Goal: Task Accomplishment & Management: Complete application form

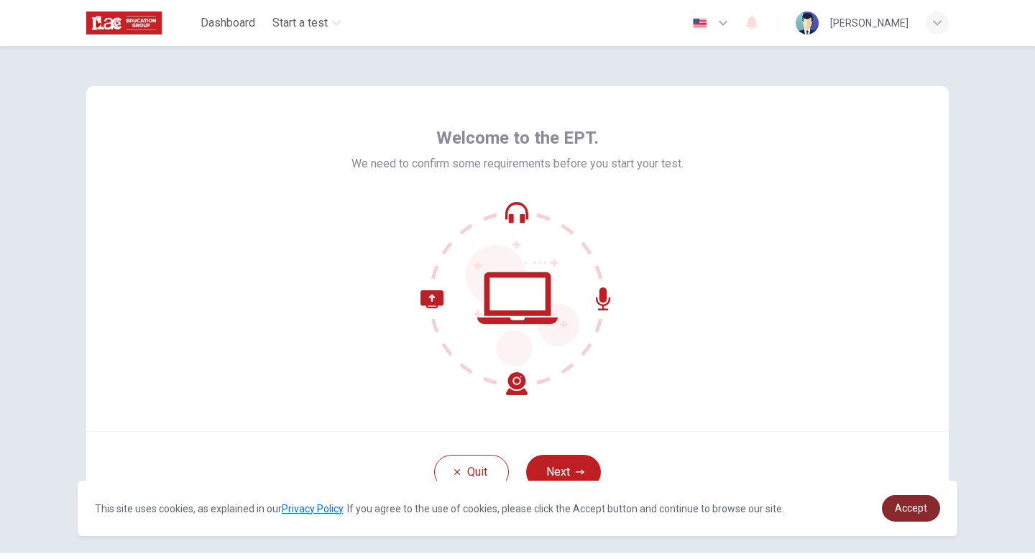
click at [923, 502] on span "Accept" at bounding box center [911, 507] width 32 height 11
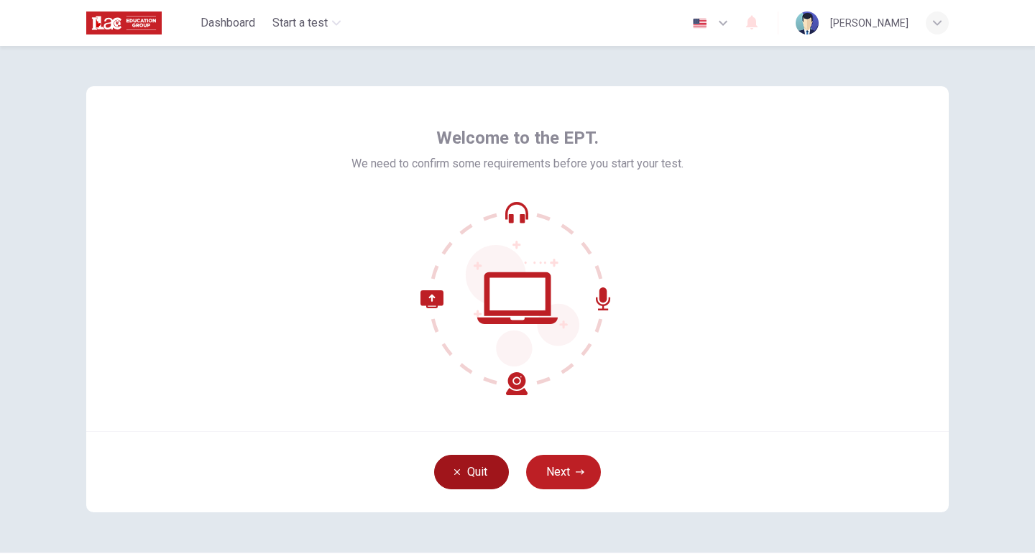
click at [478, 464] on button "Quit" at bounding box center [471, 472] width 75 height 34
click at [486, 473] on button "Quit" at bounding box center [471, 472] width 75 height 34
click at [564, 461] on button "Next" at bounding box center [563, 472] width 75 height 34
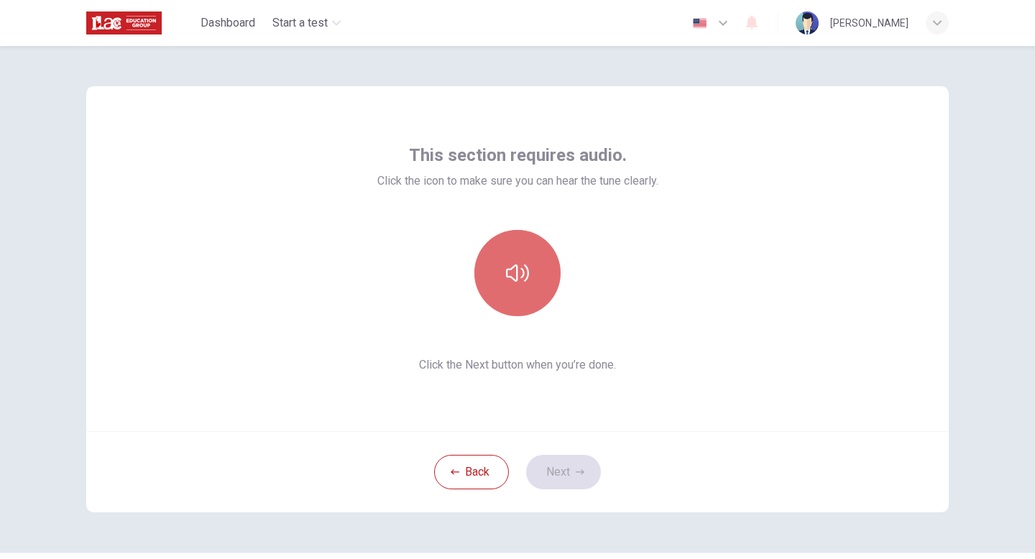
click at [512, 257] on button "button" at bounding box center [517, 273] width 86 height 86
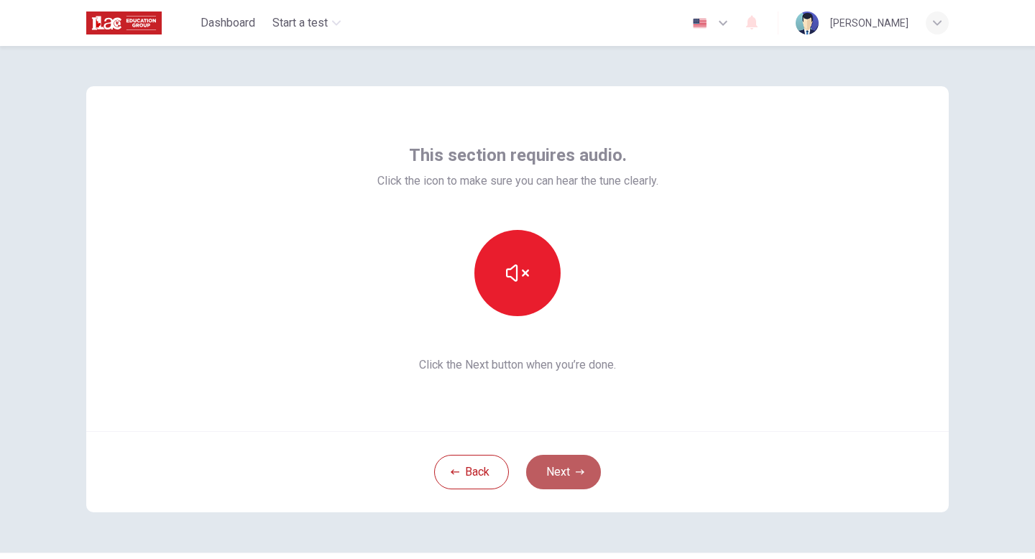
click at [563, 476] on button "Next" at bounding box center [563, 472] width 75 height 34
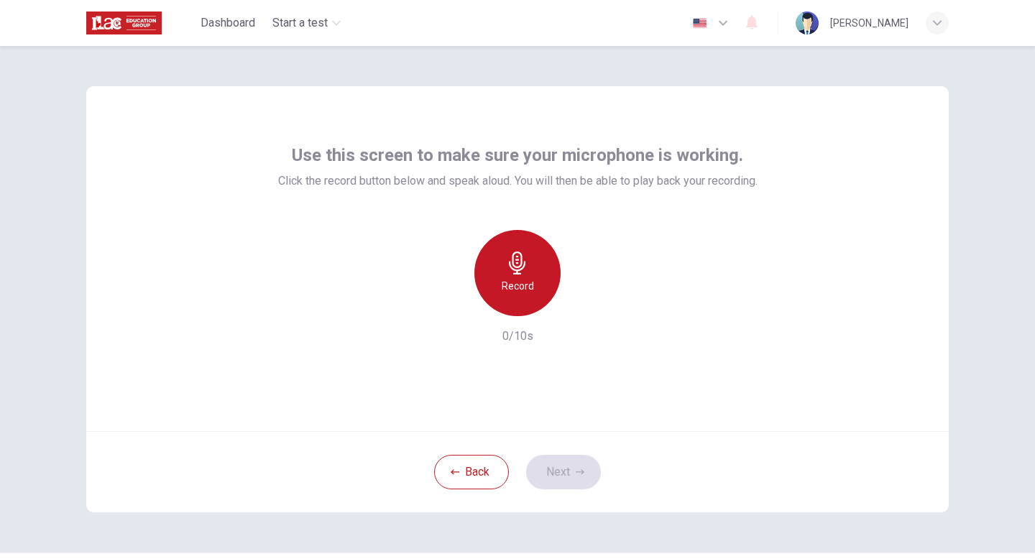
click at [522, 280] on h6 "Record" at bounding box center [518, 285] width 32 height 17
click at [521, 280] on h6 "Stop" at bounding box center [518, 285] width 22 height 17
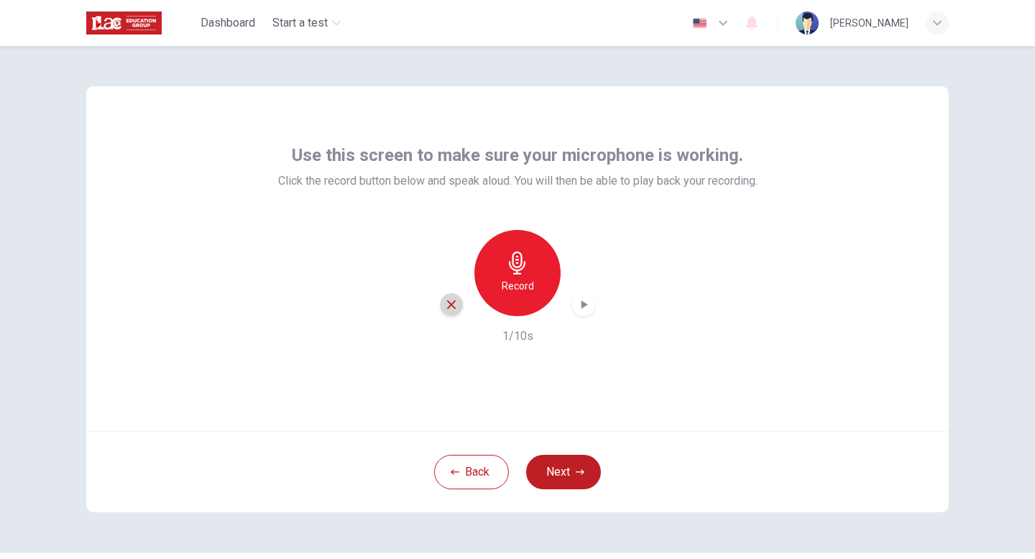
click at [454, 303] on icon "button" at bounding box center [451, 304] width 13 height 13
click at [529, 278] on h6 "Record" at bounding box center [518, 285] width 32 height 17
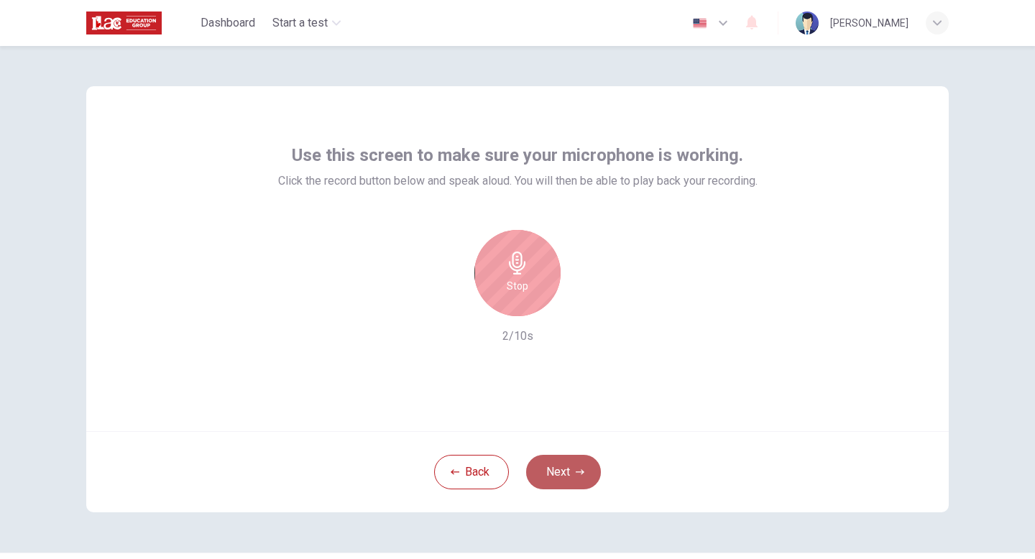
click at [570, 466] on button "Next" at bounding box center [563, 472] width 75 height 34
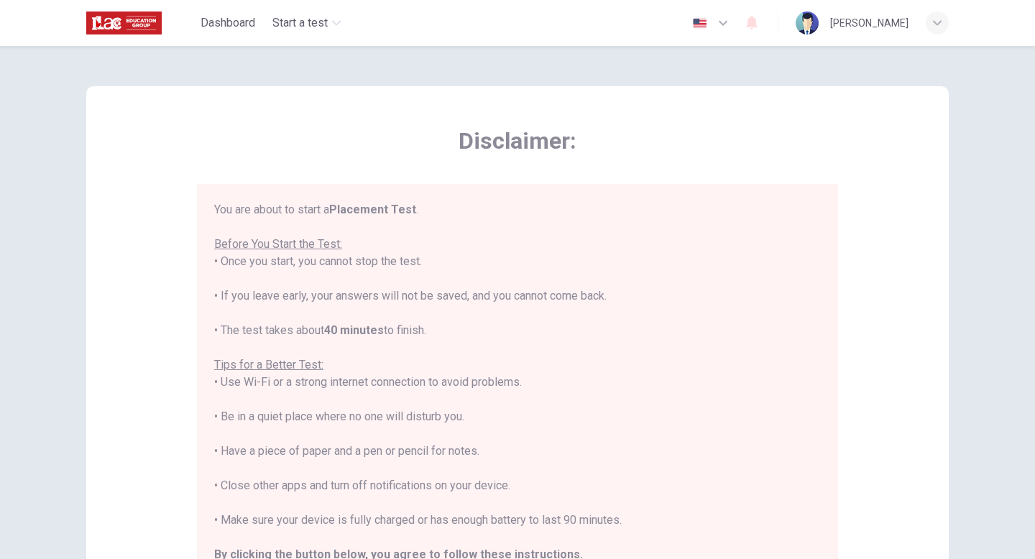
scroll to position [17, 0]
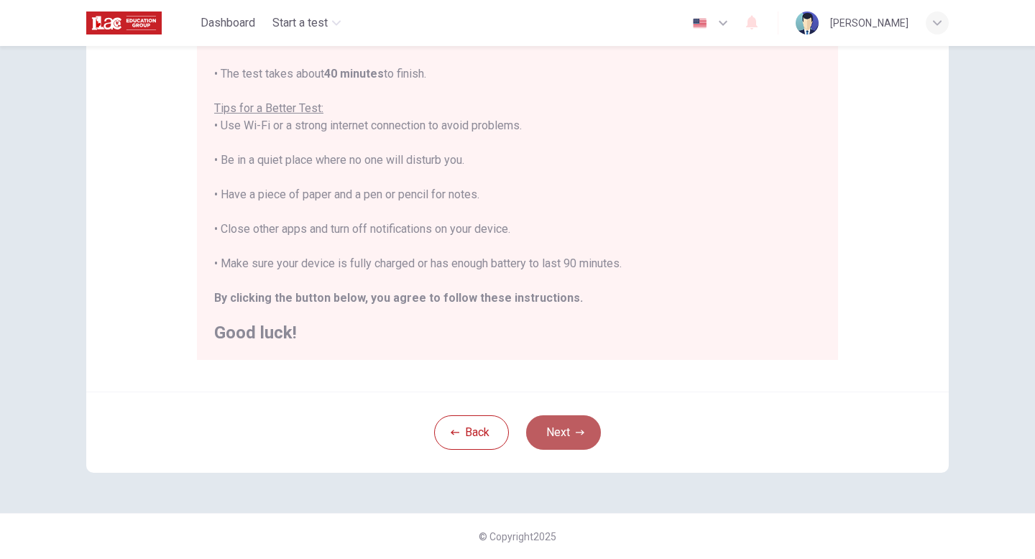
click at [553, 433] on button "Next" at bounding box center [563, 432] width 75 height 34
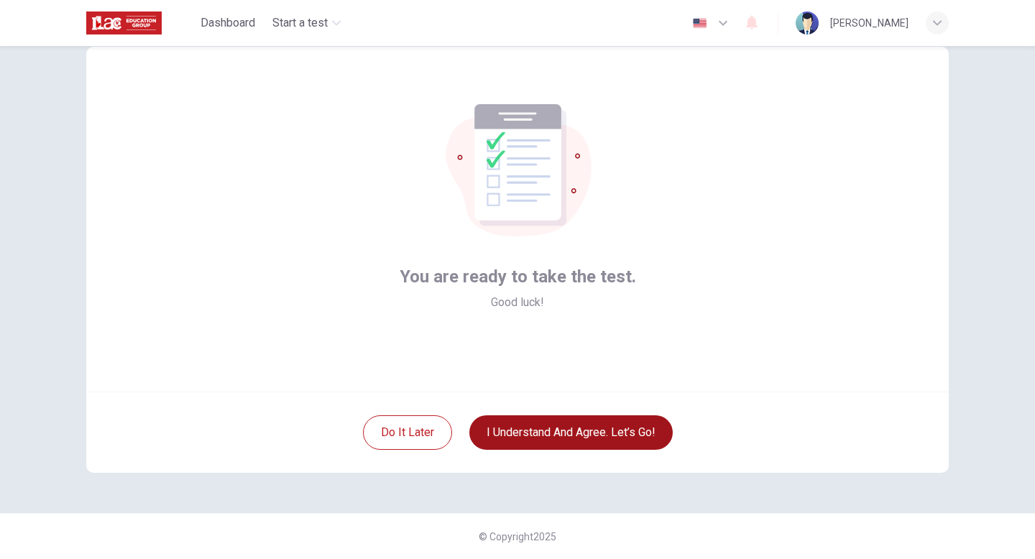
click at [542, 438] on button "I understand and agree. Let’s go!" at bounding box center [570, 432] width 203 height 34
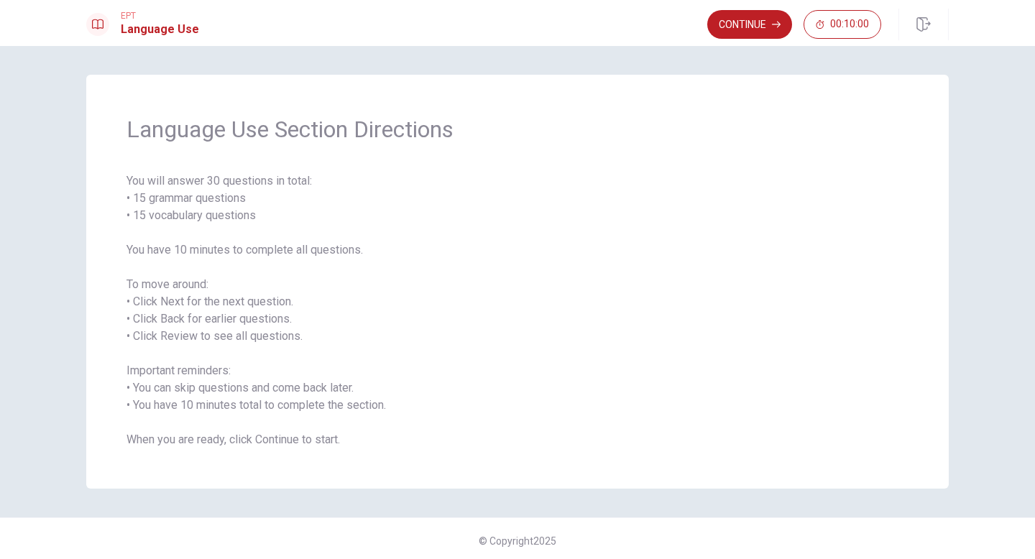
scroll to position [4, 0]
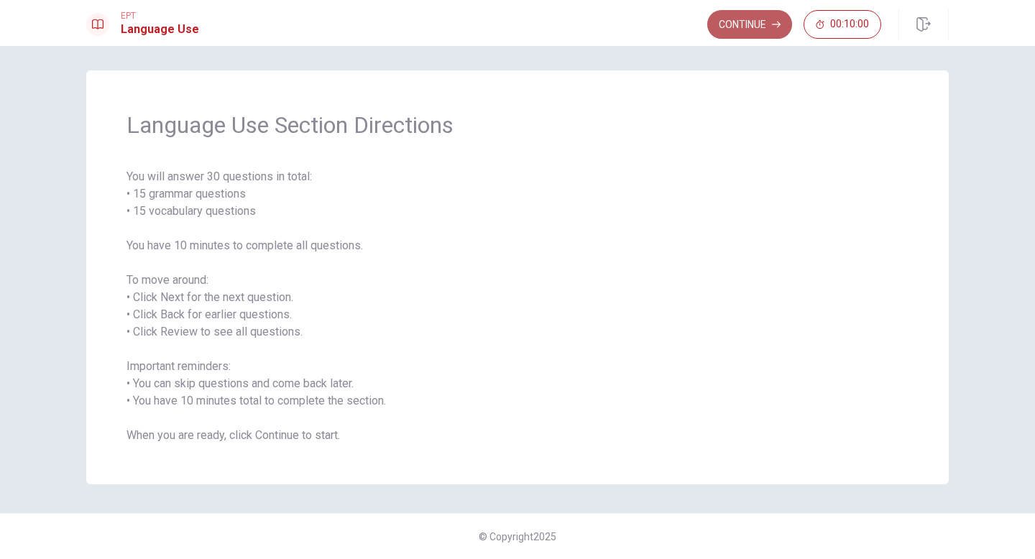
click at [736, 27] on button "Continue" at bounding box center [749, 24] width 85 height 29
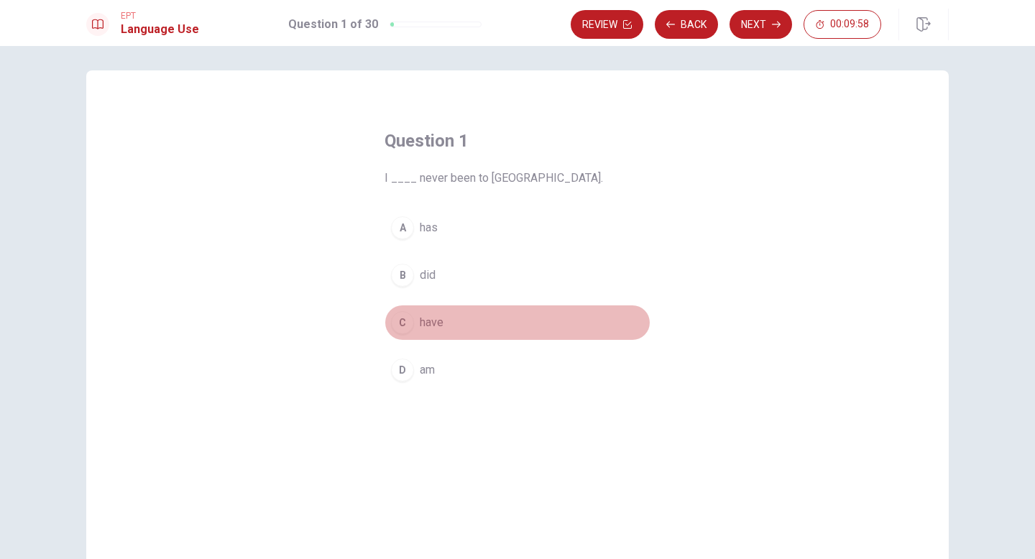
click at [394, 316] on div "C" at bounding box center [402, 322] width 23 height 23
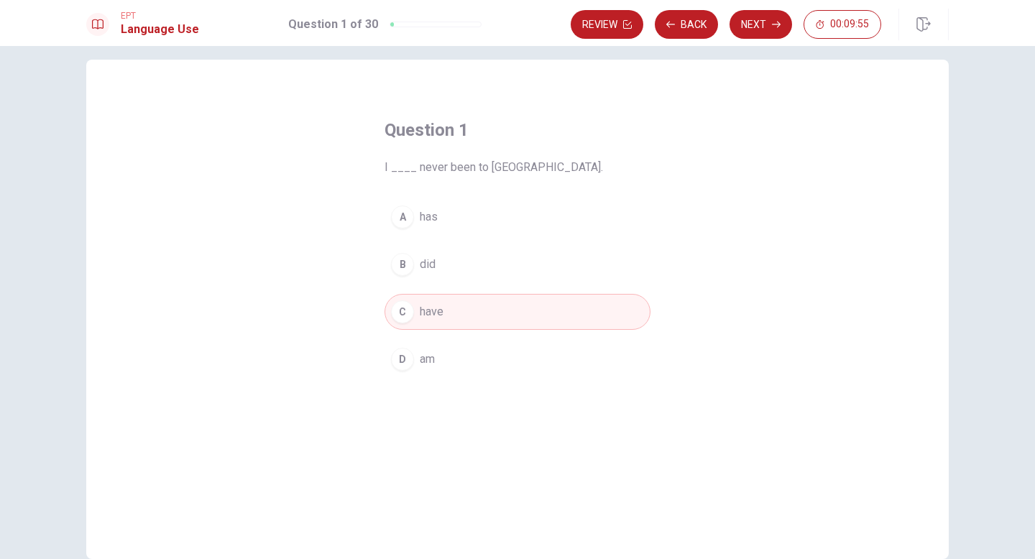
scroll to position [0, 0]
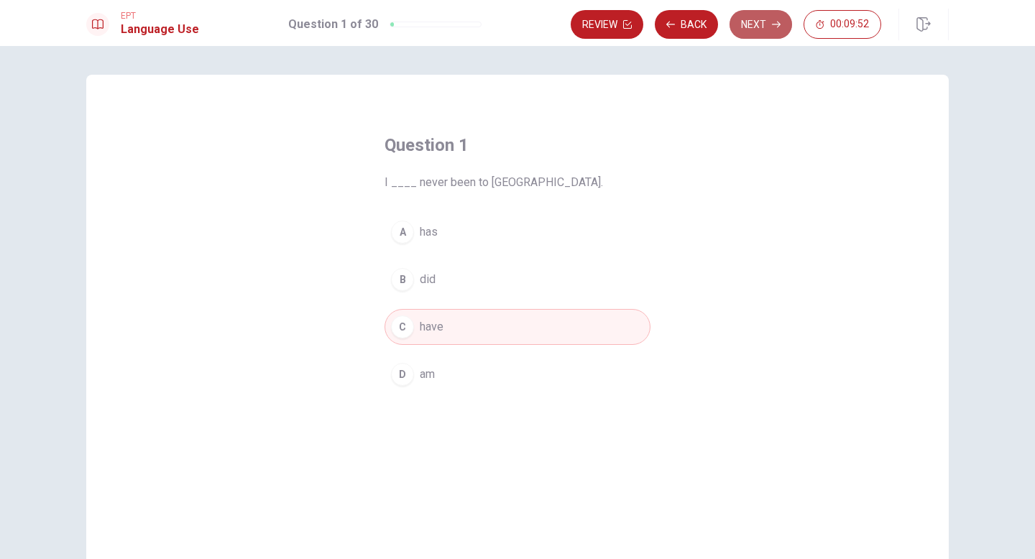
click at [754, 25] on button "Next" at bounding box center [760, 24] width 63 height 29
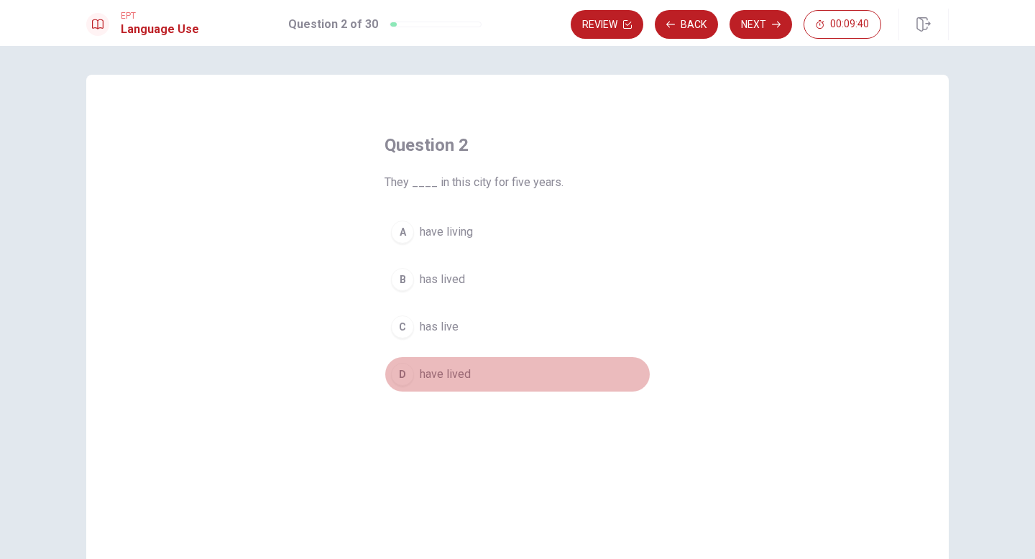
click at [405, 374] on div "D" at bounding box center [402, 374] width 23 height 23
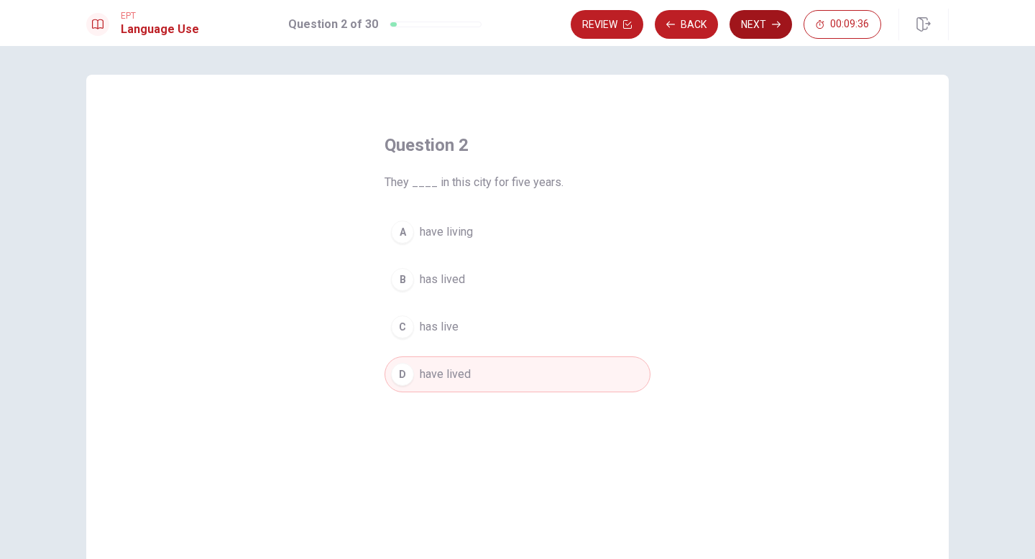
click at [760, 27] on button "Next" at bounding box center [760, 24] width 63 height 29
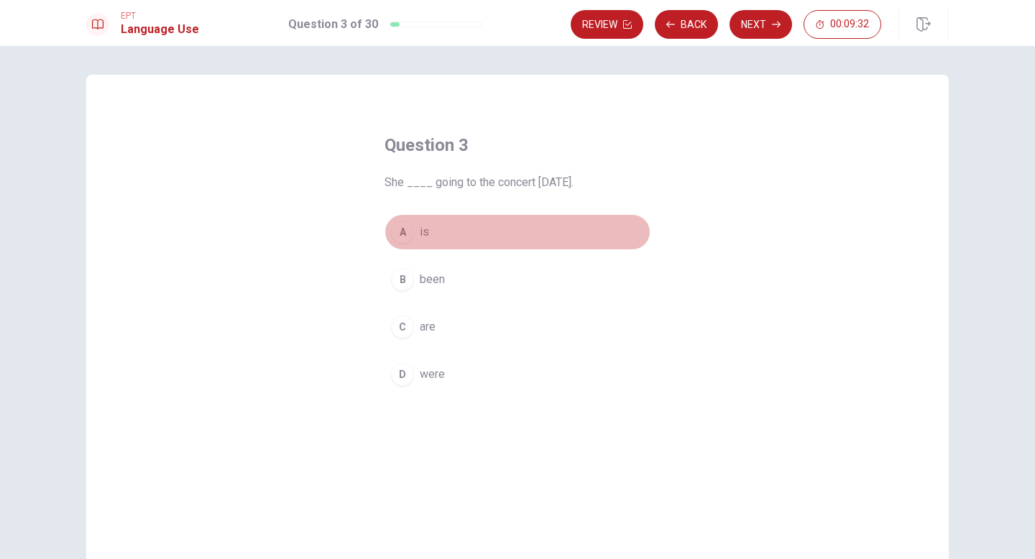
click at [395, 230] on div "A" at bounding box center [402, 232] width 23 height 23
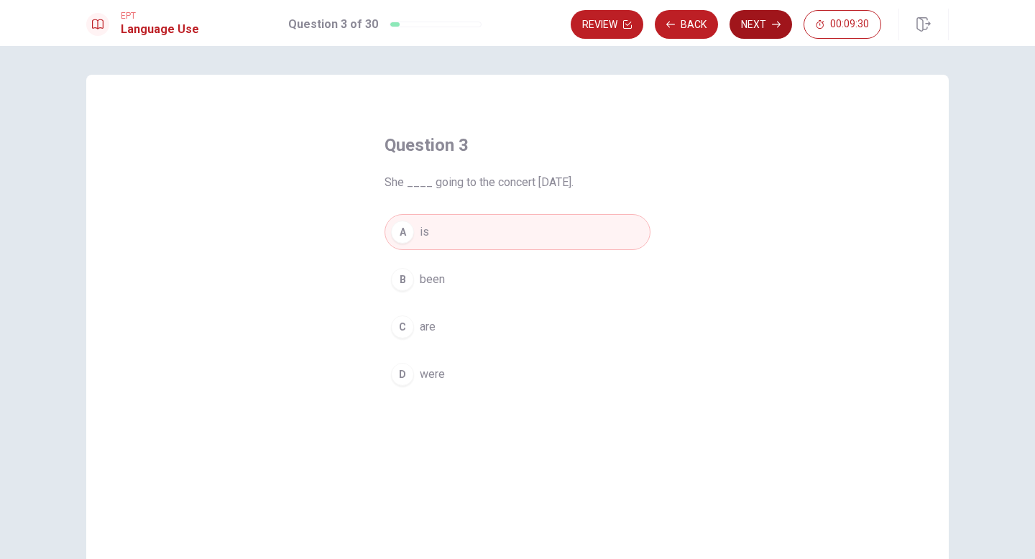
click at [749, 18] on button "Next" at bounding box center [760, 24] width 63 height 29
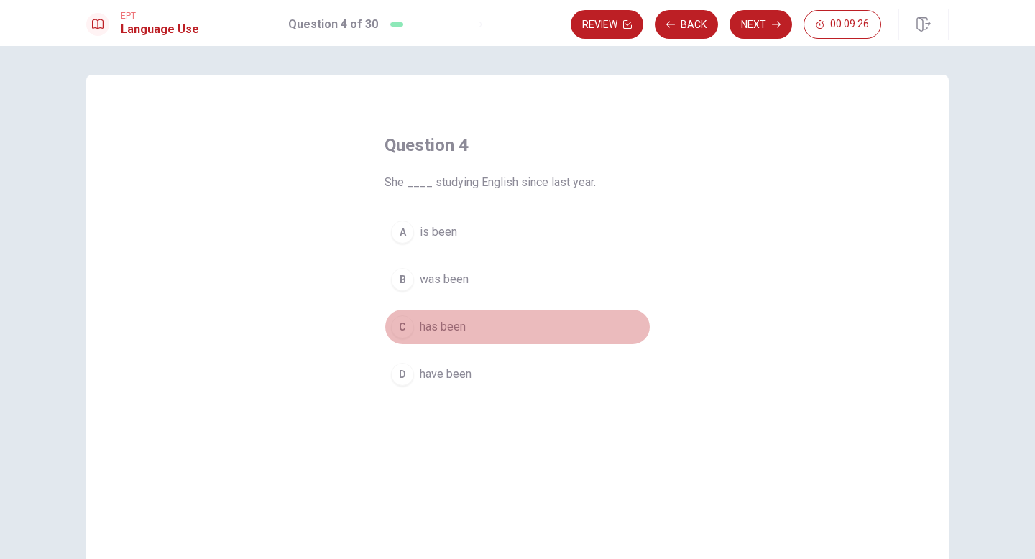
click at [403, 328] on div "C" at bounding box center [402, 326] width 23 height 23
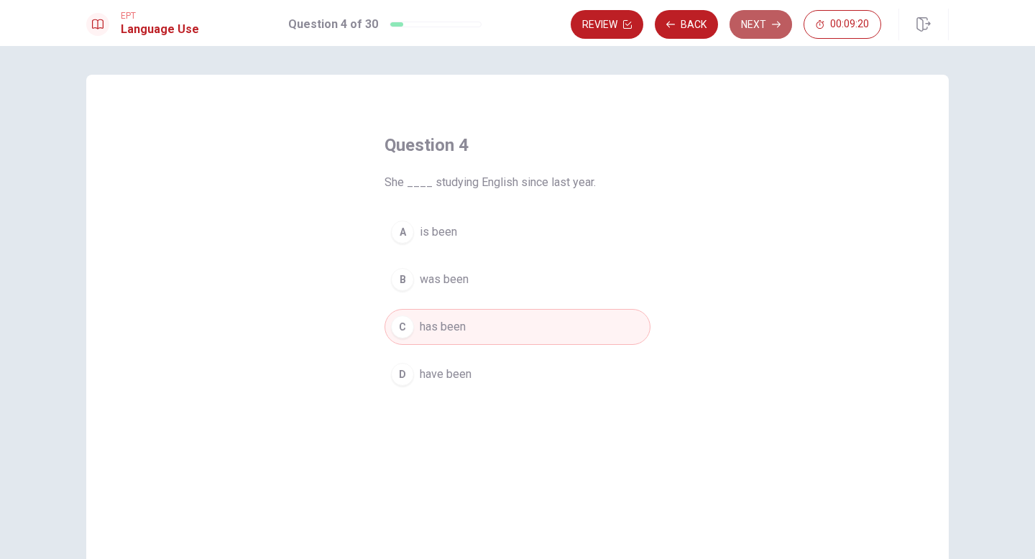
click at [754, 25] on button "Next" at bounding box center [760, 24] width 63 height 29
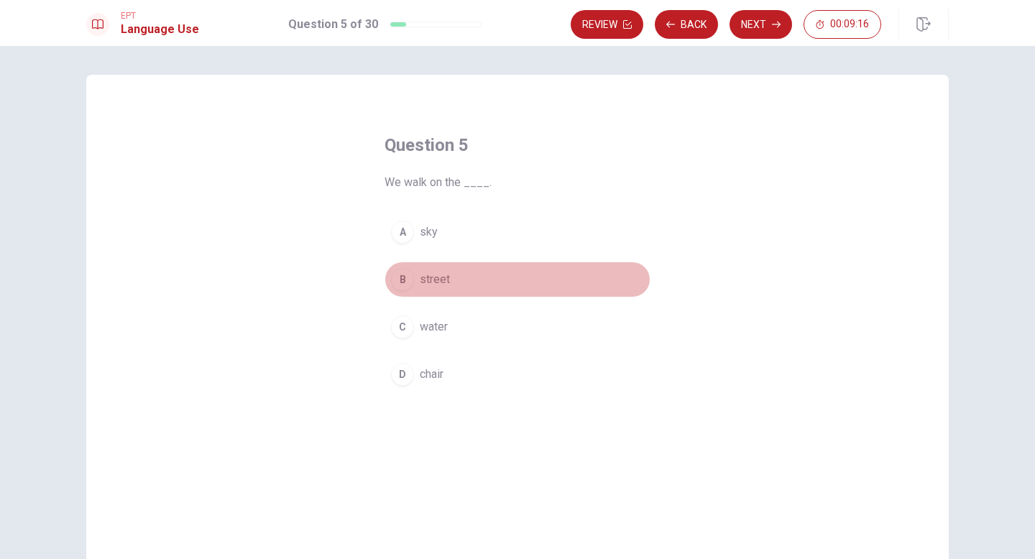
click at [400, 277] on div "B" at bounding box center [402, 279] width 23 height 23
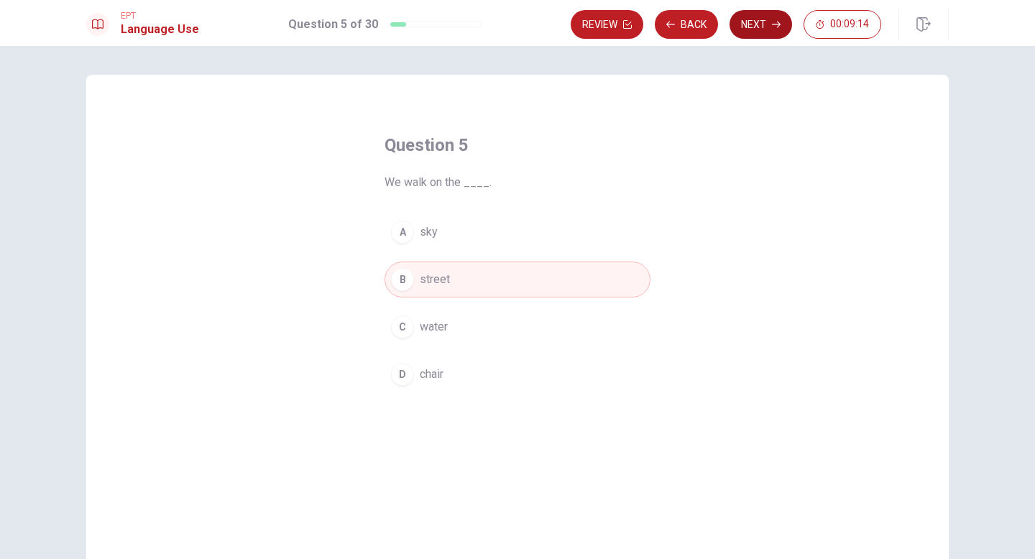
click at [751, 23] on button "Next" at bounding box center [760, 24] width 63 height 29
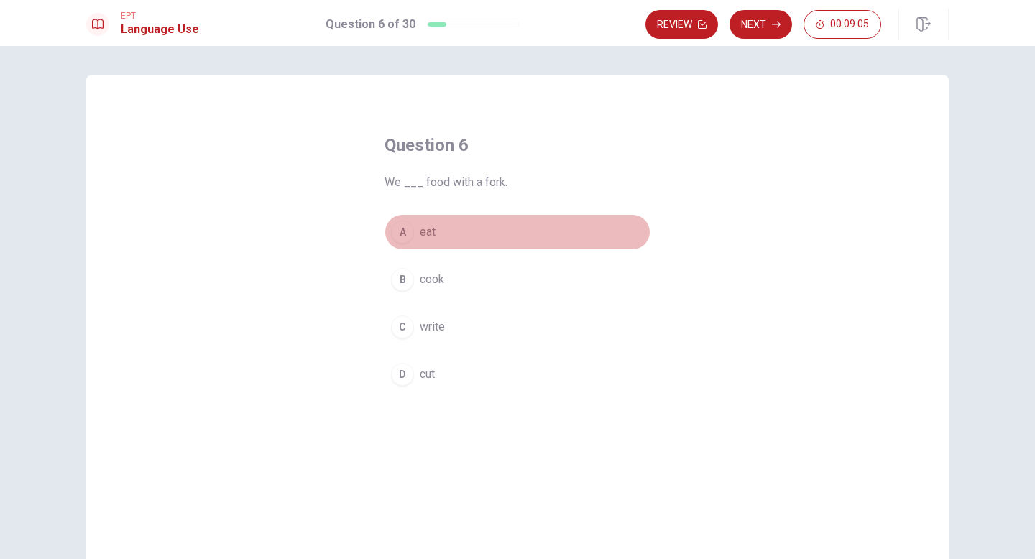
click at [403, 228] on div "A" at bounding box center [402, 232] width 23 height 23
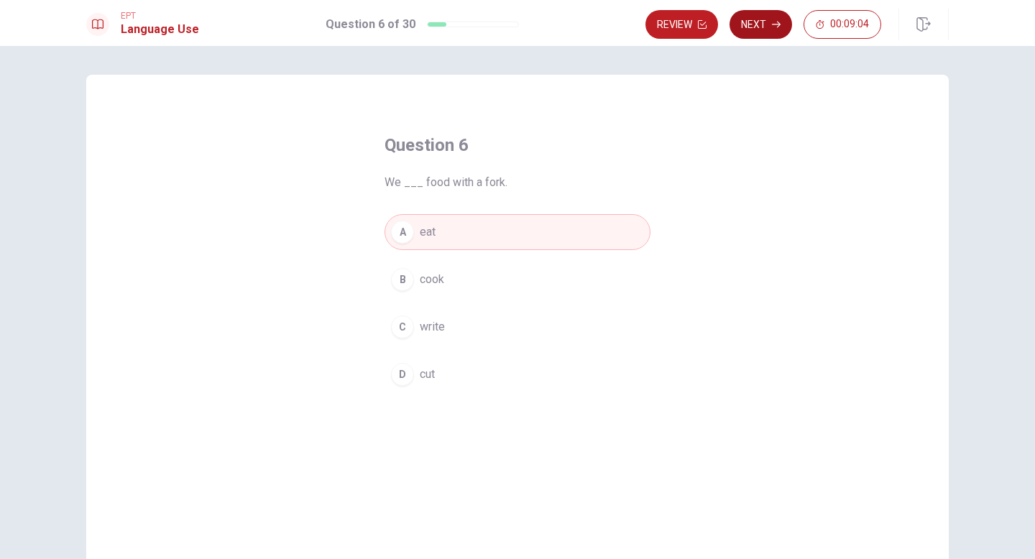
click at [753, 21] on button "Next" at bounding box center [760, 24] width 63 height 29
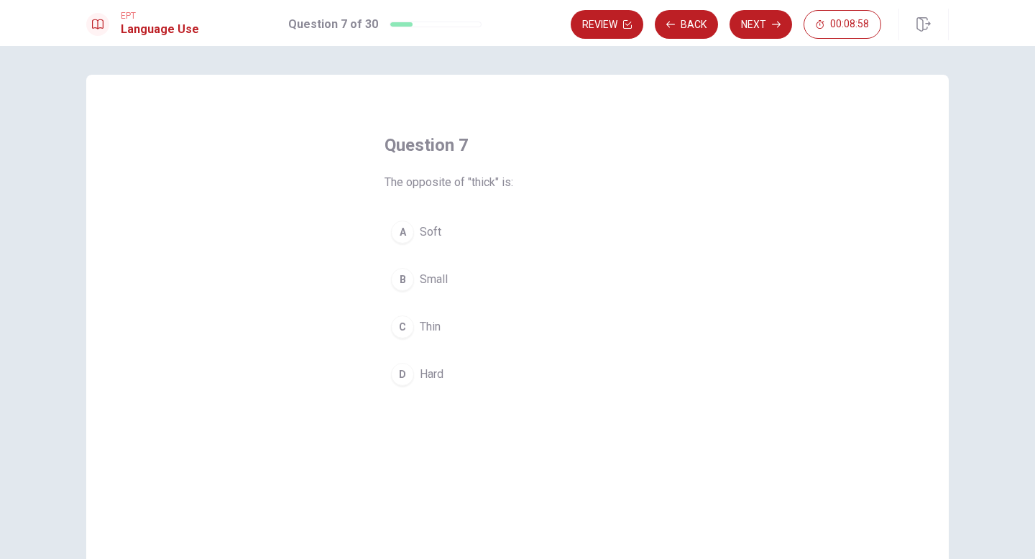
click at [400, 327] on div "C" at bounding box center [402, 326] width 23 height 23
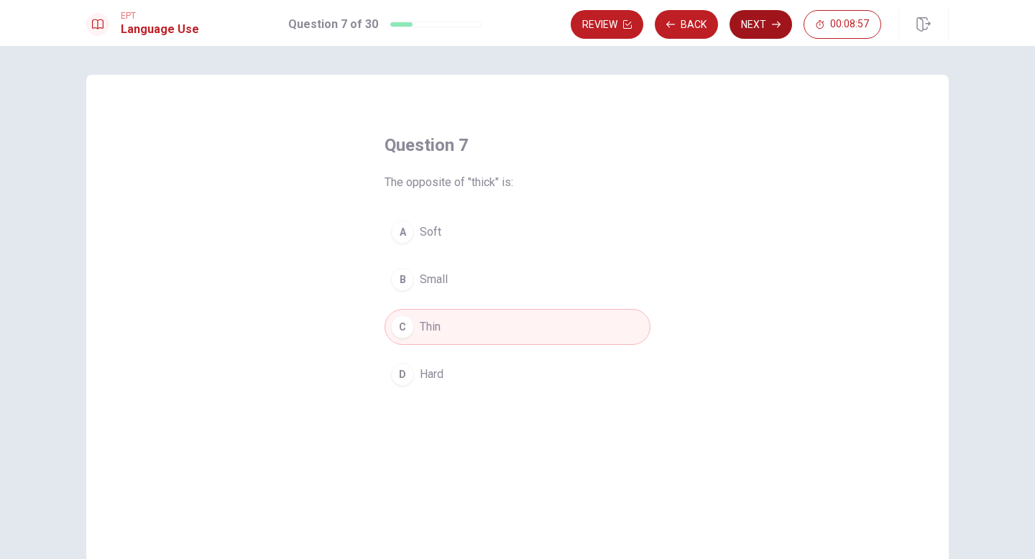
click at [760, 23] on button "Next" at bounding box center [760, 24] width 63 height 29
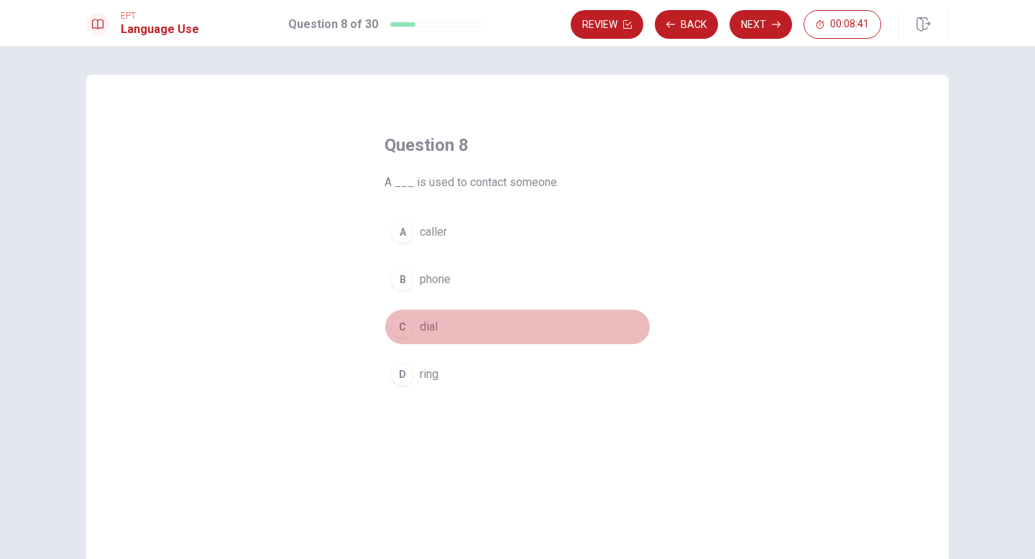
click at [402, 329] on div "C" at bounding box center [402, 326] width 23 height 23
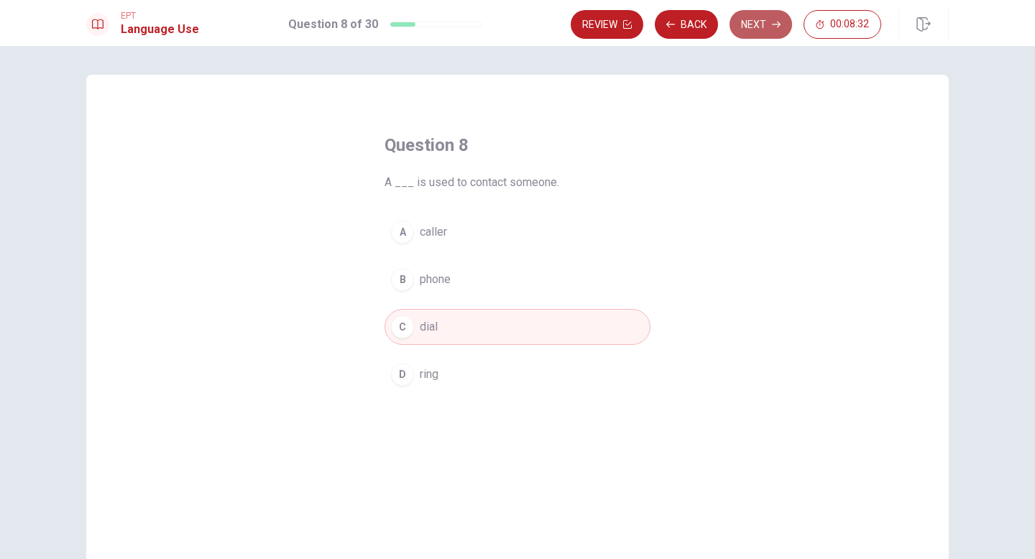
click at [768, 20] on button "Next" at bounding box center [760, 24] width 63 height 29
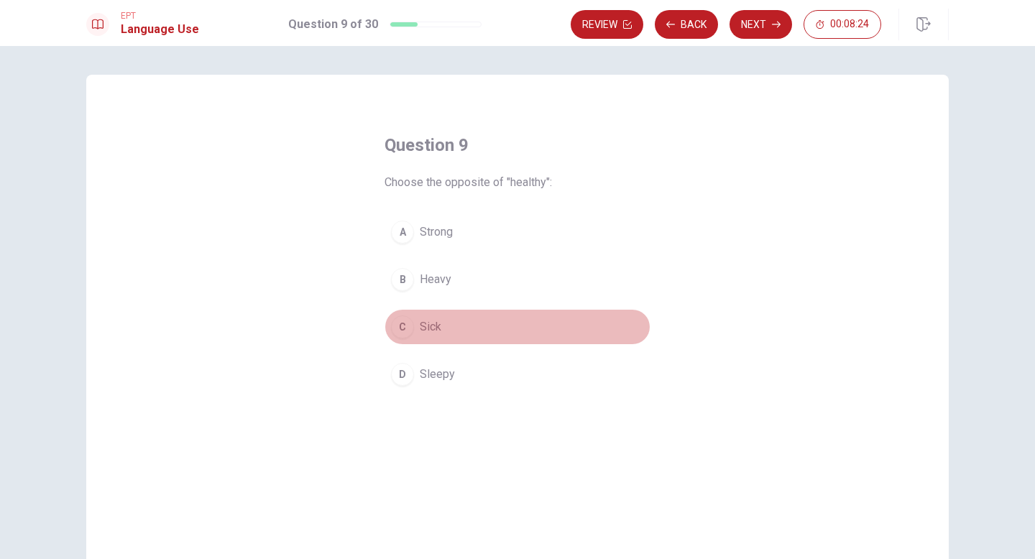
click at [403, 325] on div "C" at bounding box center [402, 326] width 23 height 23
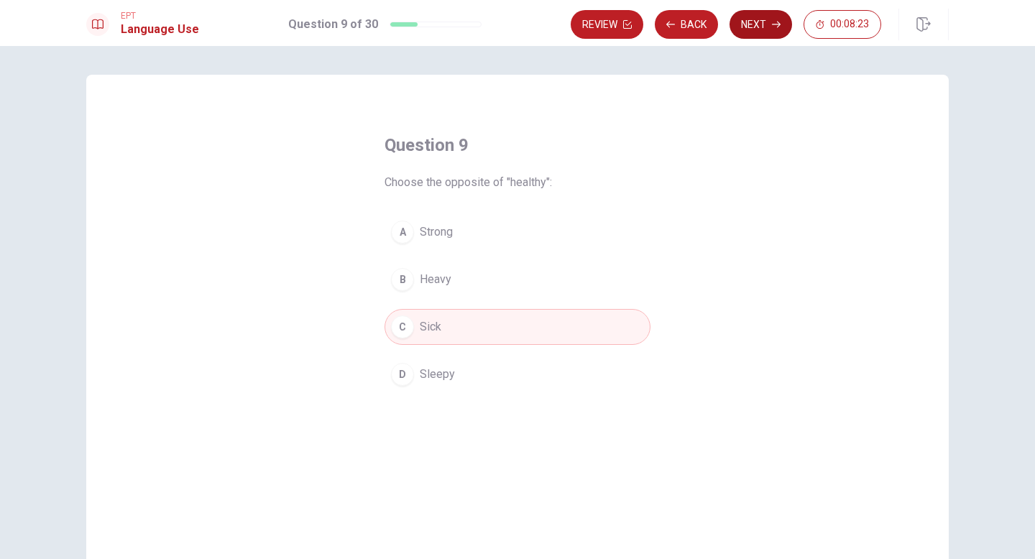
click at [759, 22] on button "Next" at bounding box center [760, 24] width 63 height 29
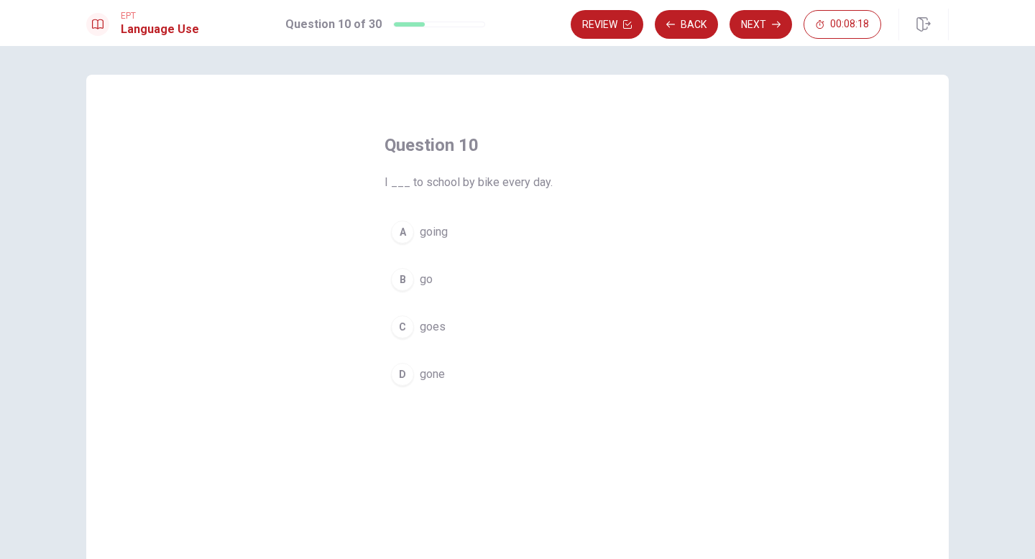
click at [403, 284] on div "B" at bounding box center [402, 279] width 23 height 23
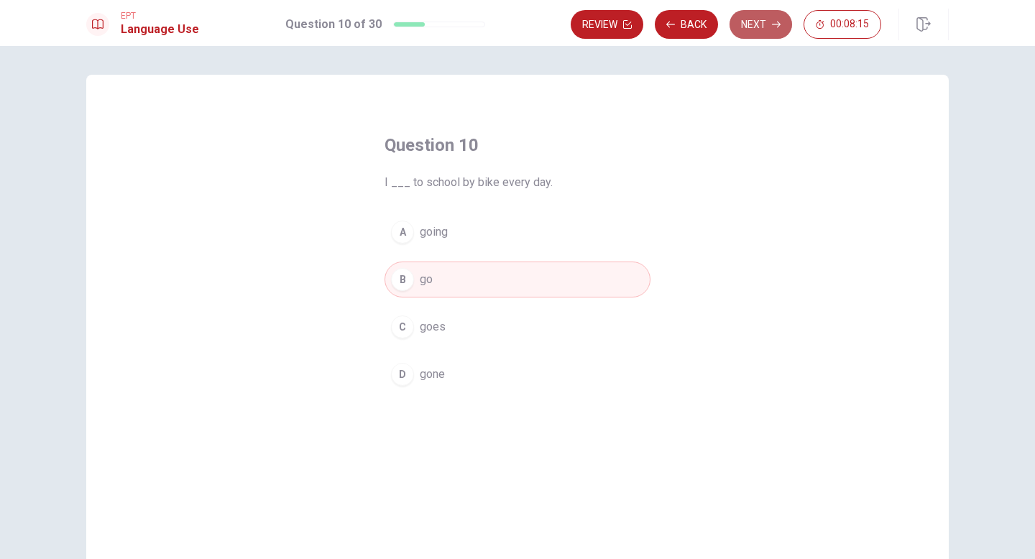
click at [757, 21] on button "Next" at bounding box center [760, 24] width 63 height 29
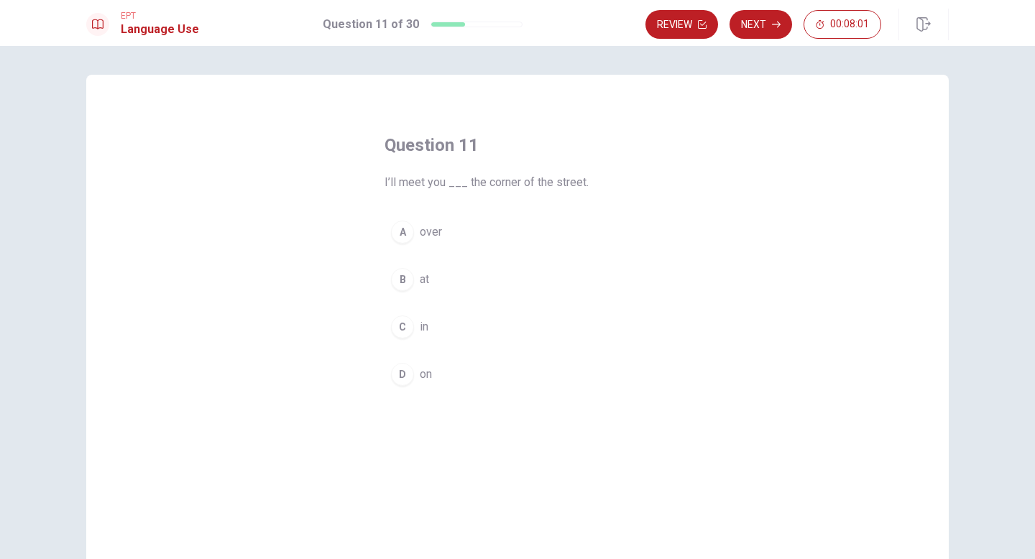
click at [402, 275] on div "B" at bounding box center [402, 279] width 23 height 23
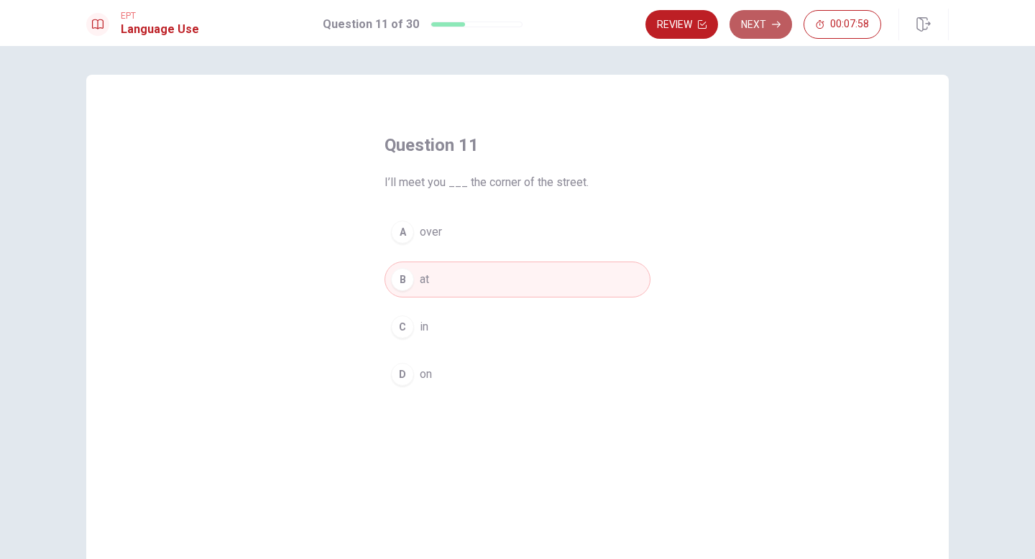
click at [758, 29] on button "Next" at bounding box center [760, 24] width 63 height 29
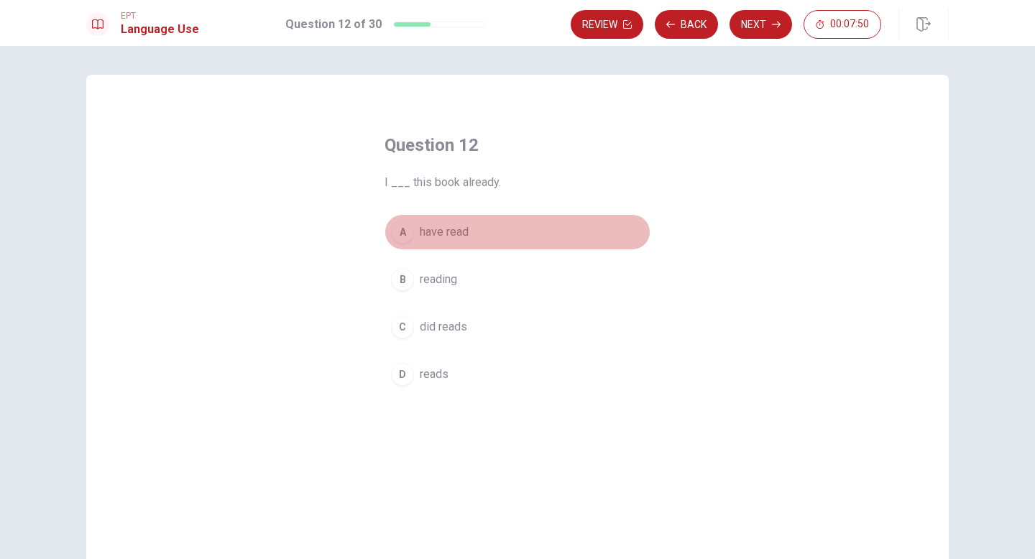
click at [404, 231] on div "A" at bounding box center [402, 232] width 23 height 23
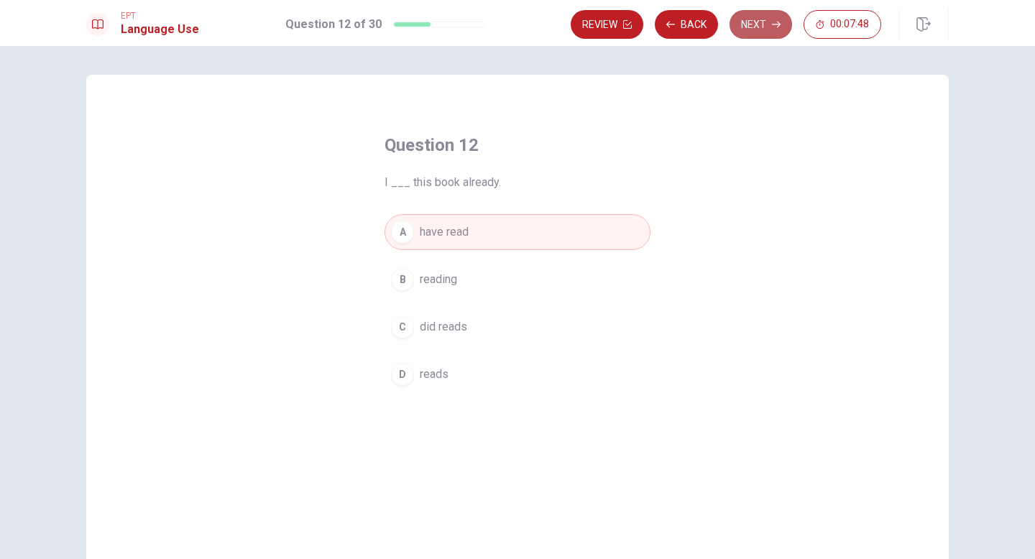
click at [754, 22] on button "Next" at bounding box center [760, 24] width 63 height 29
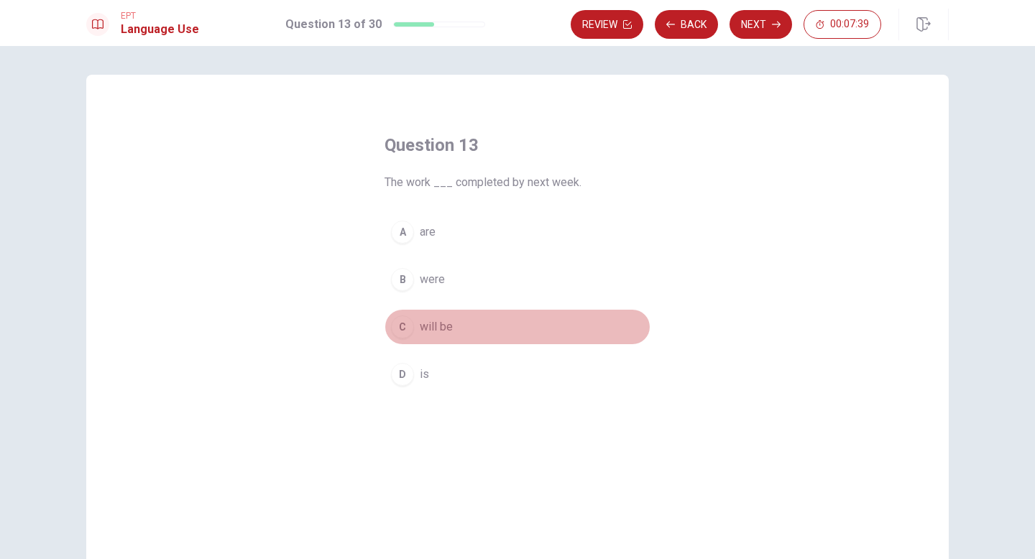
click at [404, 325] on div "C" at bounding box center [402, 326] width 23 height 23
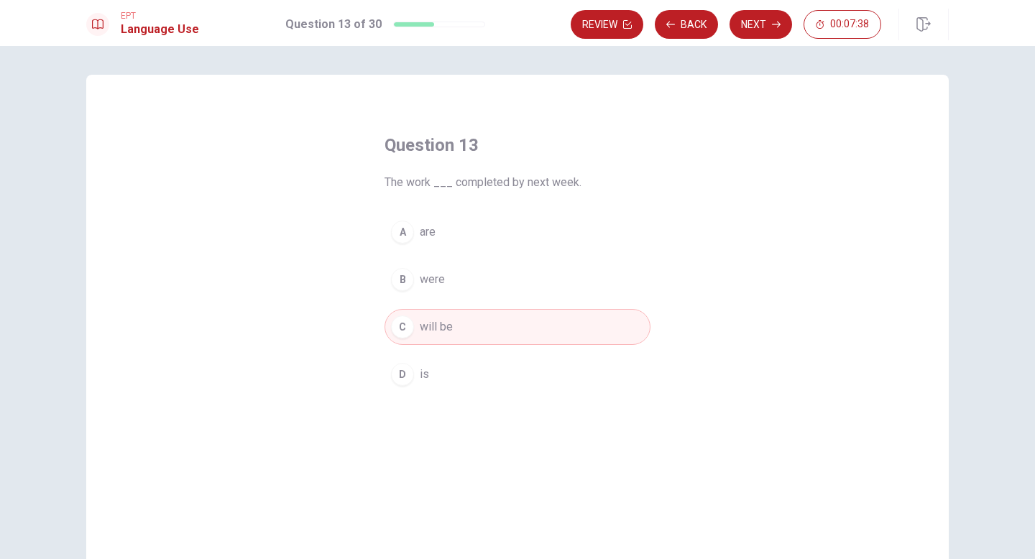
click at [752, 21] on button "Next" at bounding box center [760, 24] width 63 height 29
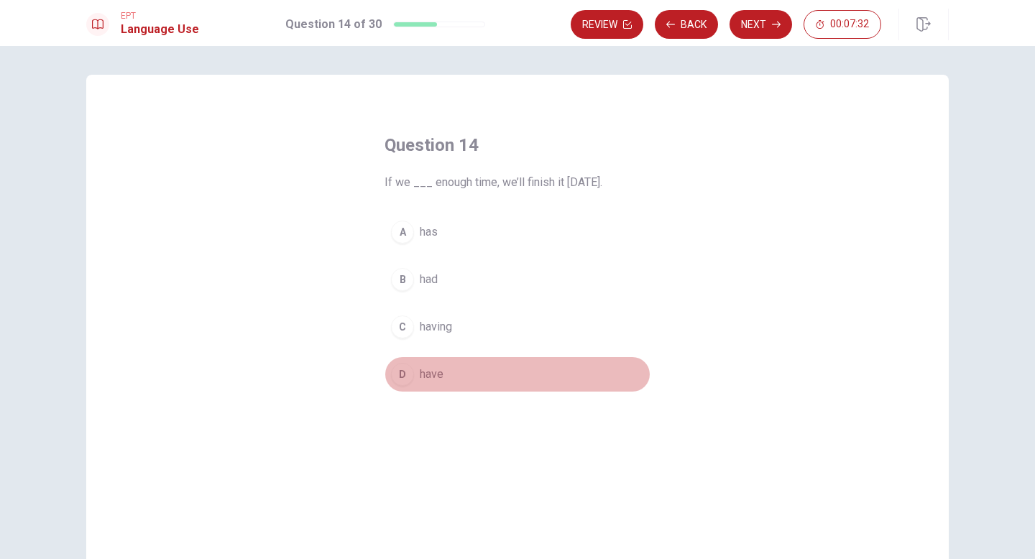
click at [404, 372] on div "D" at bounding box center [402, 374] width 23 height 23
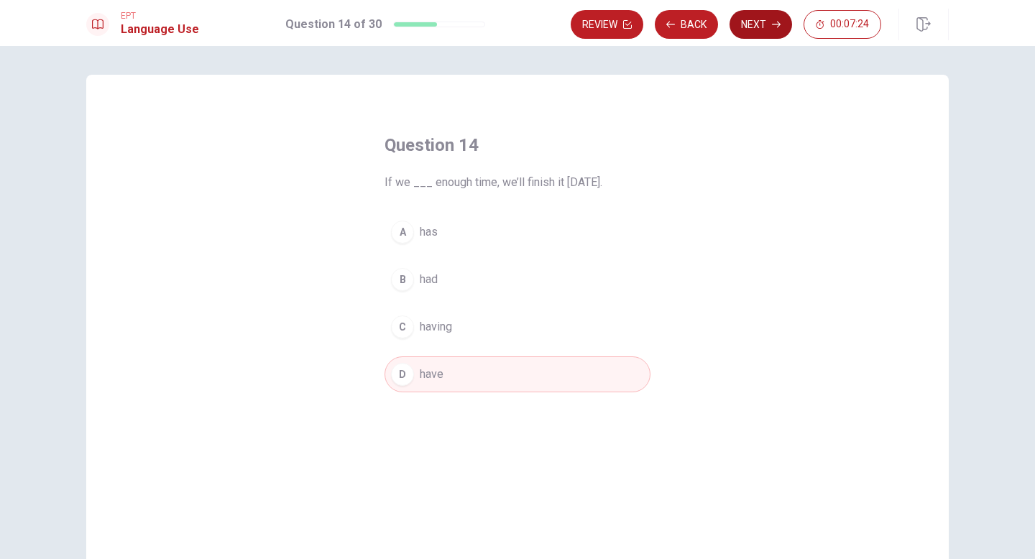
click at [755, 26] on button "Next" at bounding box center [760, 24] width 63 height 29
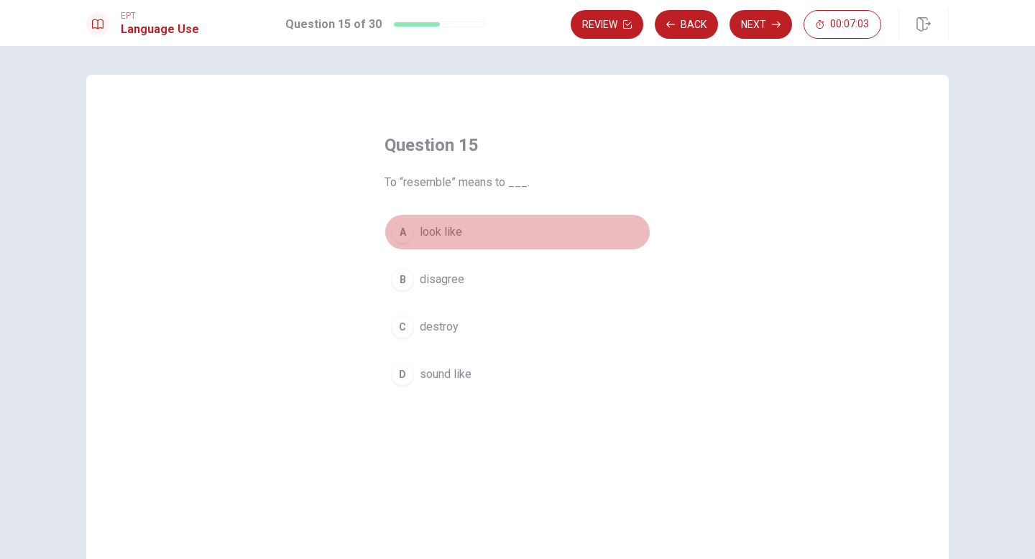
click at [405, 231] on div "A" at bounding box center [402, 232] width 23 height 23
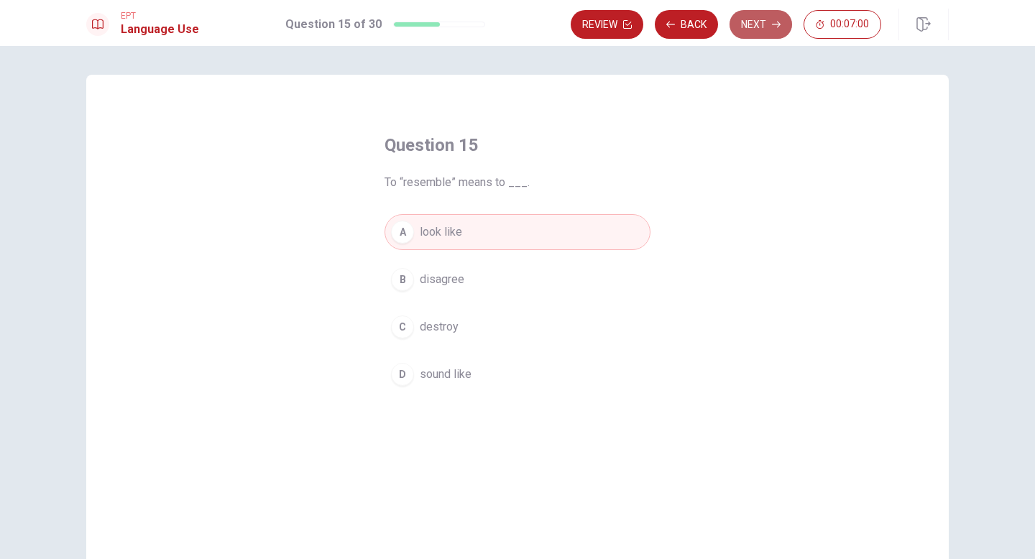
click at [771, 18] on button "Next" at bounding box center [760, 24] width 63 height 29
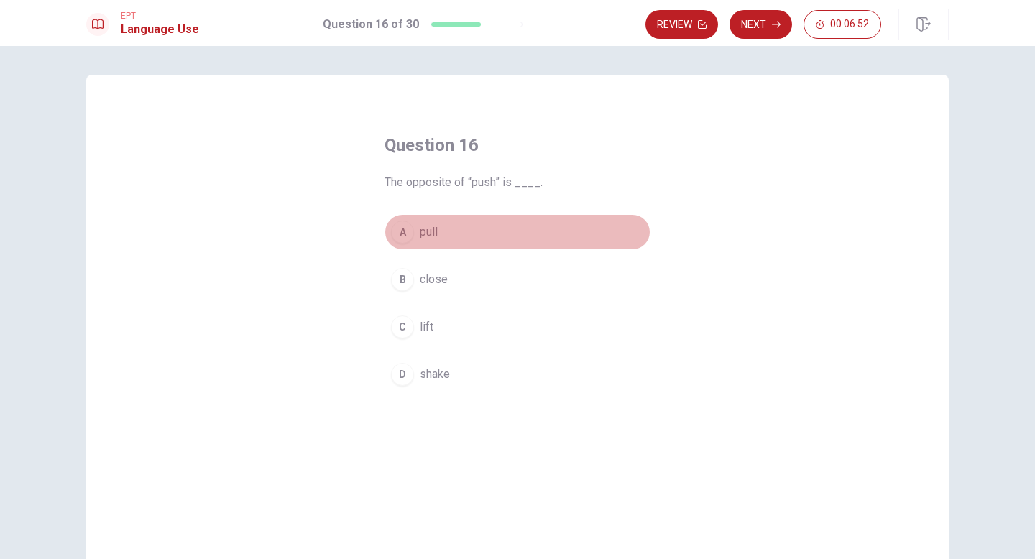
click at [403, 229] on div "A" at bounding box center [402, 232] width 23 height 23
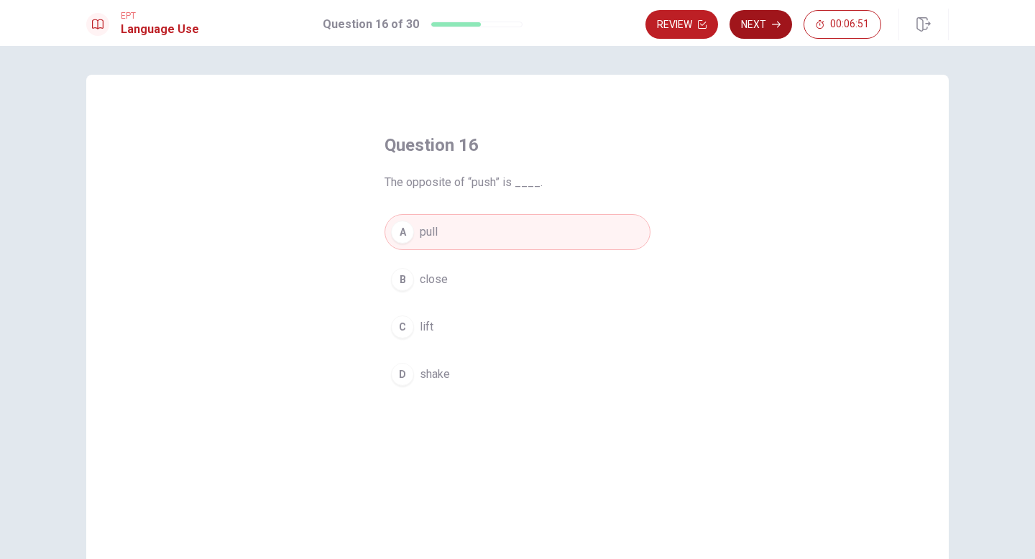
click at [766, 24] on button "Next" at bounding box center [760, 24] width 63 height 29
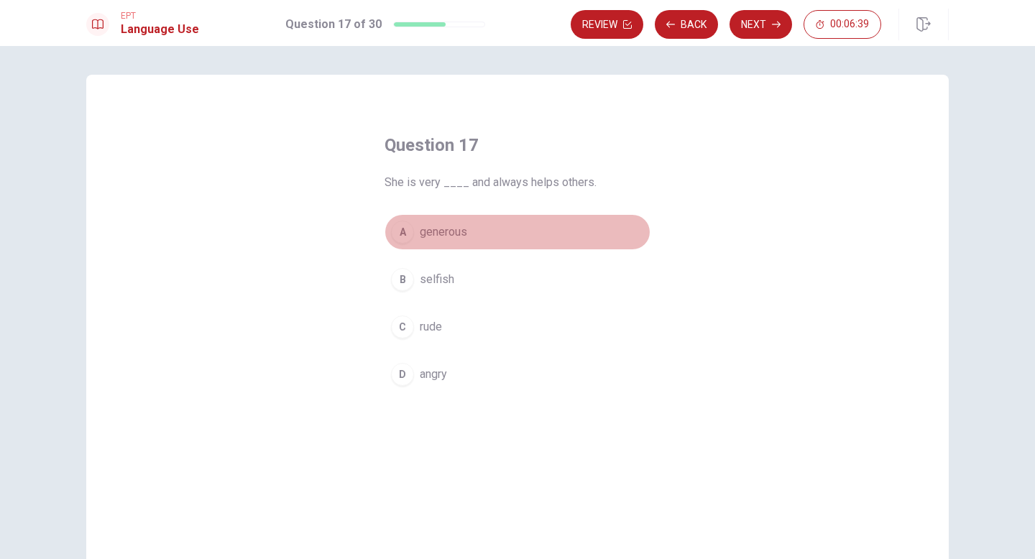
click at [404, 226] on div "A" at bounding box center [402, 232] width 23 height 23
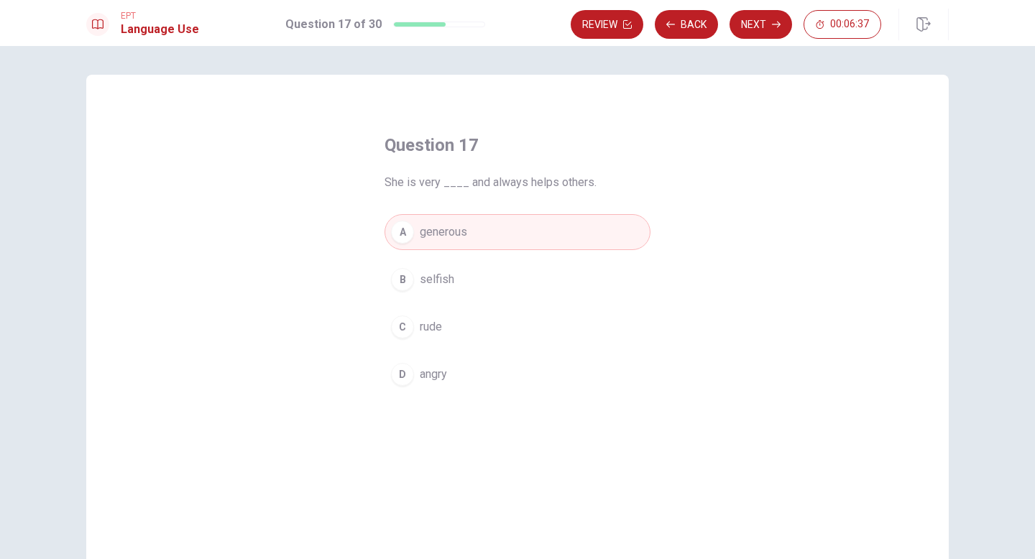
click at [767, 19] on button "Next" at bounding box center [760, 24] width 63 height 29
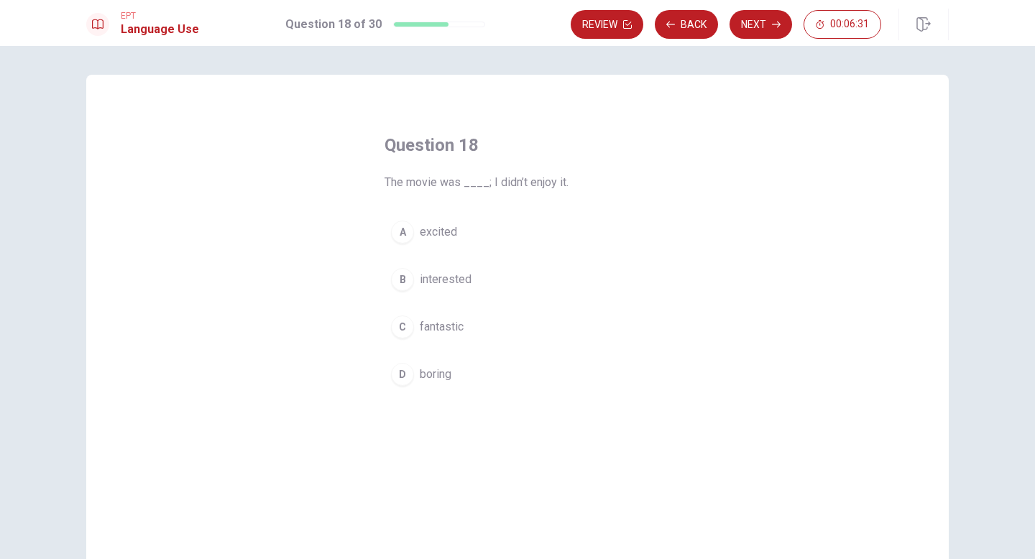
click at [402, 372] on div "D" at bounding box center [402, 374] width 23 height 23
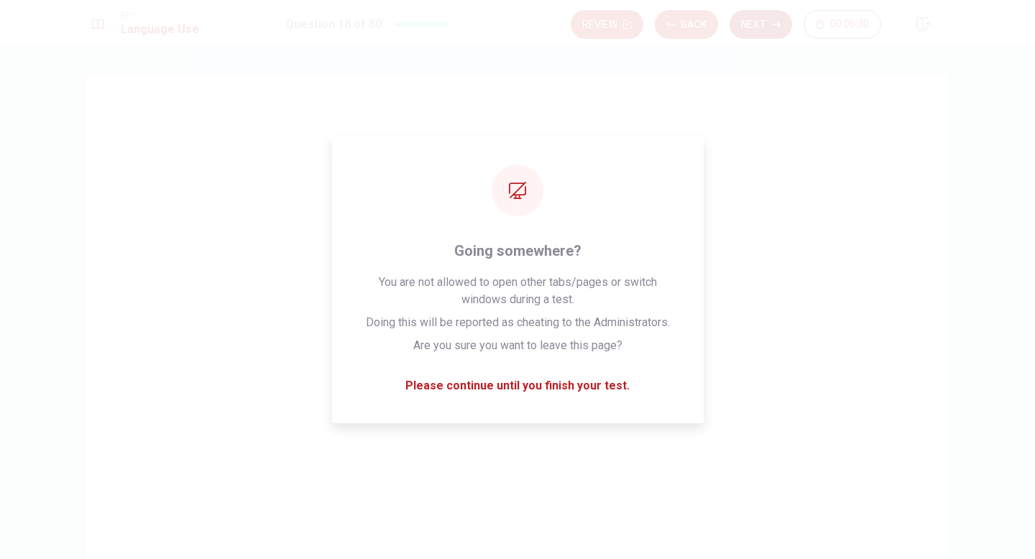
click at [768, 24] on button "Next" at bounding box center [760, 24] width 63 height 29
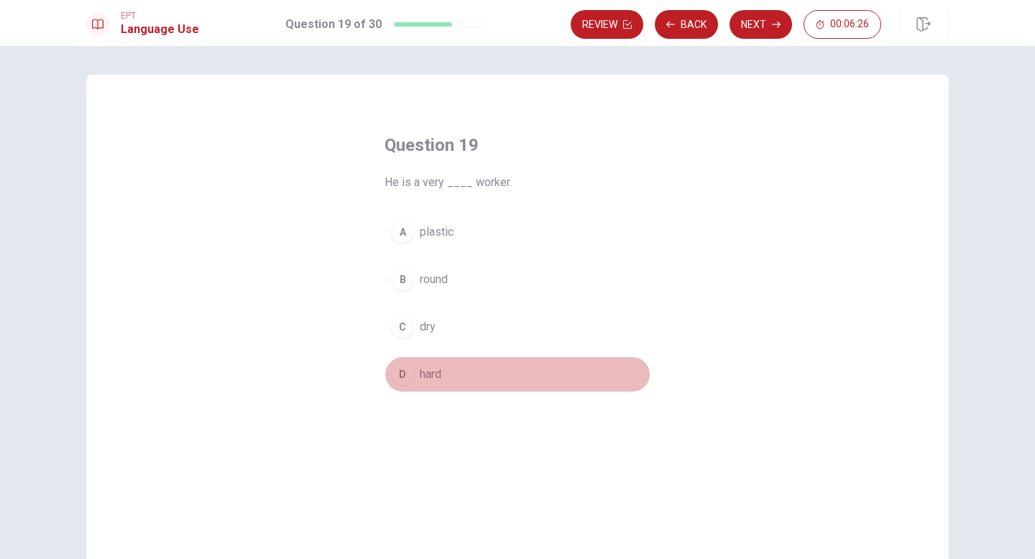
click at [401, 368] on div "D" at bounding box center [402, 374] width 23 height 23
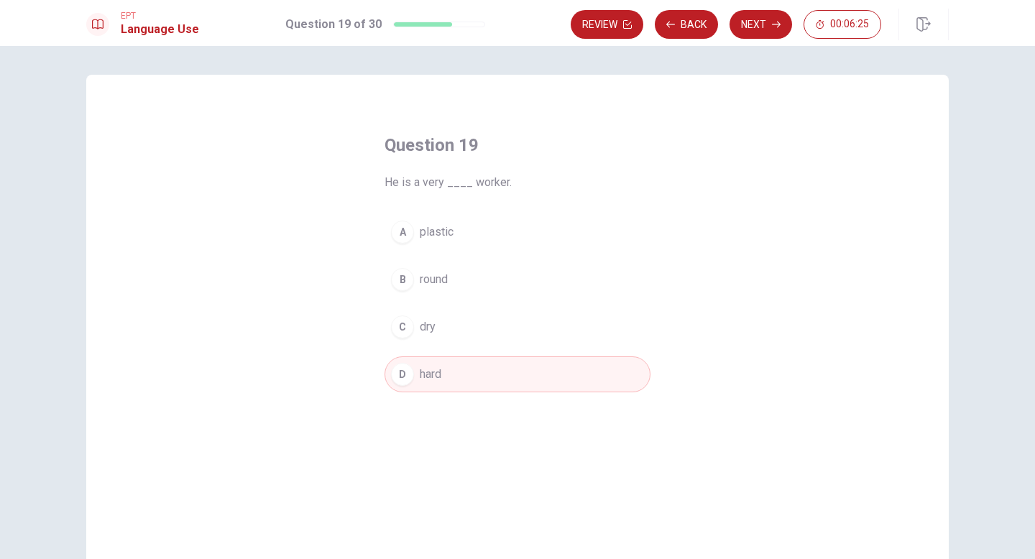
click at [754, 23] on button "Next" at bounding box center [760, 24] width 63 height 29
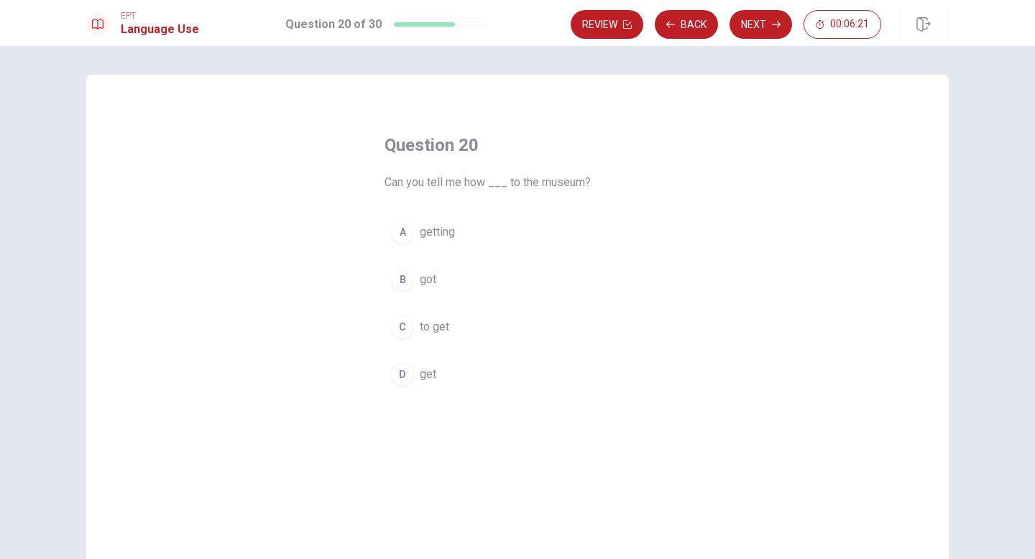
click at [410, 327] on div "C" at bounding box center [402, 326] width 23 height 23
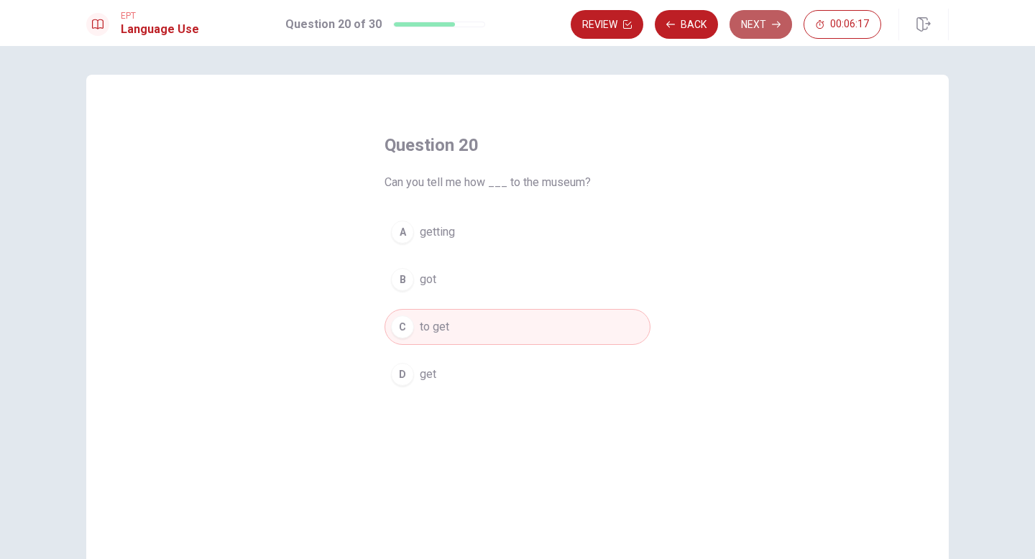
click at [756, 22] on button "Next" at bounding box center [760, 24] width 63 height 29
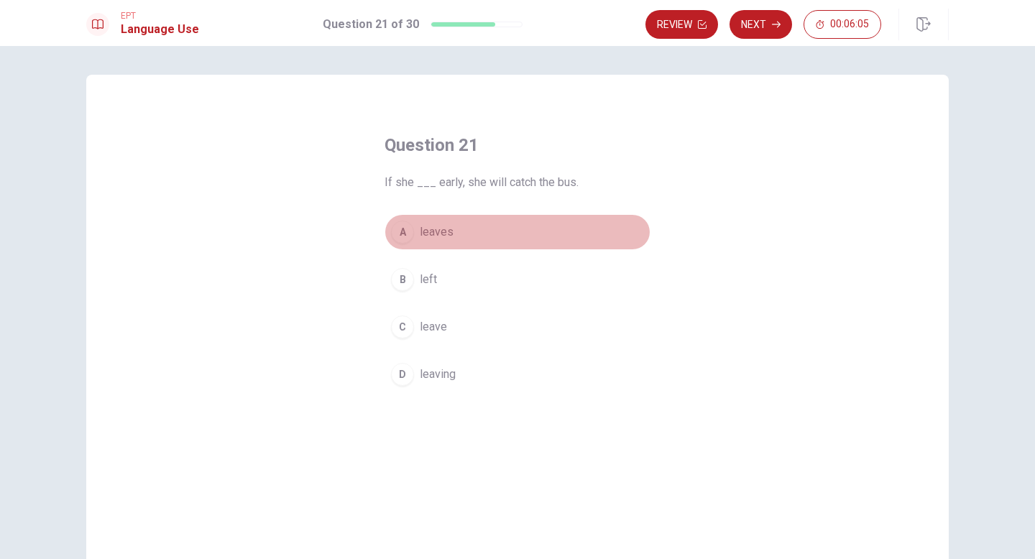
click at [402, 231] on div "A" at bounding box center [402, 232] width 23 height 23
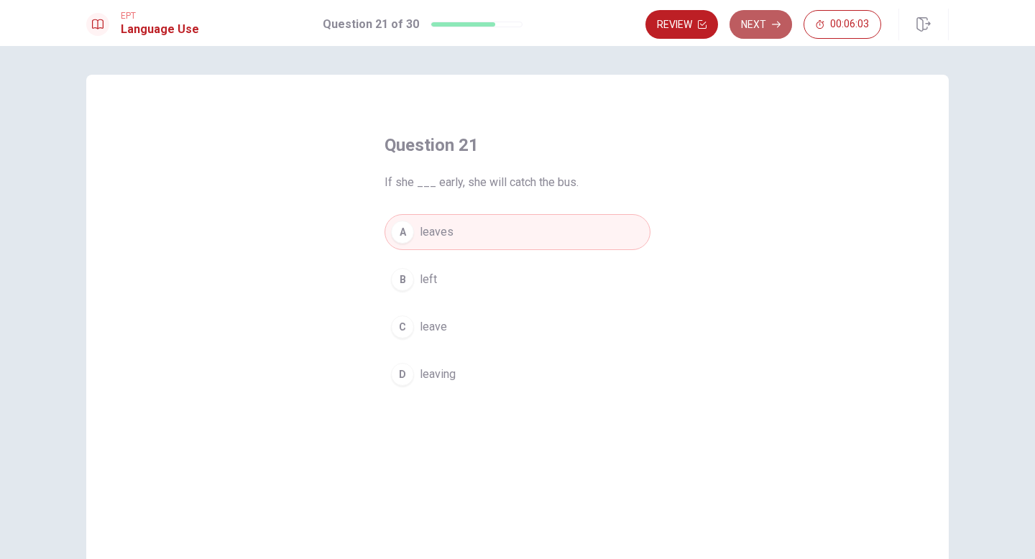
click at [767, 14] on button "Next" at bounding box center [760, 24] width 63 height 29
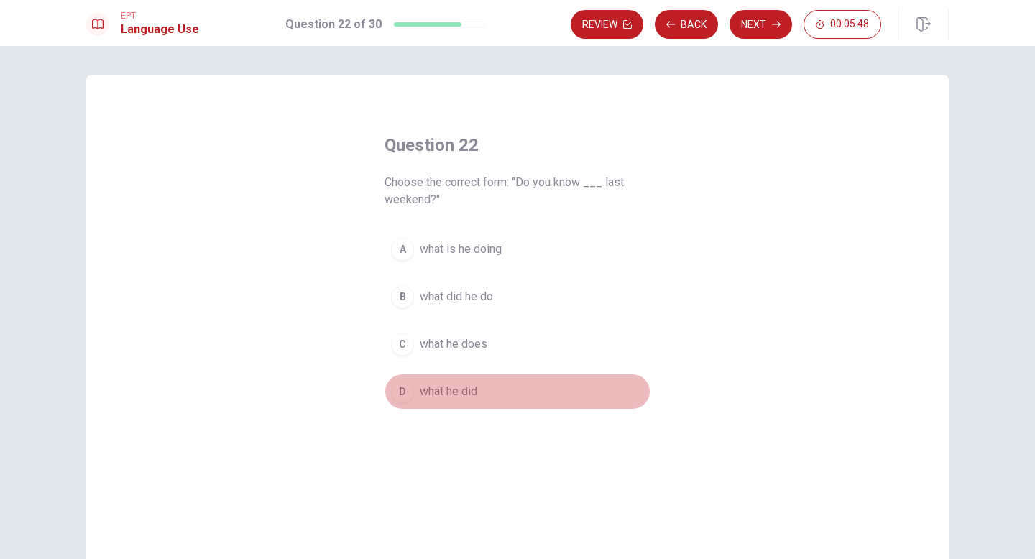
click at [407, 387] on div "D" at bounding box center [402, 391] width 23 height 23
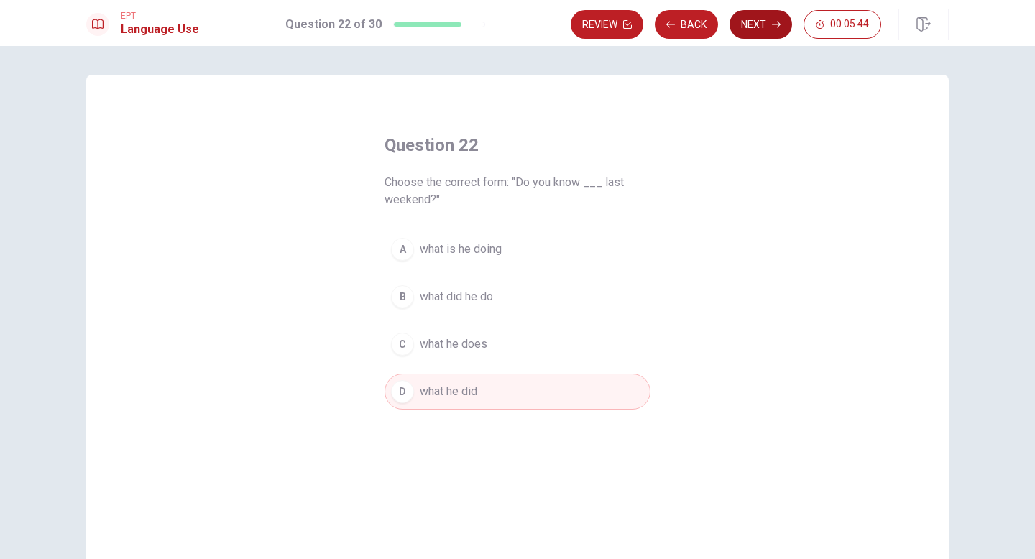
click at [755, 21] on button "Next" at bounding box center [760, 24] width 63 height 29
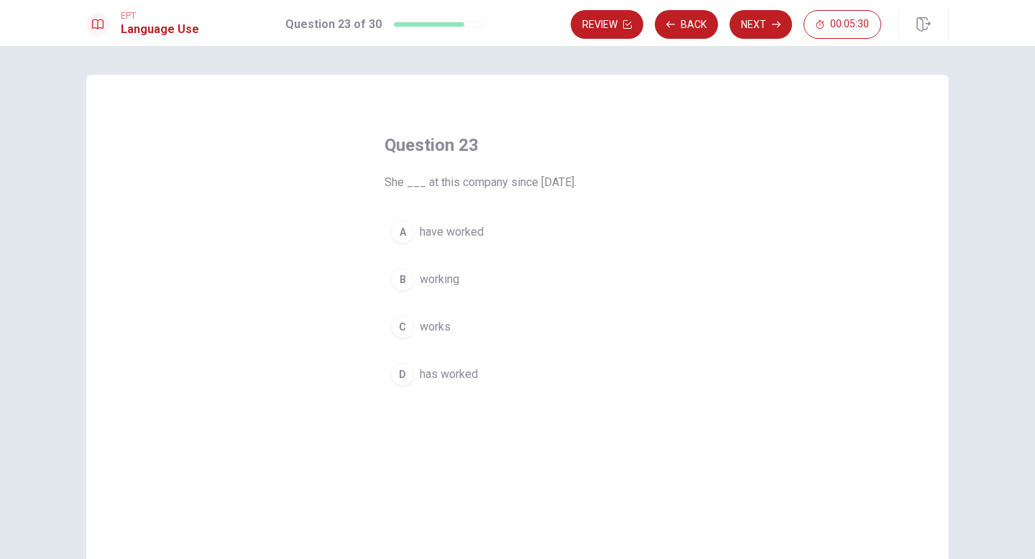
click at [402, 371] on div "D" at bounding box center [402, 374] width 23 height 23
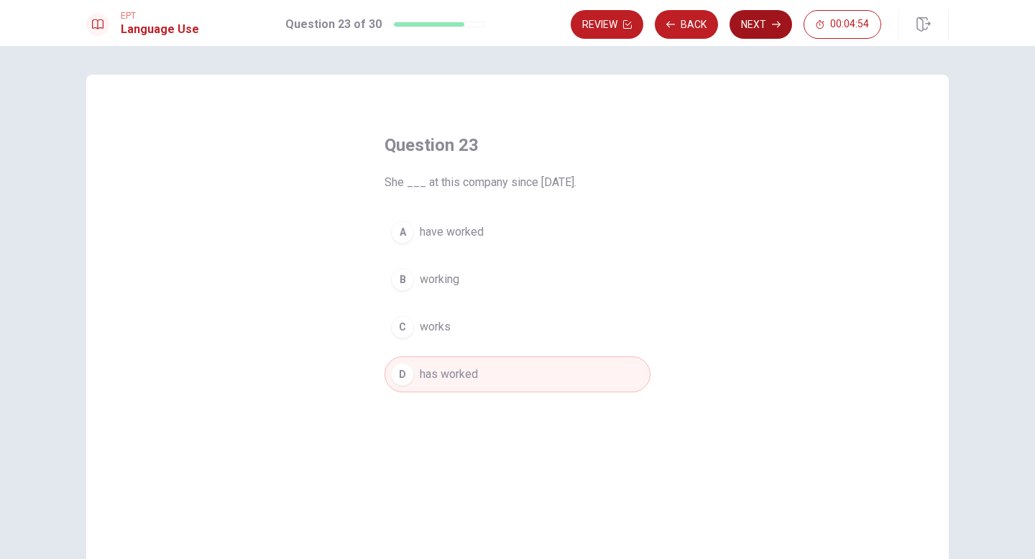
click at [749, 17] on button "Next" at bounding box center [760, 24] width 63 height 29
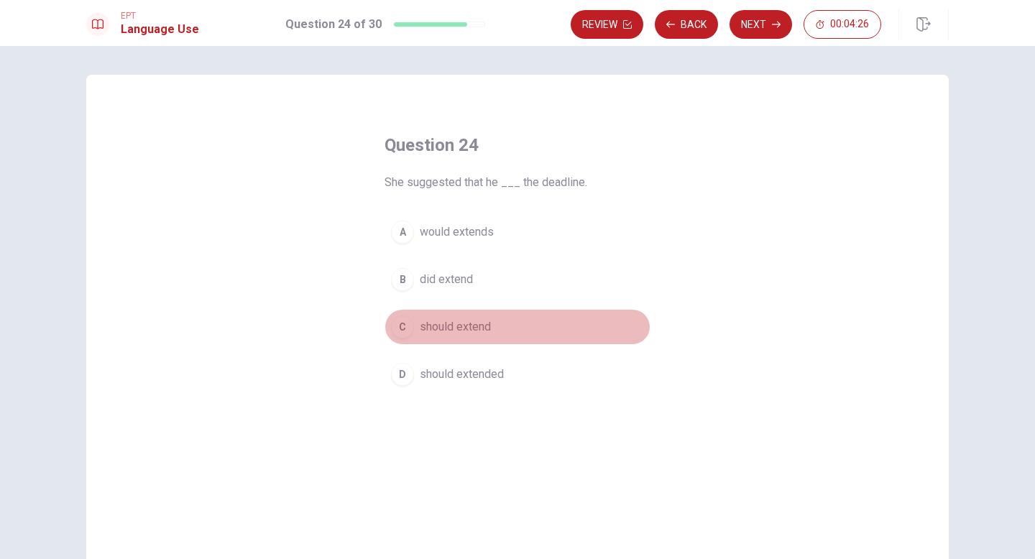
click at [400, 333] on div "C" at bounding box center [402, 326] width 23 height 23
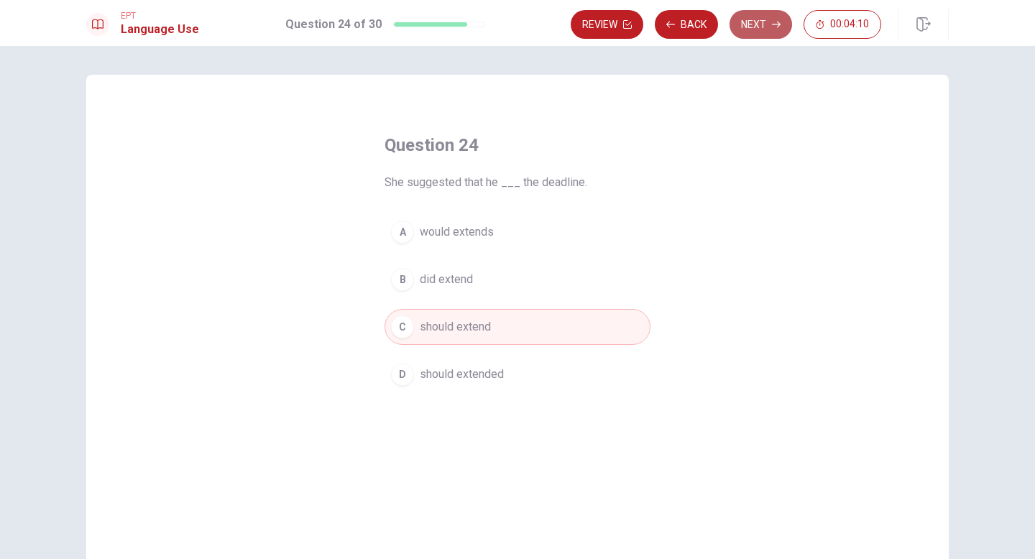
click at [757, 20] on button "Next" at bounding box center [760, 24] width 63 height 29
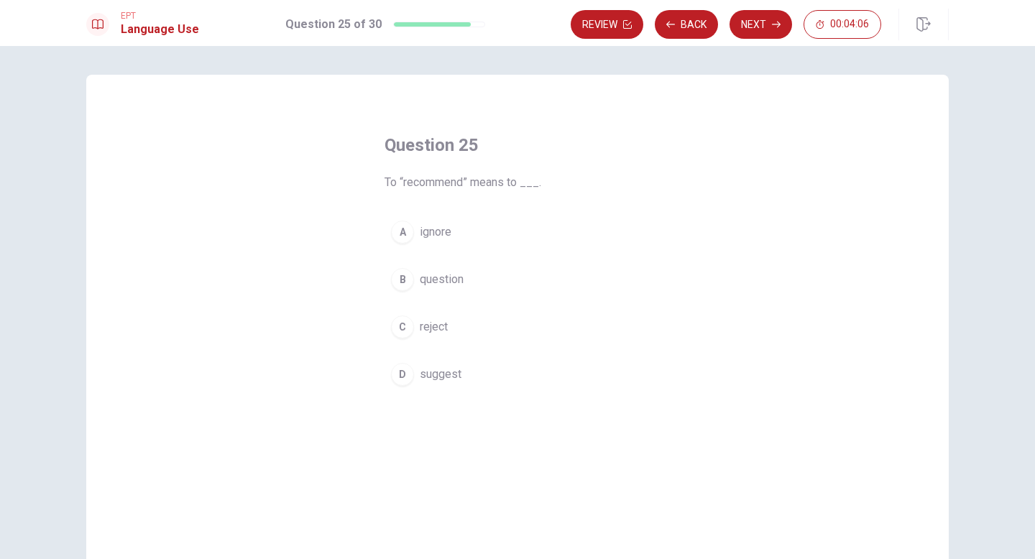
click at [402, 377] on div "D" at bounding box center [402, 374] width 23 height 23
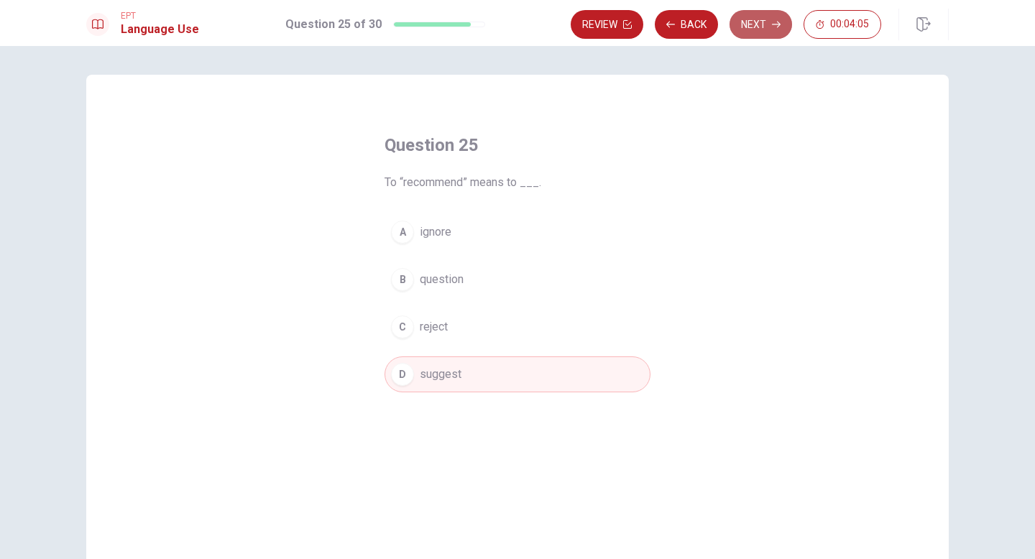
click at [778, 20] on icon "button" at bounding box center [776, 24] width 9 height 9
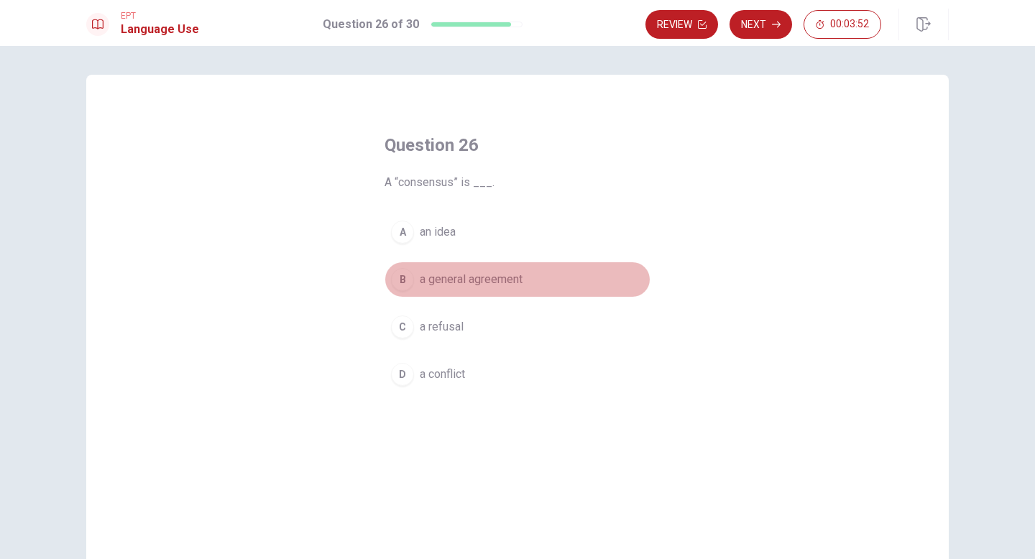
click at [406, 273] on div "B" at bounding box center [402, 279] width 23 height 23
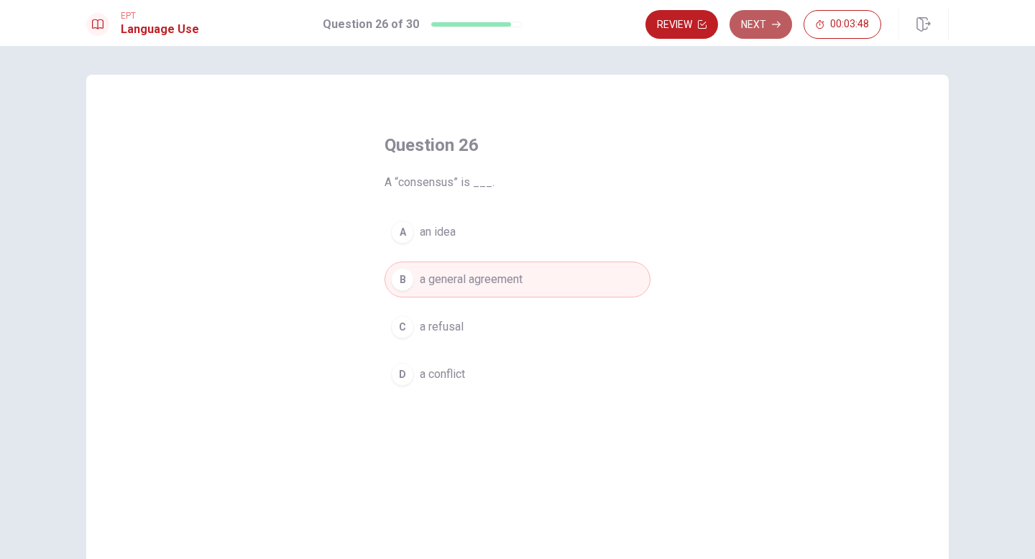
click at [763, 23] on button "Next" at bounding box center [760, 24] width 63 height 29
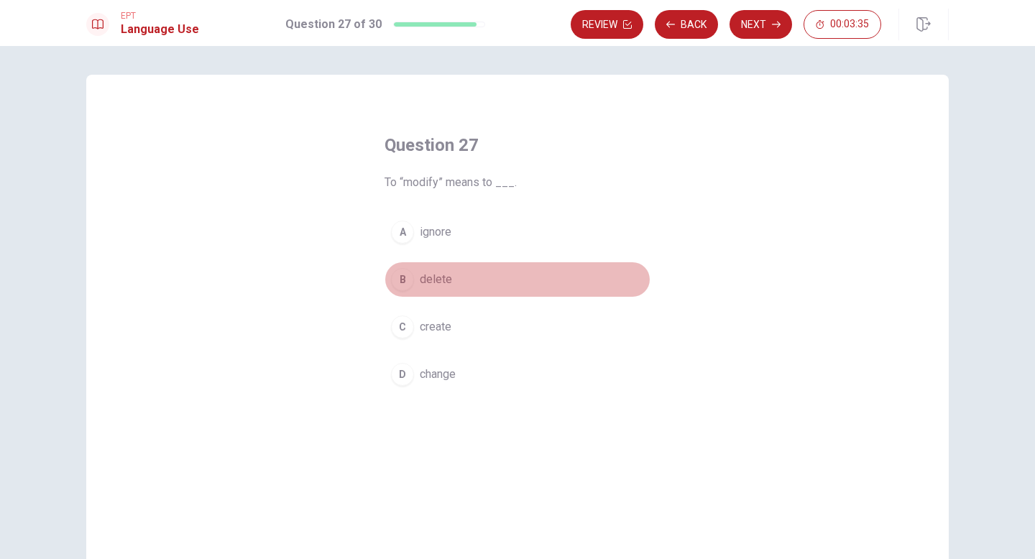
click at [402, 275] on div "B" at bounding box center [402, 279] width 23 height 23
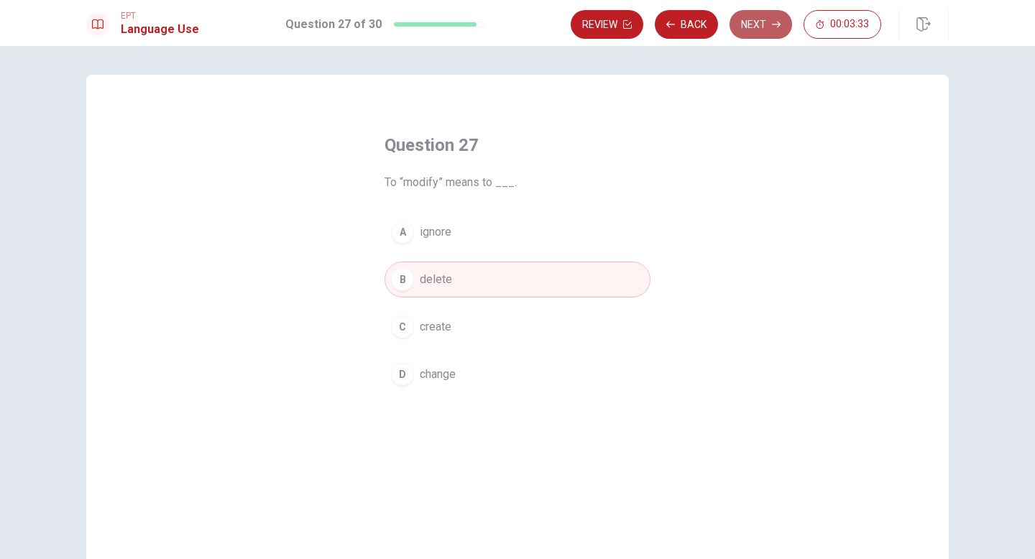
click at [763, 24] on button "Next" at bounding box center [760, 24] width 63 height 29
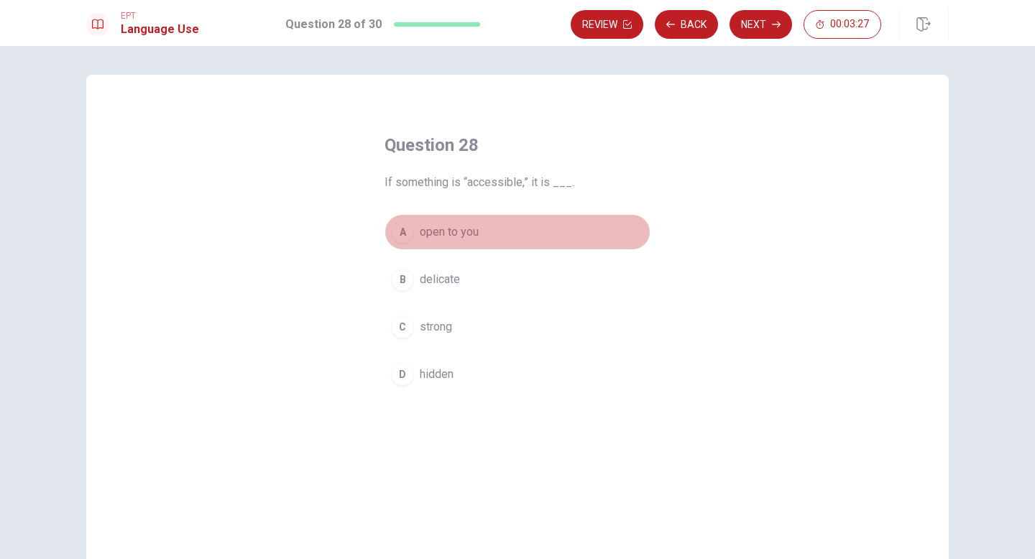
click at [402, 231] on div "A" at bounding box center [402, 232] width 23 height 23
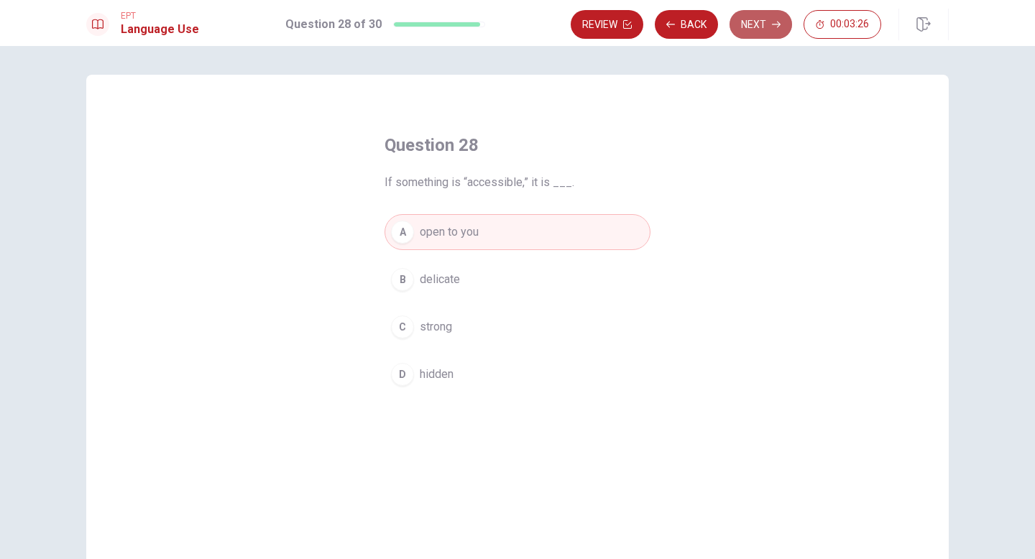
click at [753, 20] on button "Next" at bounding box center [760, 24] width 63 height 29
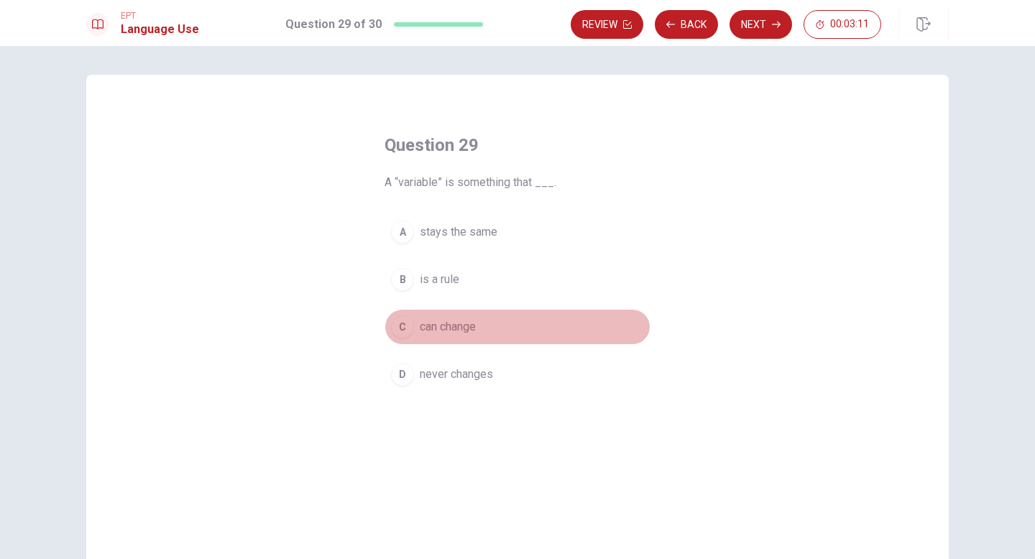
click at [402, 323] on div "C" at bounding box center [402, 326] width 23 height 23
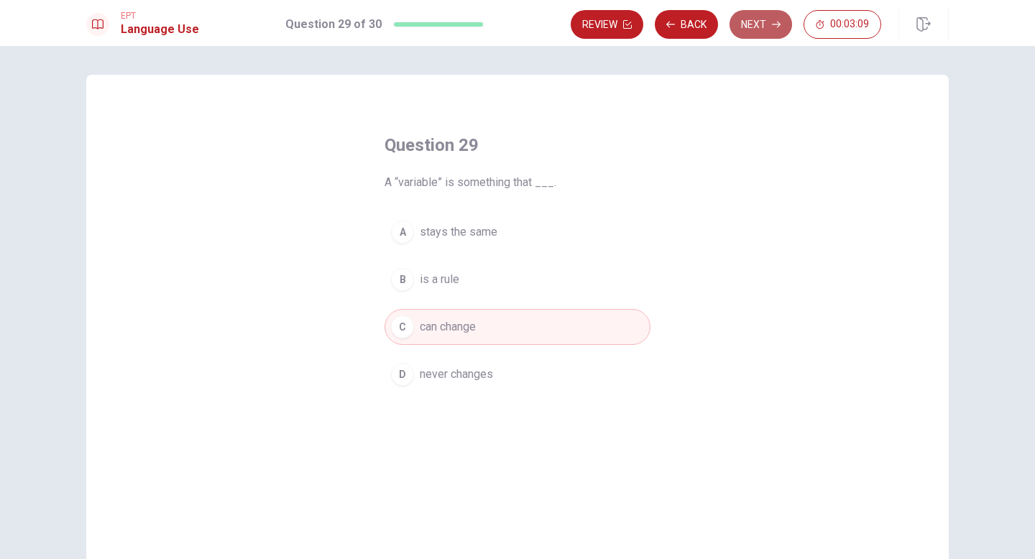
click at [754, 32] on button "Next" at bounding box center [760, 24] width 63 height 29
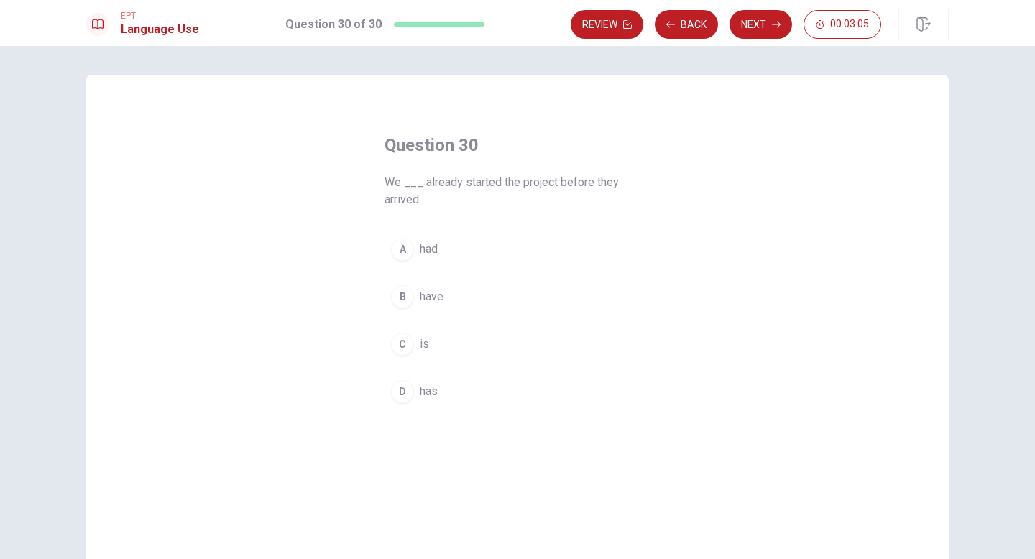
click at [401, 297] on div "B" at bounding box center [402, 296] width 23 height 23
click at [397, 248] on div "A" at bounding box center [402, 249] width 23 height 23
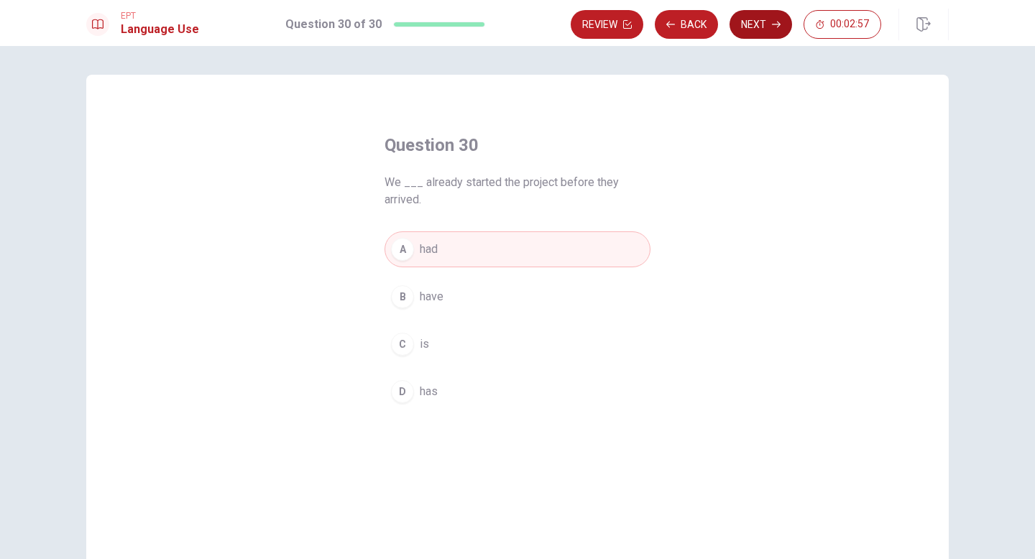
click at [760, 20] on button "Next" at bounding box center [760, 24] width 63 height 29
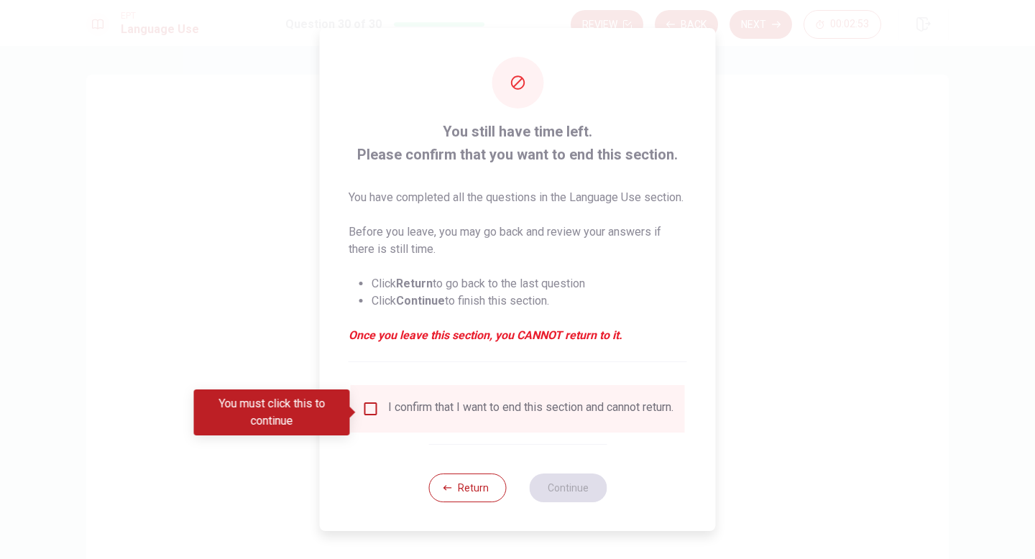
click at [356, 402] on div "You must click this to continue" at bounding box center [277, 412] width 166 height 46
click at [368, 412] on input "You must click this to continue" at bounding box center [370, 408] width 17 height 17
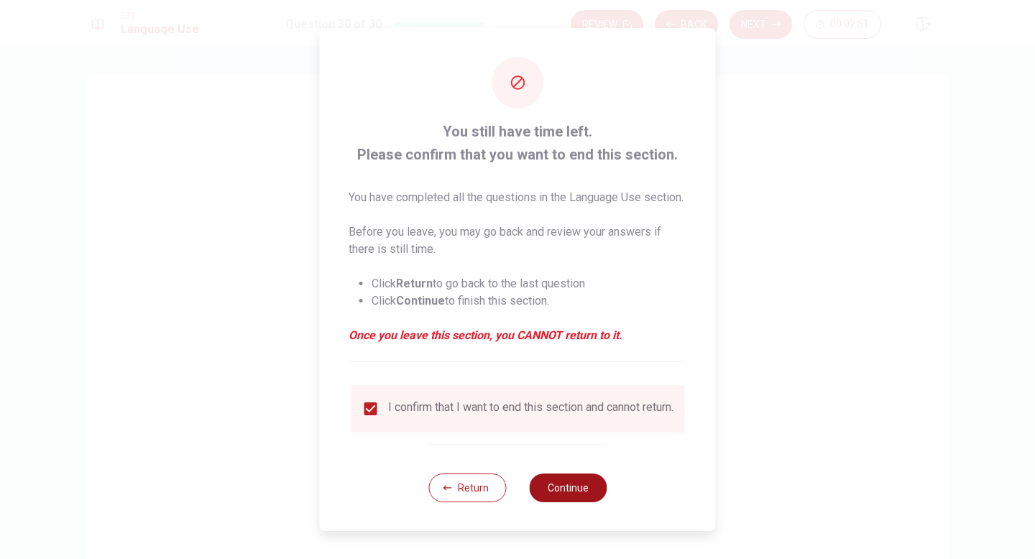
click at [567, 492] on button "Continue" at bounding box center [568, 488] width 78 height 29
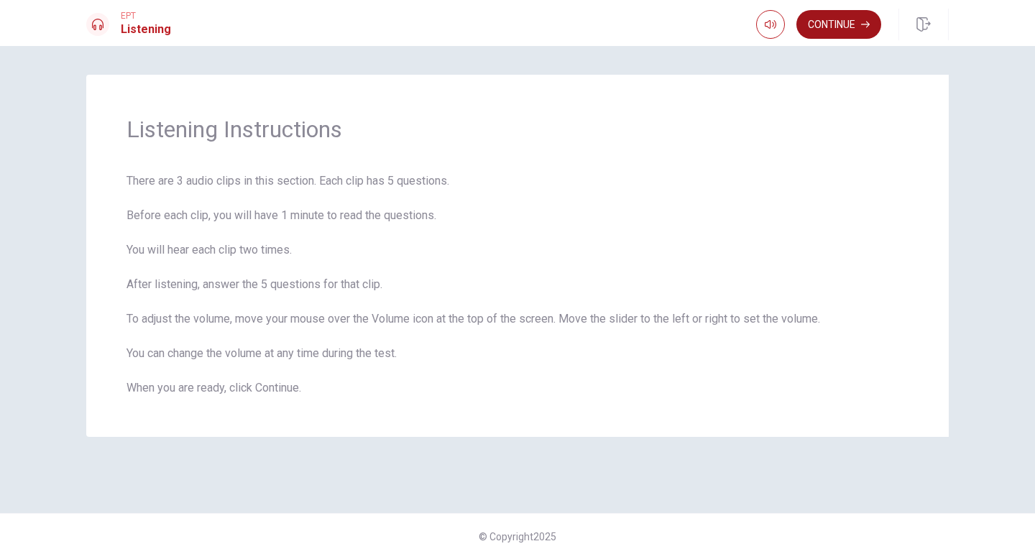
click at [818, 29] on button "Continue" at bounding box center [838, 24] width 85 height 29
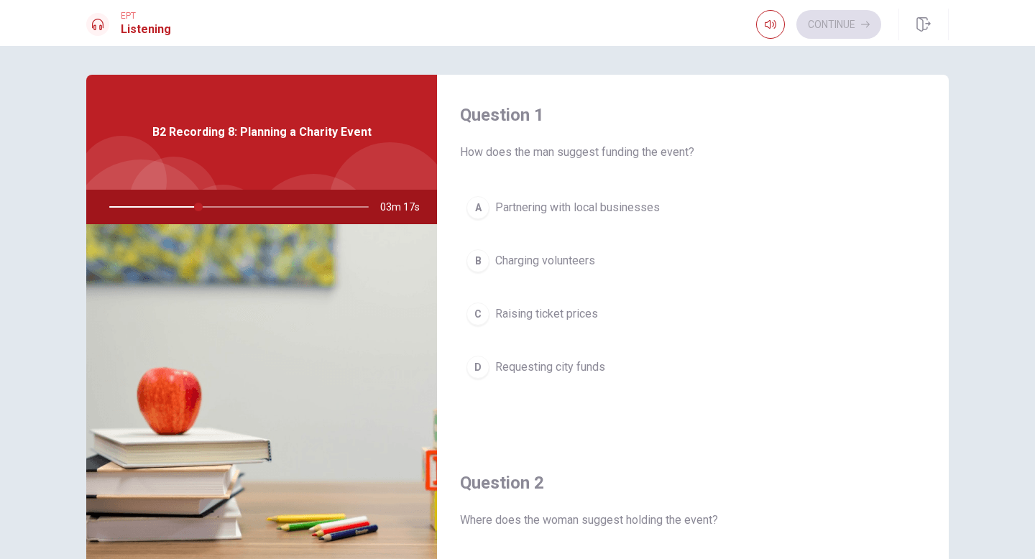
click at [475, 261] on div "B" at bounding box center [477, 260] width 23 height 23
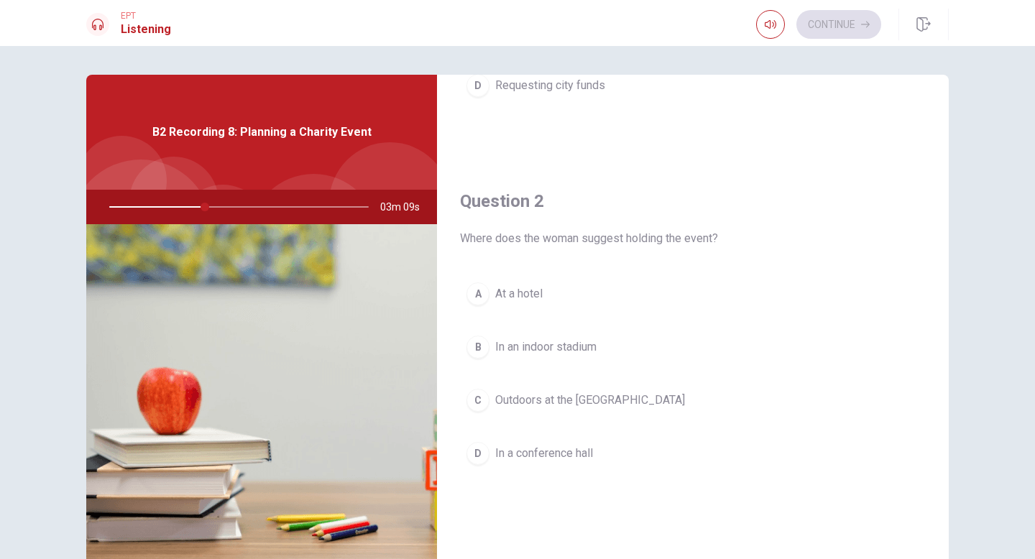
scroll to position [292, 0]
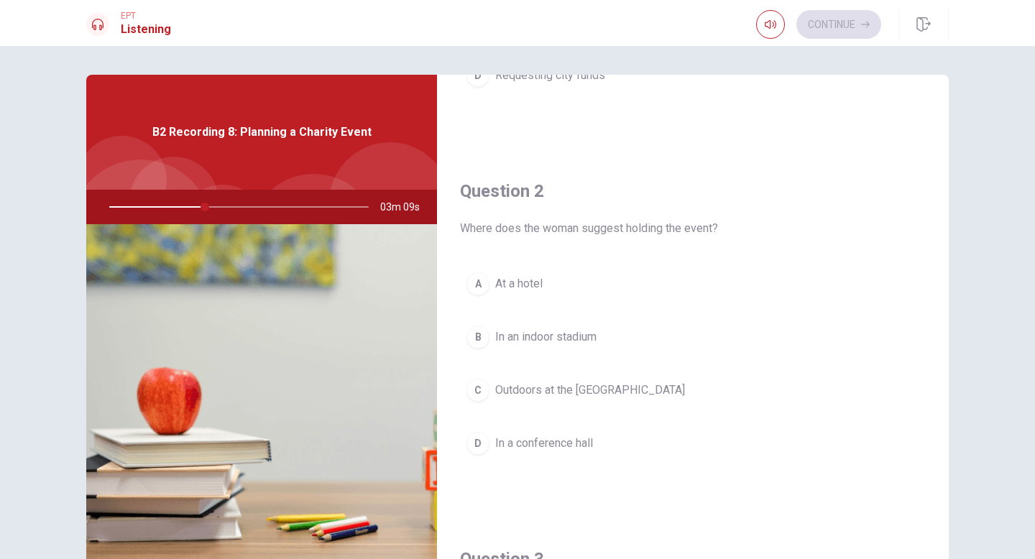
click at [475, 397] on div "C" at bounding box center [477, 390] width 23 height 23
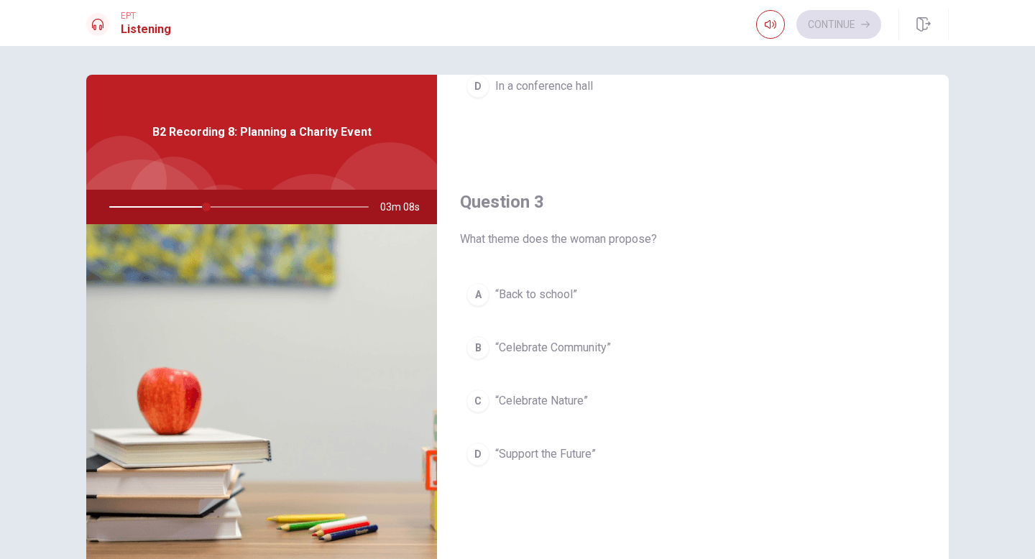
scroll to position [731, 0]
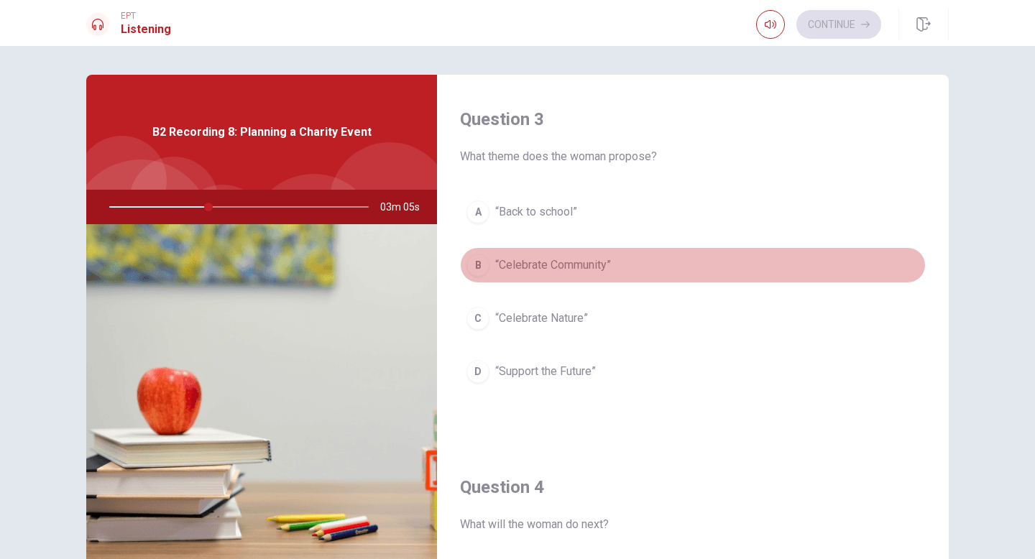
click at [471, 268] on div "B" at bounding box center [477, 265] width 23 height 23
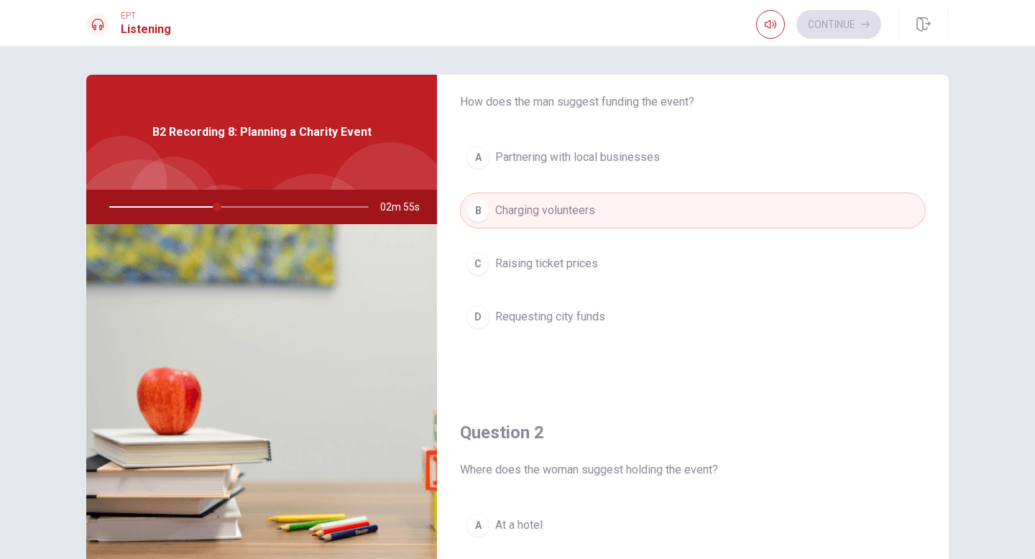
scroll to position [0, 0]
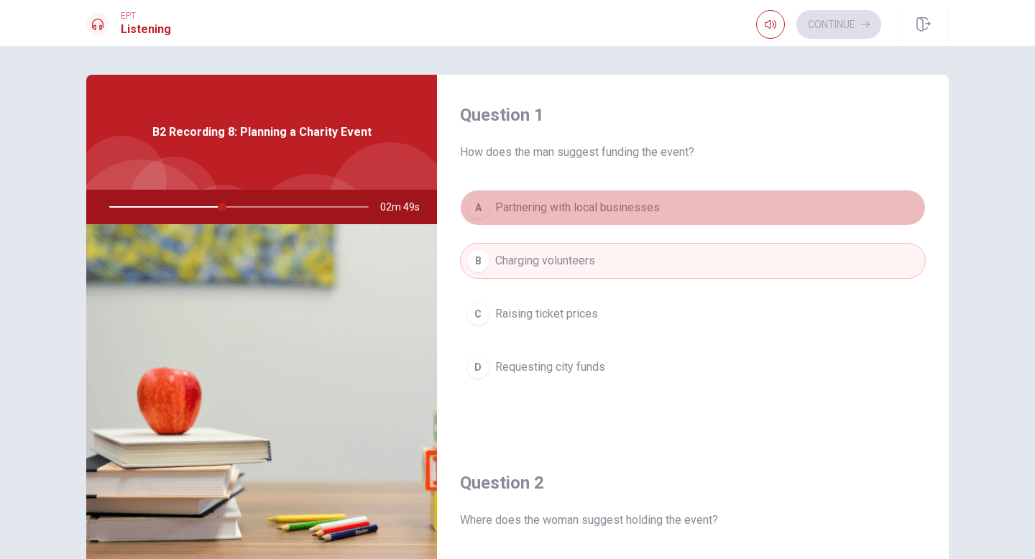
click at [470, 208] on div "A" at bounding box center [477, 207] width 23 height 23
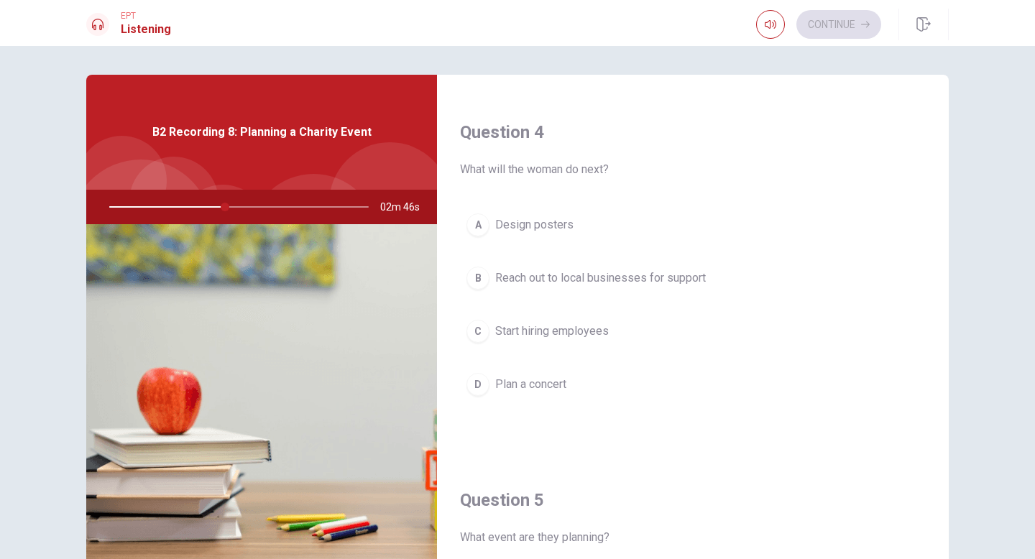
scroll to position [1081, 0]
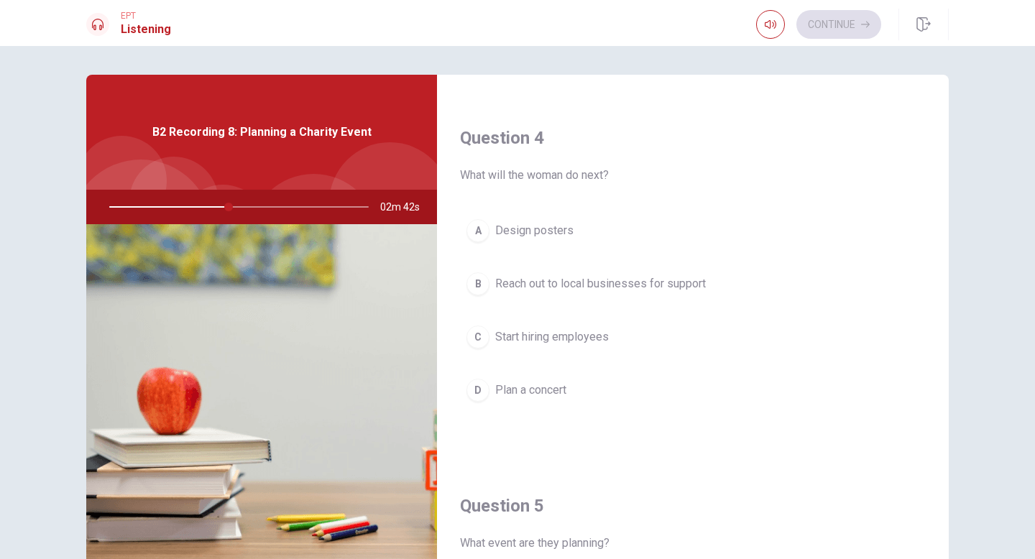
click at [475, 282] on div "B" at bounding box center [477, 283] width 23 height 23
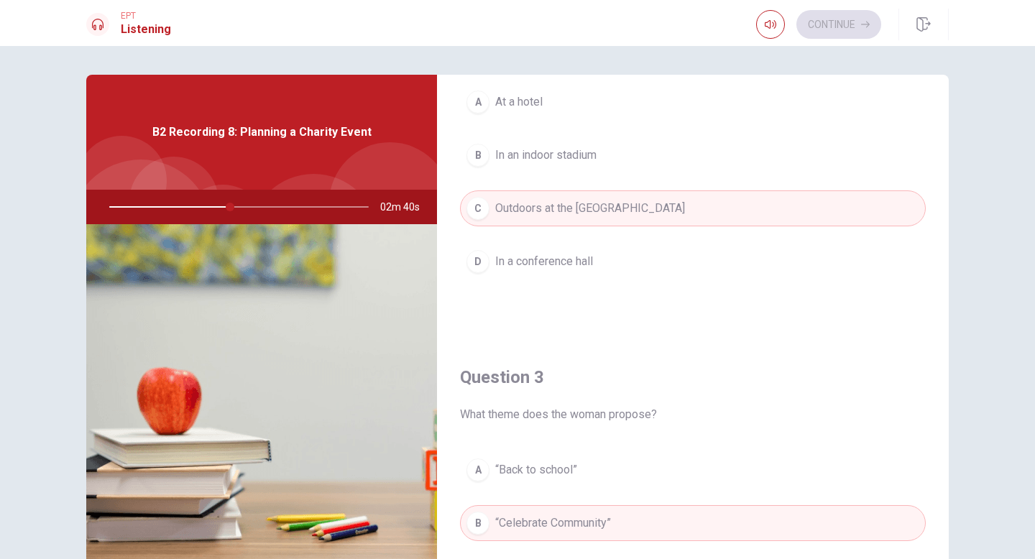
scroll to position [0, 0]
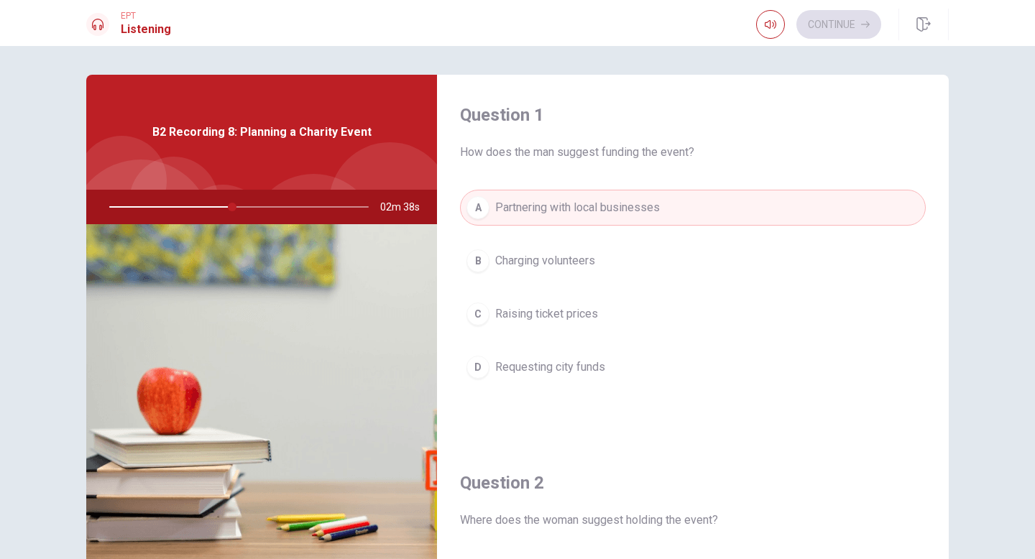
click at [486, 262] on div "B" at bounding box center [477, 260] width 23 height 23
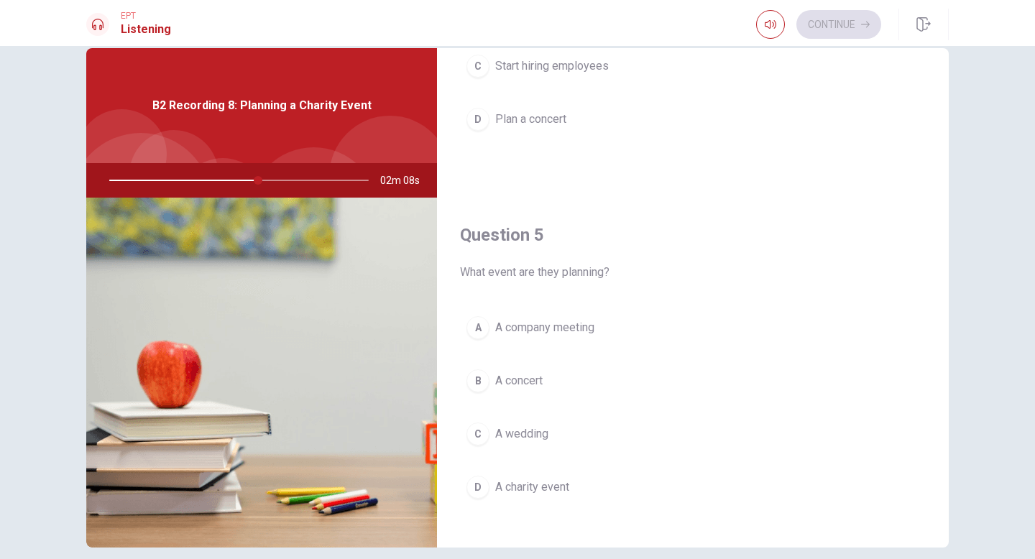
scroll to position [1340, 0]
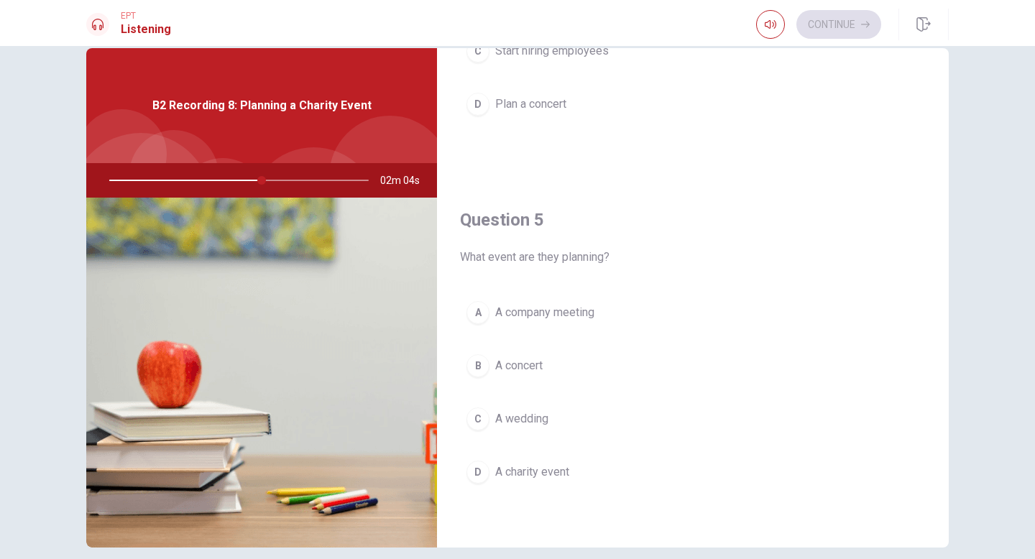
click at [475, 476] on div "D" at bounding box center [477, 472] width 23 height 23
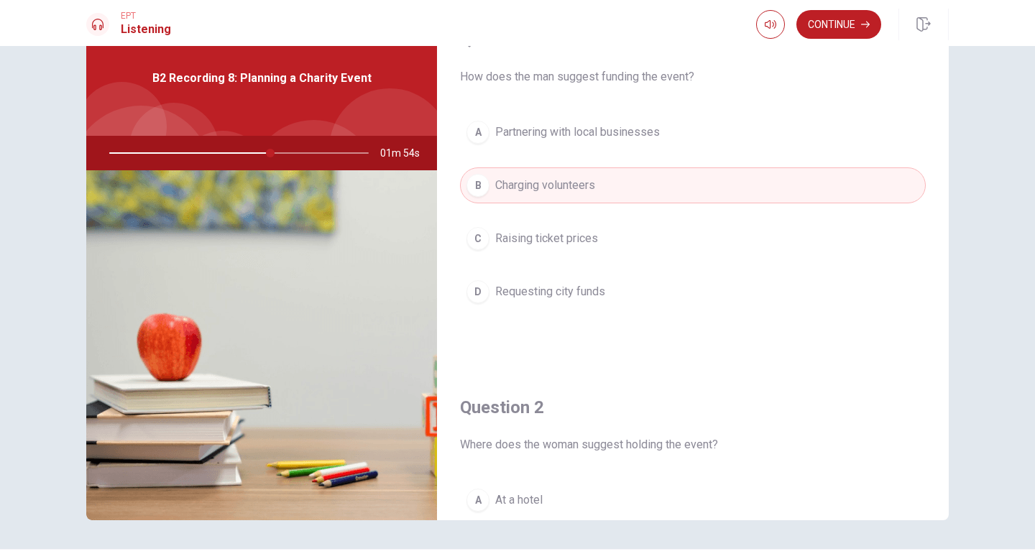
scroll to position [0, 0]
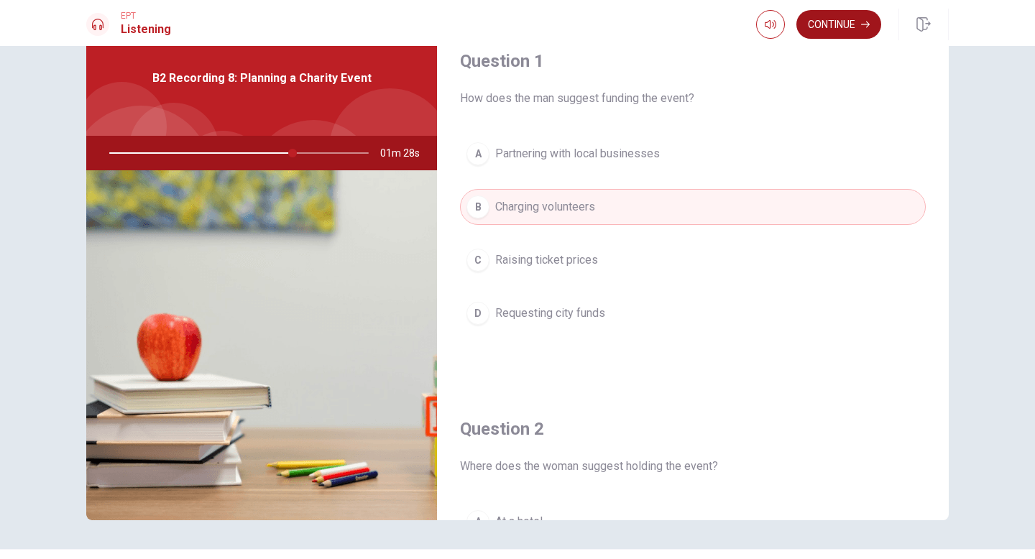
click at [835, 24] on button "Continue" at bounding box center [838, 24] width 85 height 29
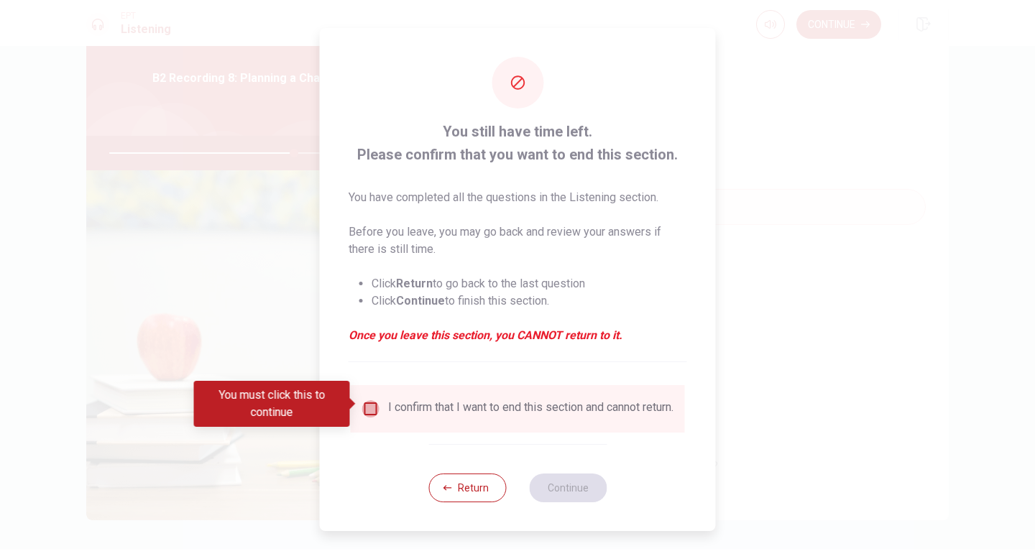
click at [372, 400] on input "You must click this to continue" at bounding box center [370, 408] width 17 height 17
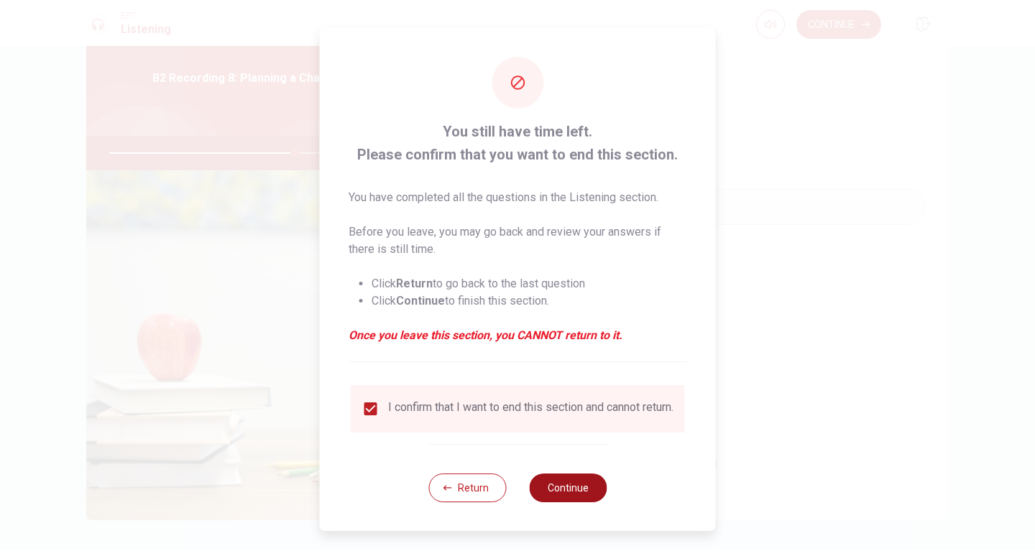
click at [572, 489] on button "Continue" at bounding box center [568, 488] width 78 height 29
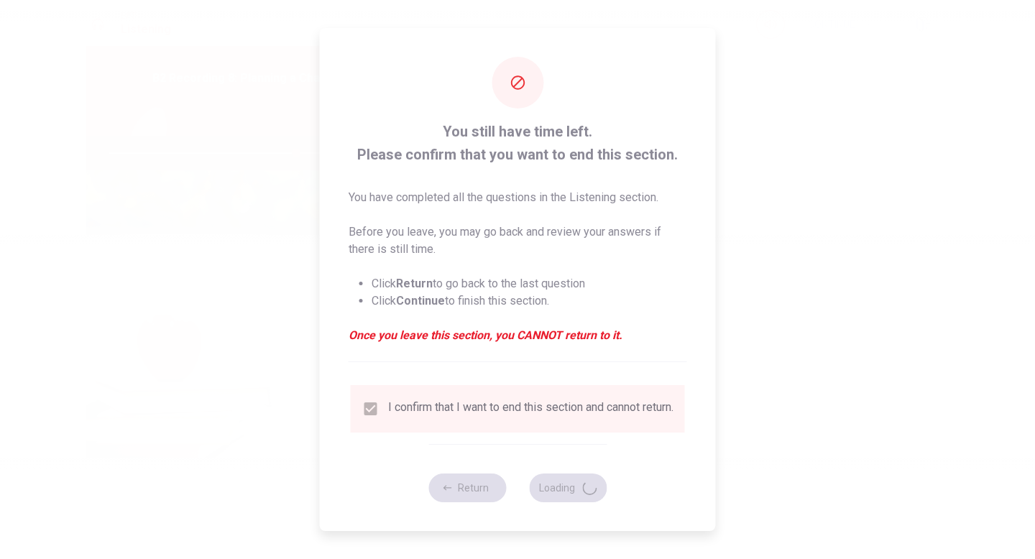
type input "72"
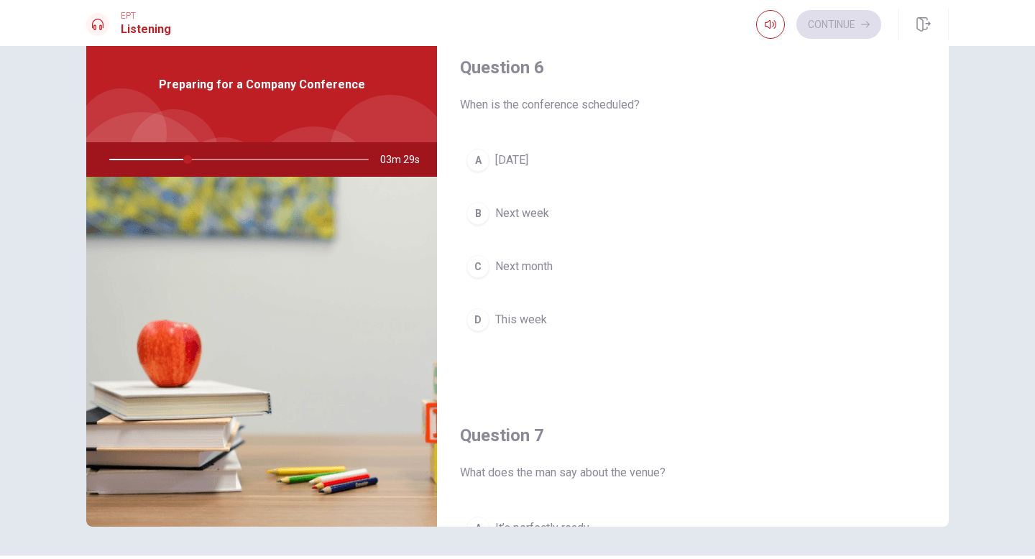
click at [482, 270] on div "C" at bounding box center [477, 266] width 23 height 23
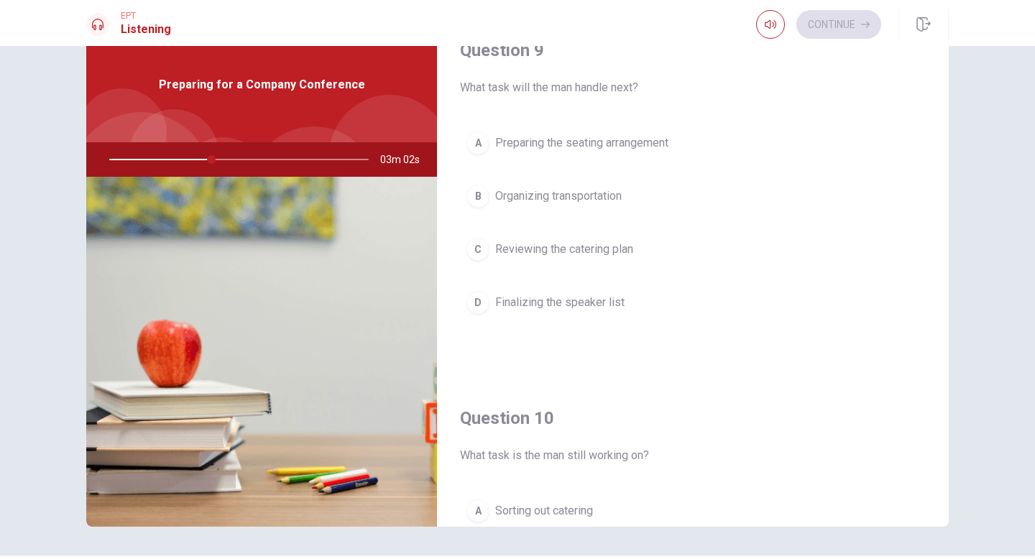
scroll to position [1115, 0]
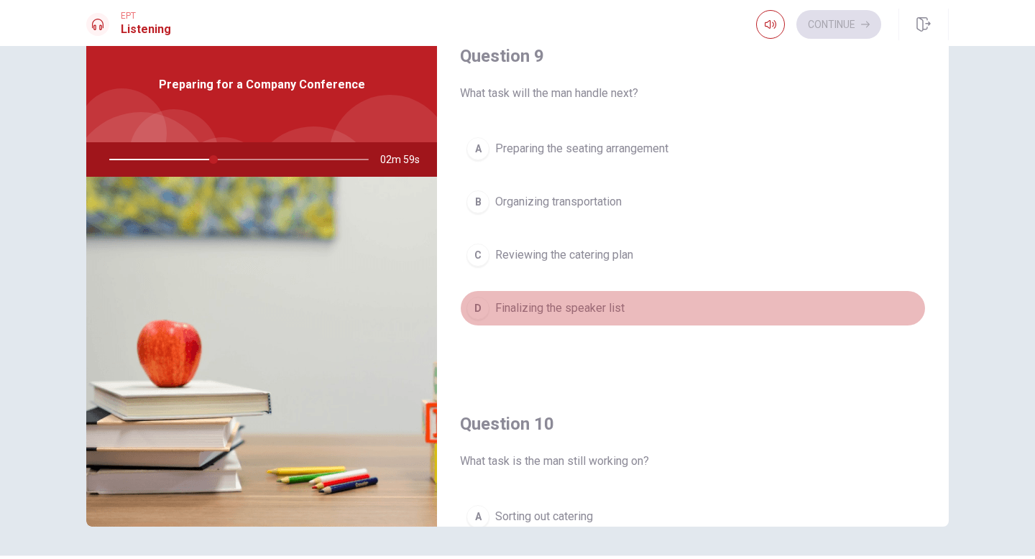
click at [484, 300] on div "D" at bounding box center [477, 308] width 23 height 23
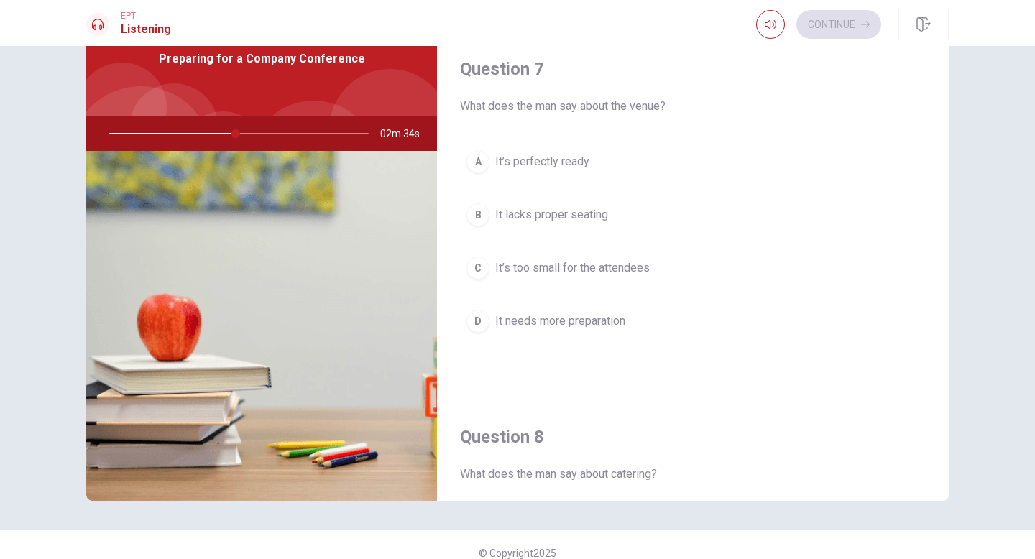
scroll to position [339, 0]
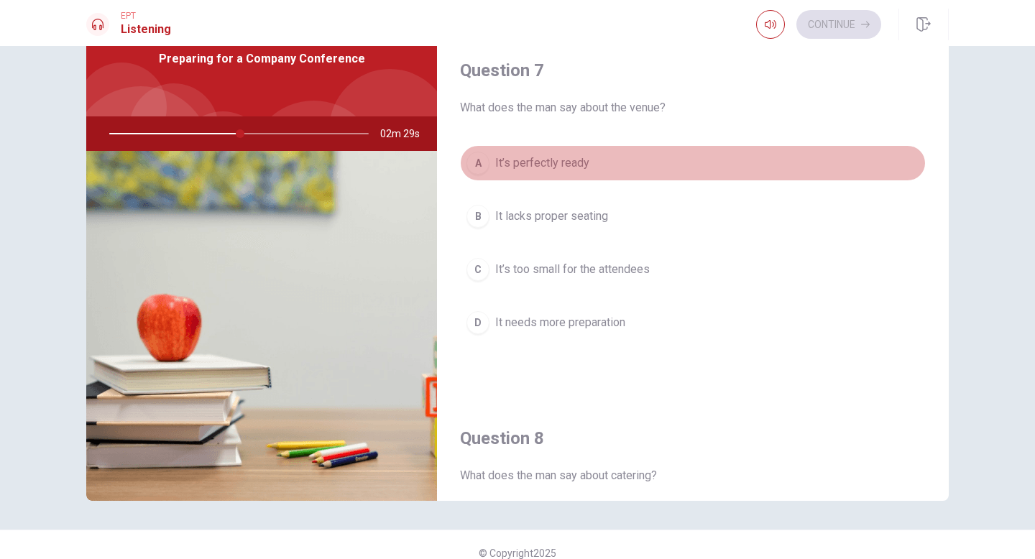
click at [479, 165] on div "A" at bounding box center [477, 163] width 23 height 23
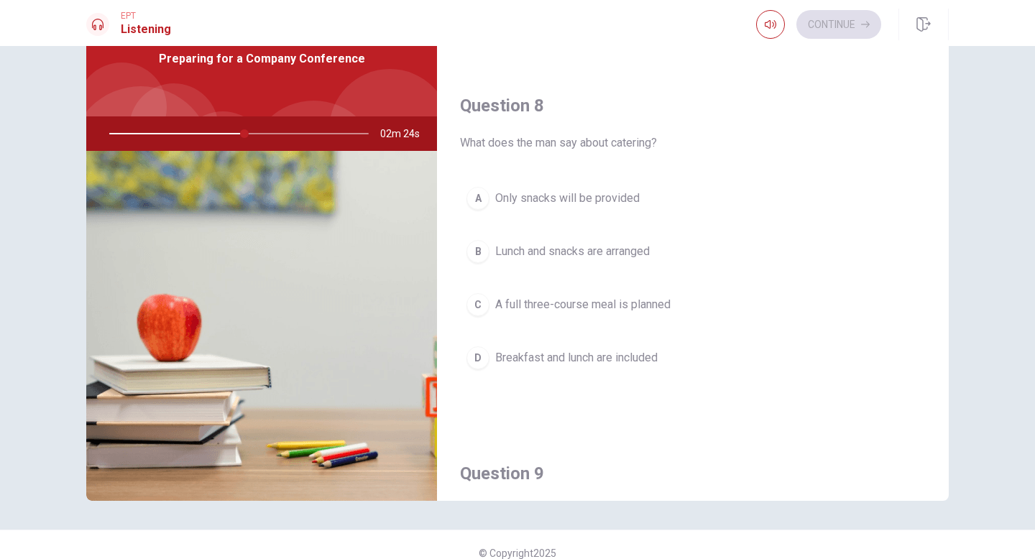
scroll to position [675, 0]
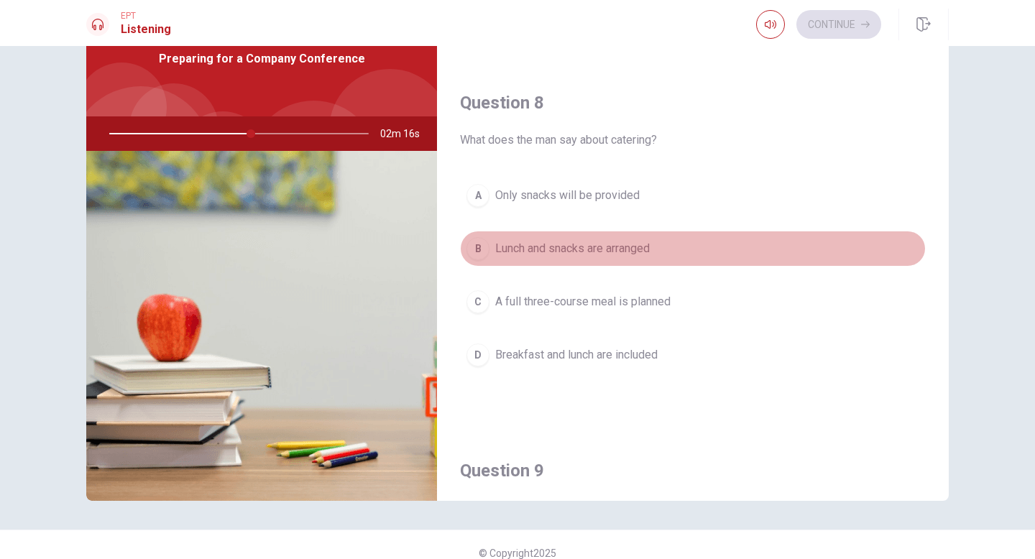
click at [479, 243] on div "B" at bounding box center [477, 248] width 23 height 23
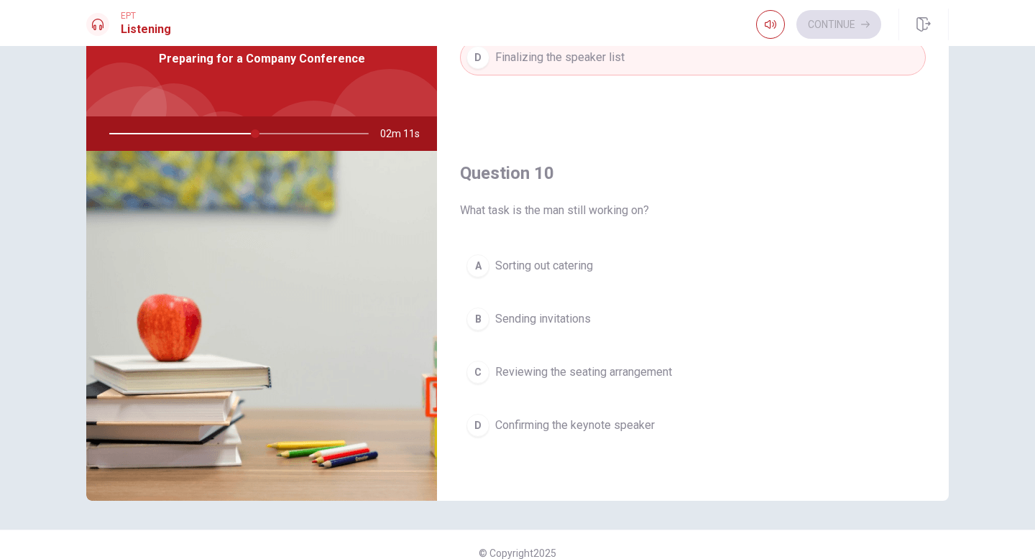
scroll to position [90, 0]
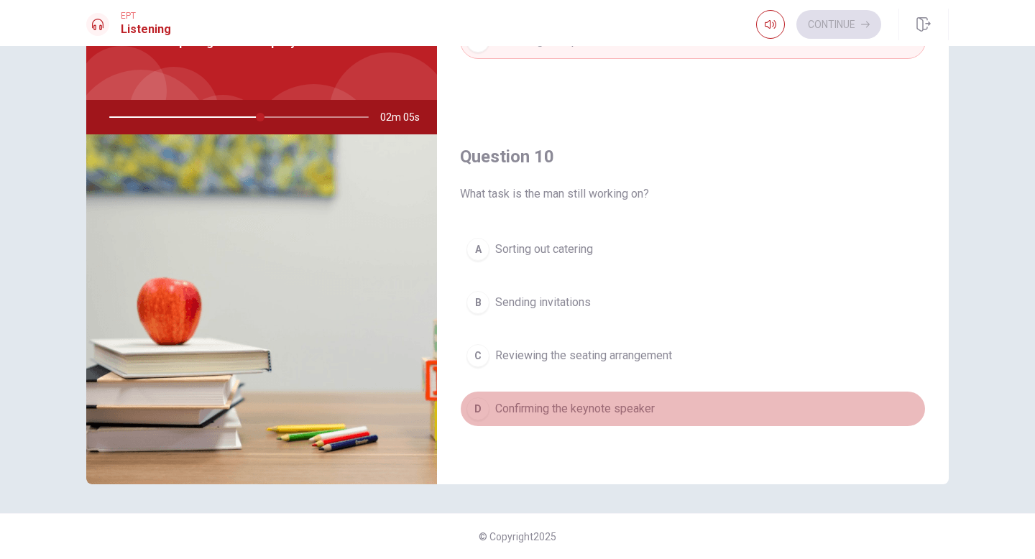
click at [474, 413] on div "D" at bounding box center [477, 408] width 23 height 23
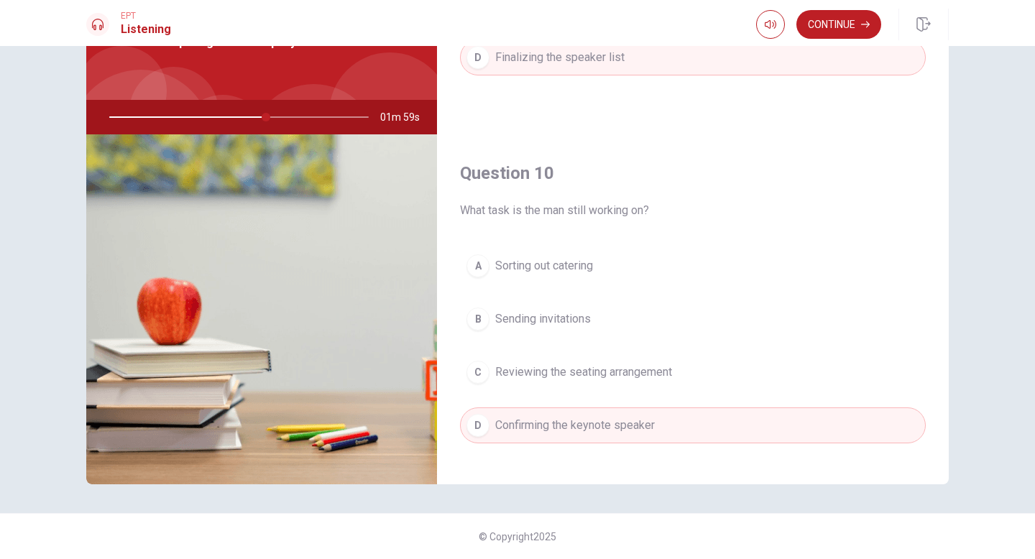
scroll to position [1322, 0]
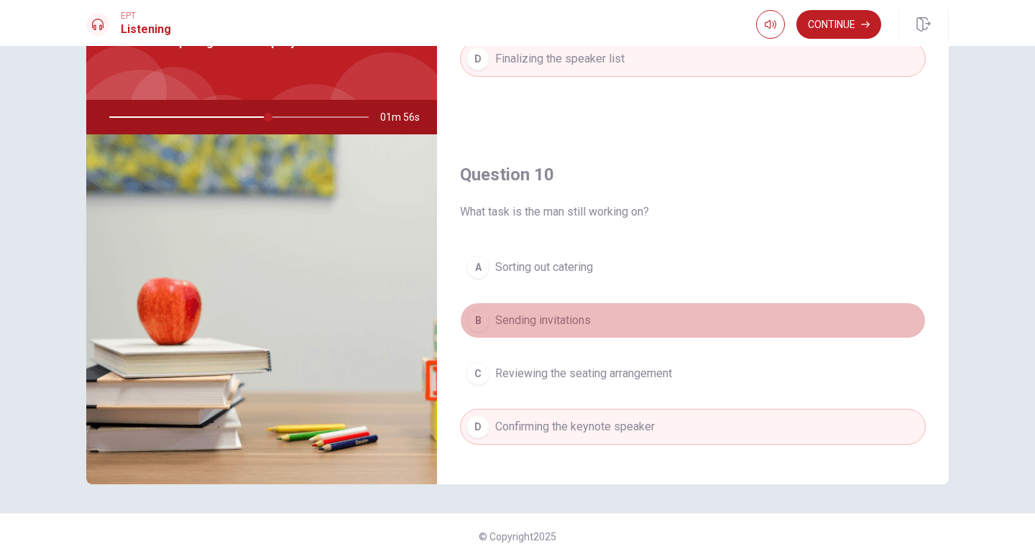
click at [476, 327] on div "B" at bounding box center [477, 320] width 23 height 23
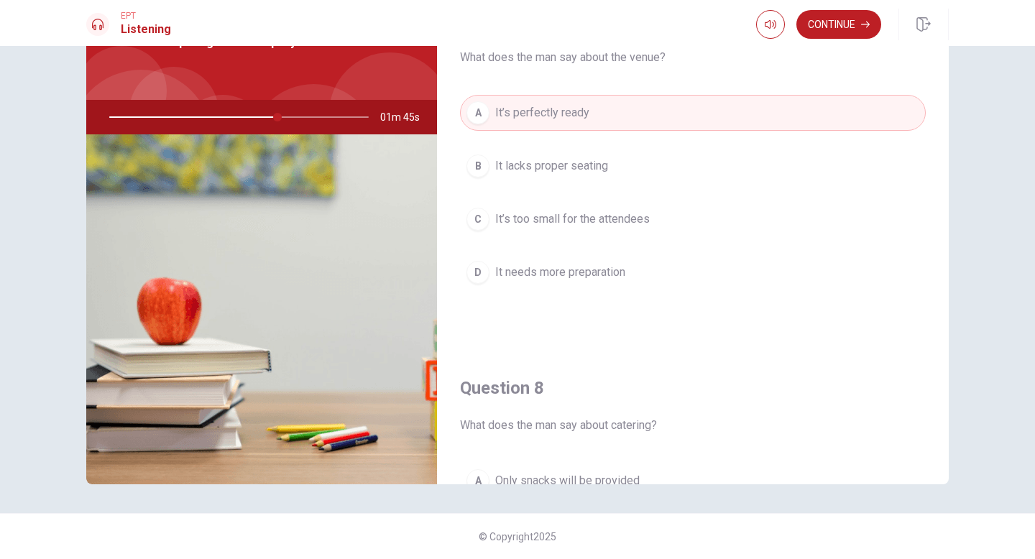
scroll to position [366, 0]
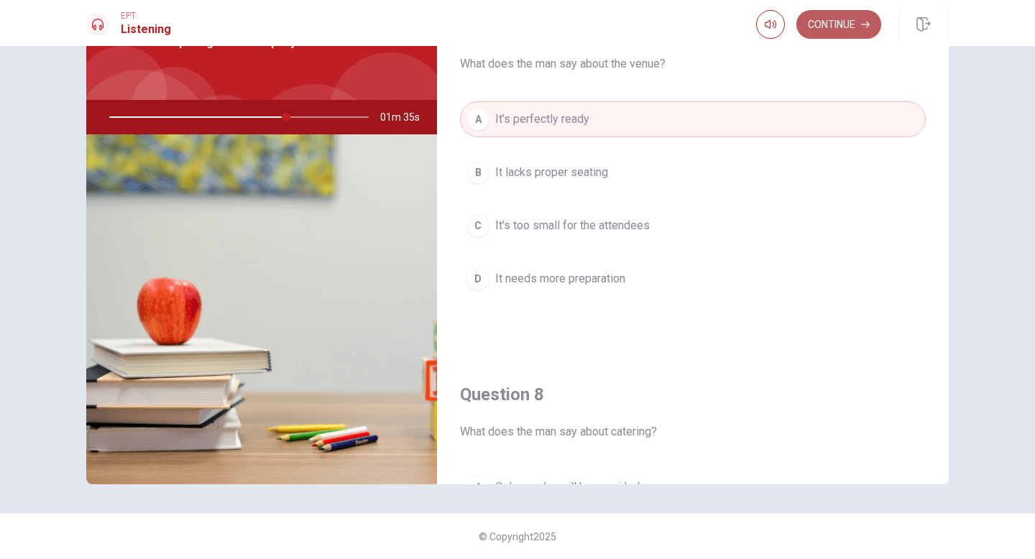
click at [834, 34] on button "Continue" at bounding box center [838, 24] width 85 height 29
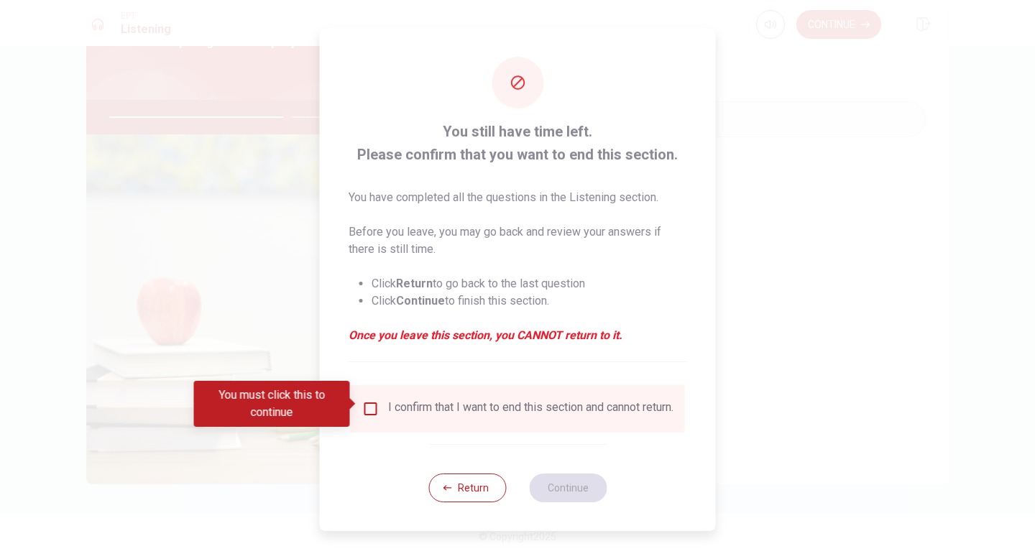
click at [361, 391] on div "I confirm that I want to end this section and cannot return." at bounding box center [518, 408] width 334 height 47
click at [379, 405] on div "I confirm that I want to end this section and cannot return." at bounding box center [517, 408] width 311 height 17
click at [369, 402] on input "You must click this to continue" at bounding box center [370, 408] width 17 height 17
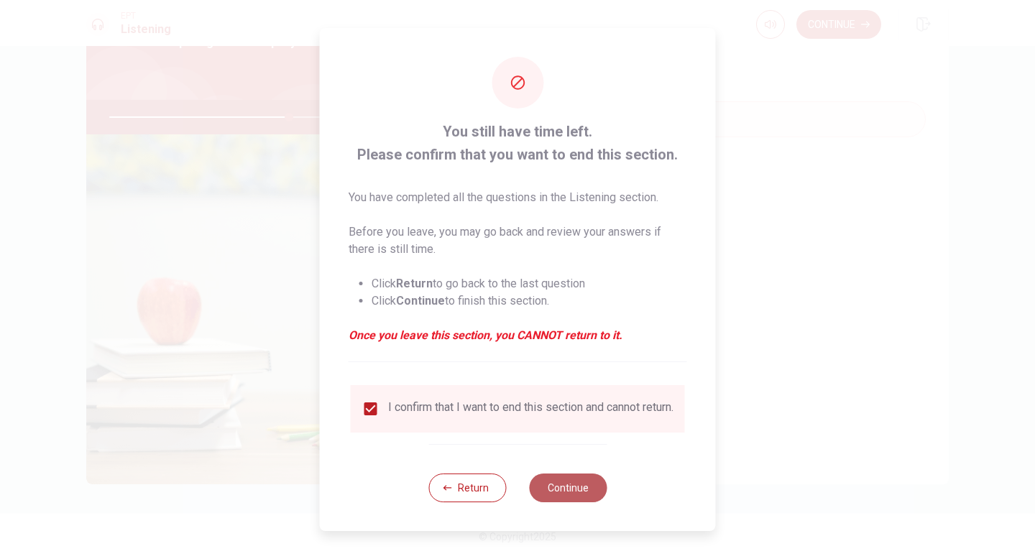
click at [558, 486] on button "Continue" at bounding box center [568, 488] width 78 height 29
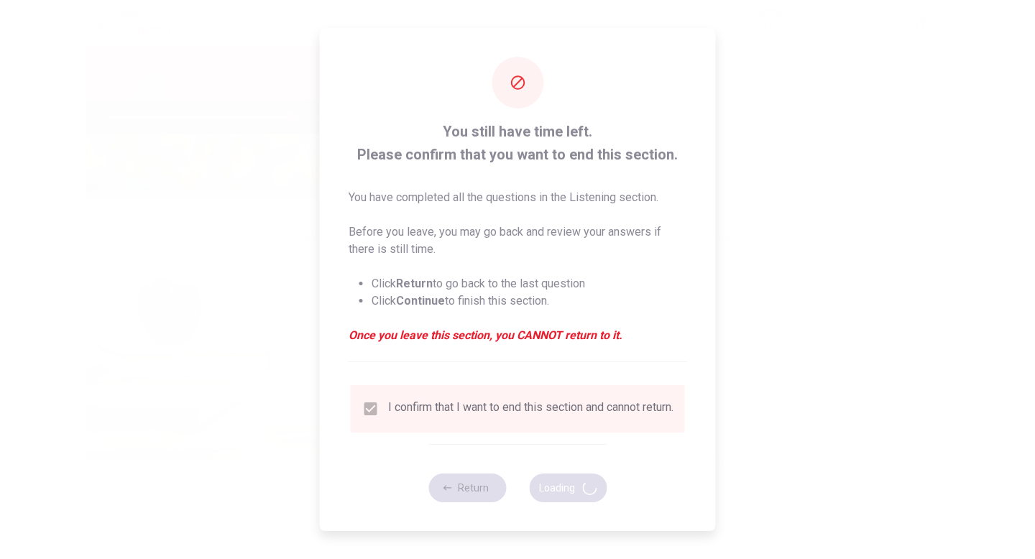
type input "70"
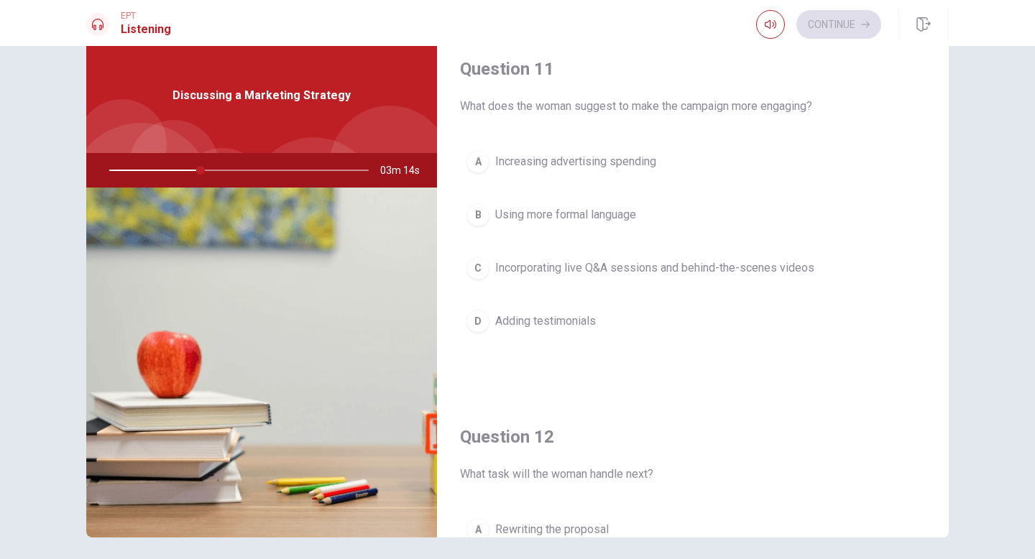
scroll to position [11, 0]
click at [481, 266] on div "C" at bounding box center [477, 266] width 23 height 23
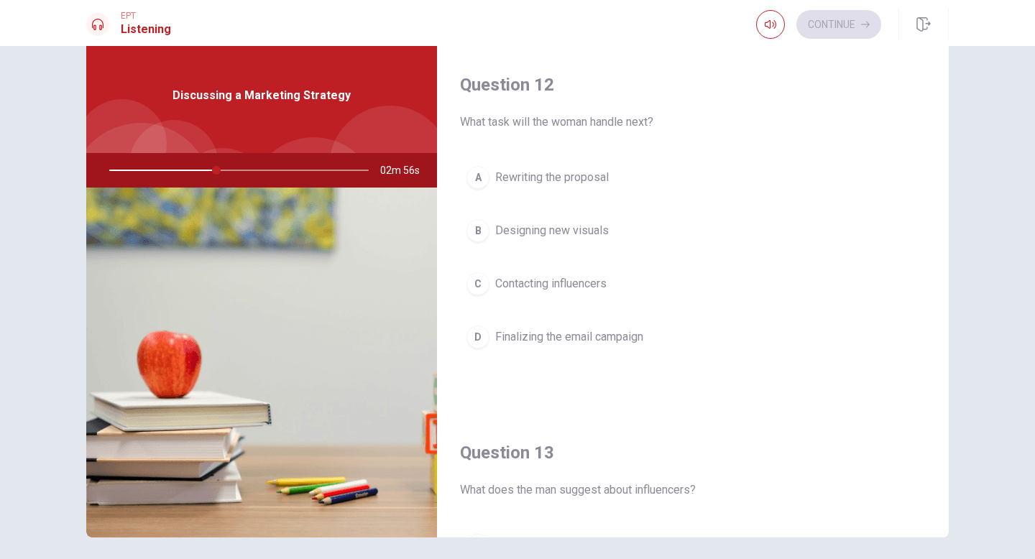
scroll to position [364, 0]
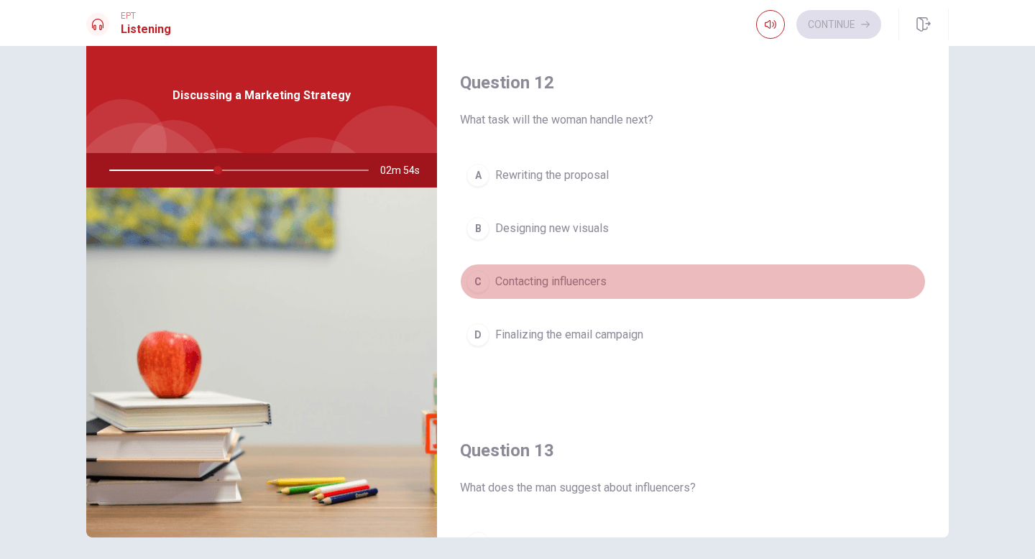
click at [474, 282] on div "C" at bounding box center [477, 281] width 23 height 23
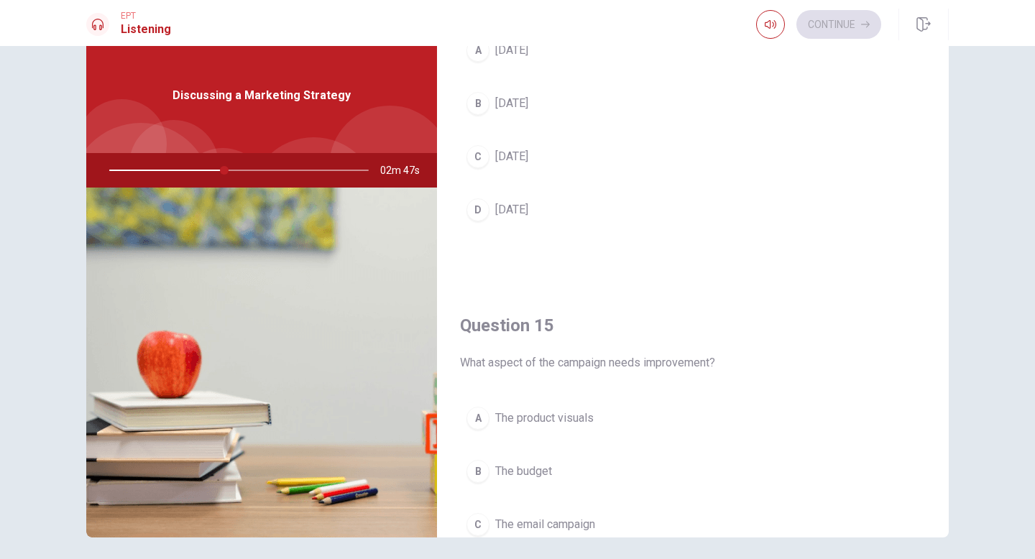
scroll to position [1218, 0]
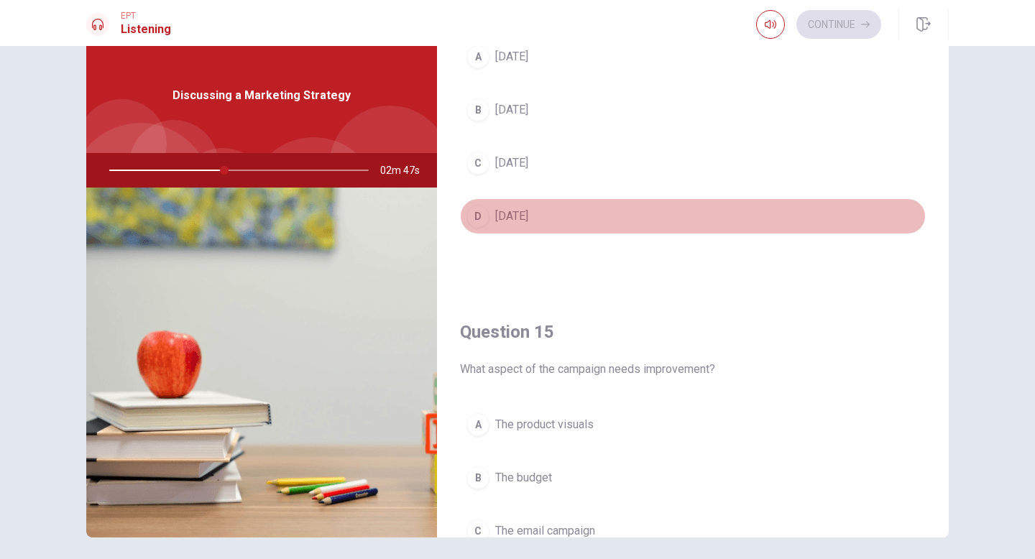
click at [475, 218] on div "D" at bounding box center [477, 216] width 23 height 23
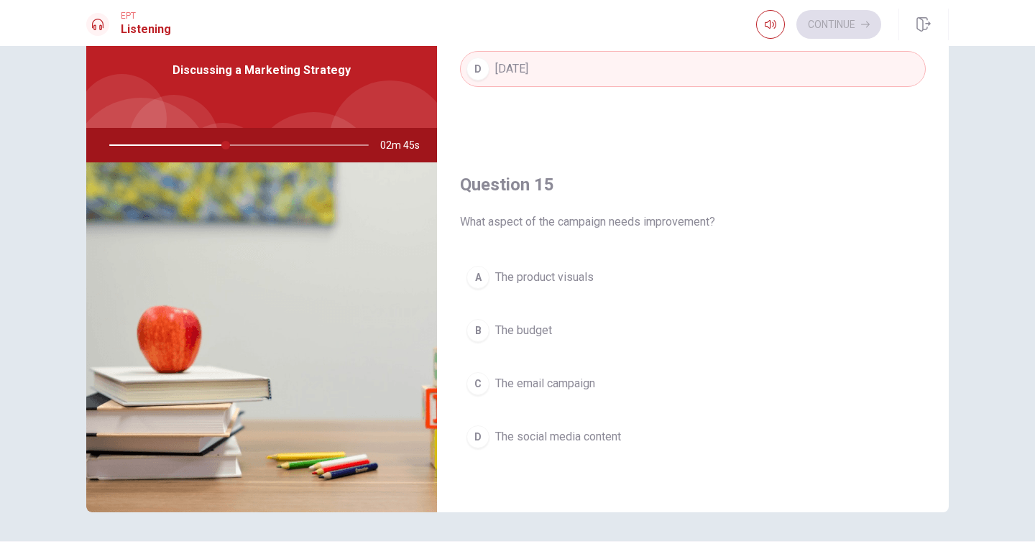
scroll to position [64, 0]
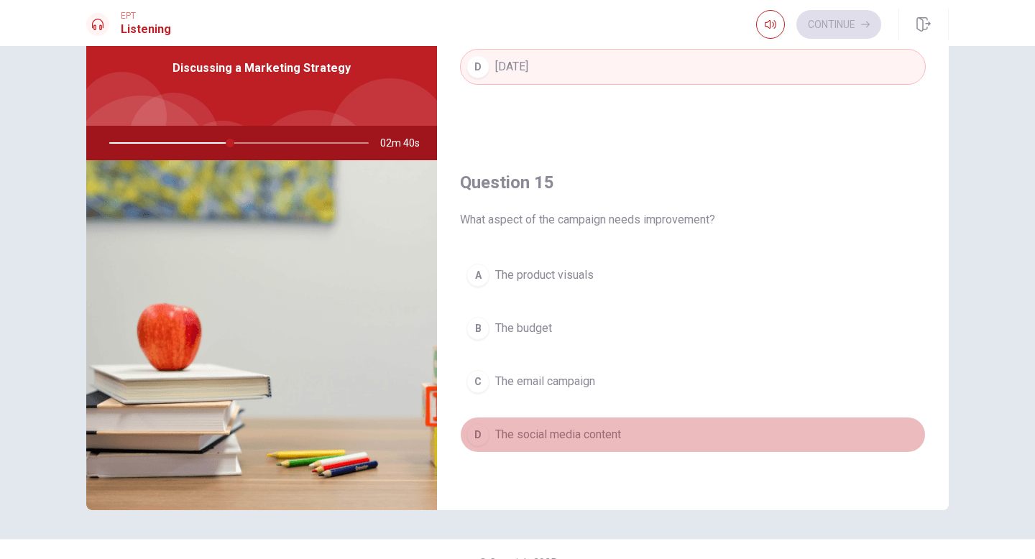
click at [486, 436] on div "D" at bounding box center [477, 434] width 23 height 23
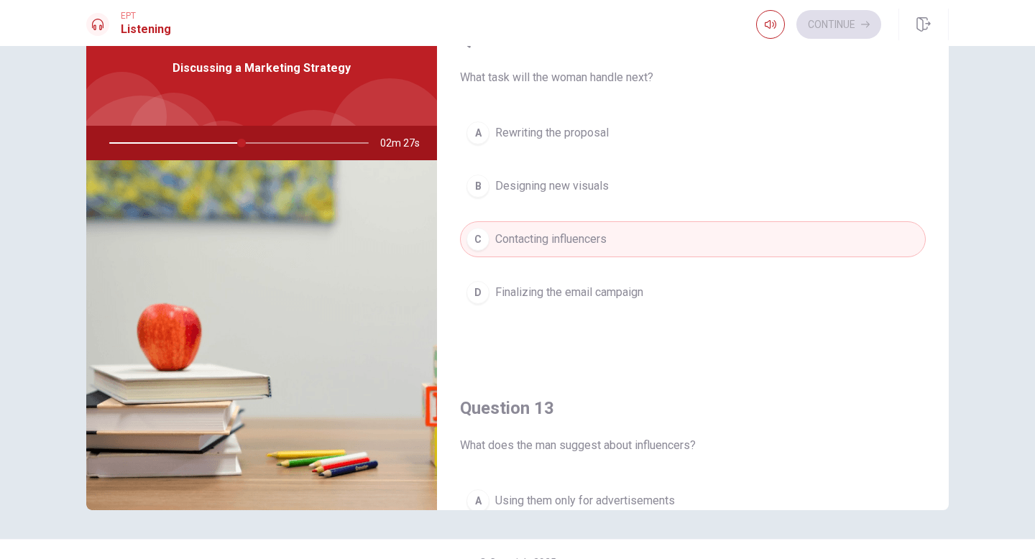
scroll to position [377, 0]
click at [489, 333] on div "A Rewriting the proposal B Designing new visuals C Contacting influencers D Fin…" at bounding box center [693, 228] width 466 height 224
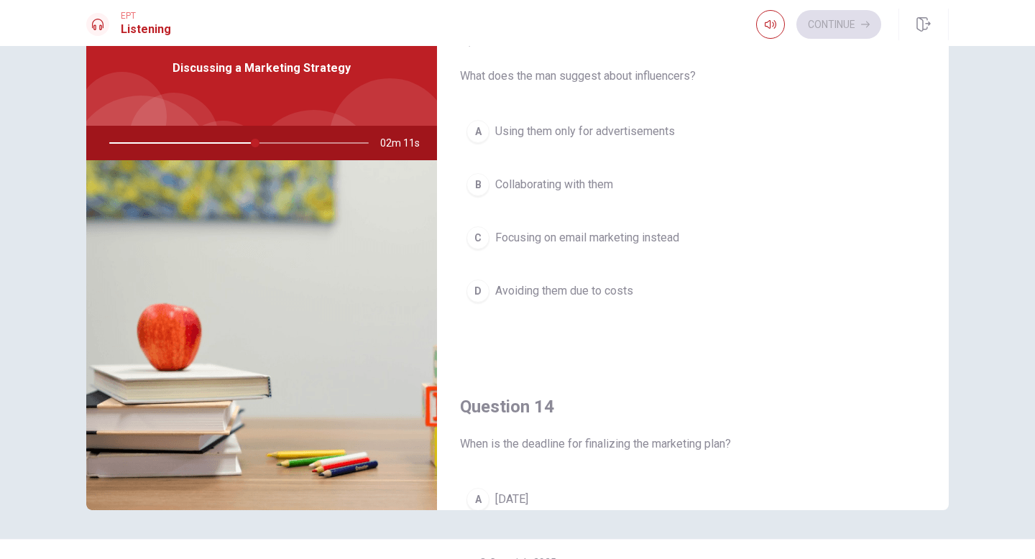
scroll to position [758, 0]
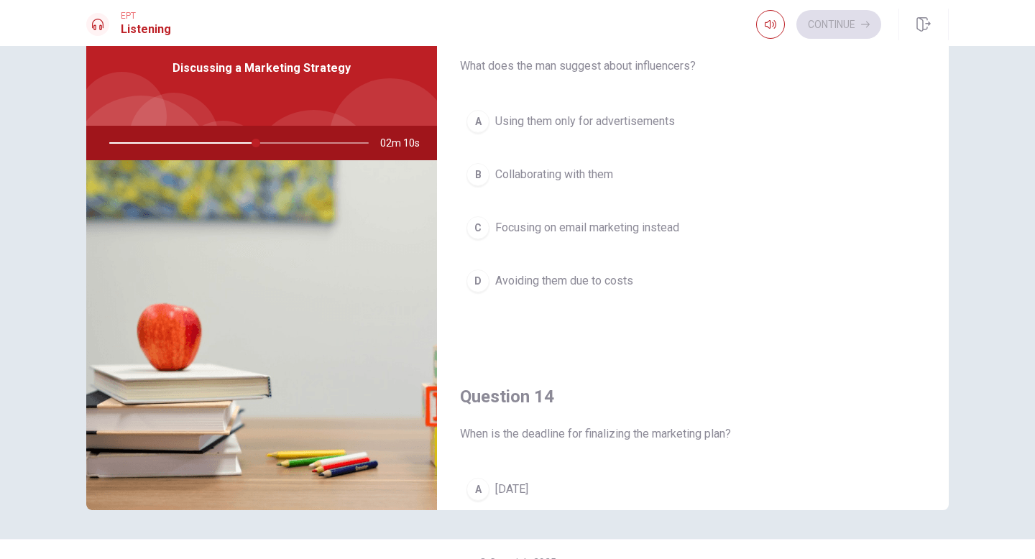
click at [481, 167] on div "B" at bounding box center [477, 174] width 23 height 23
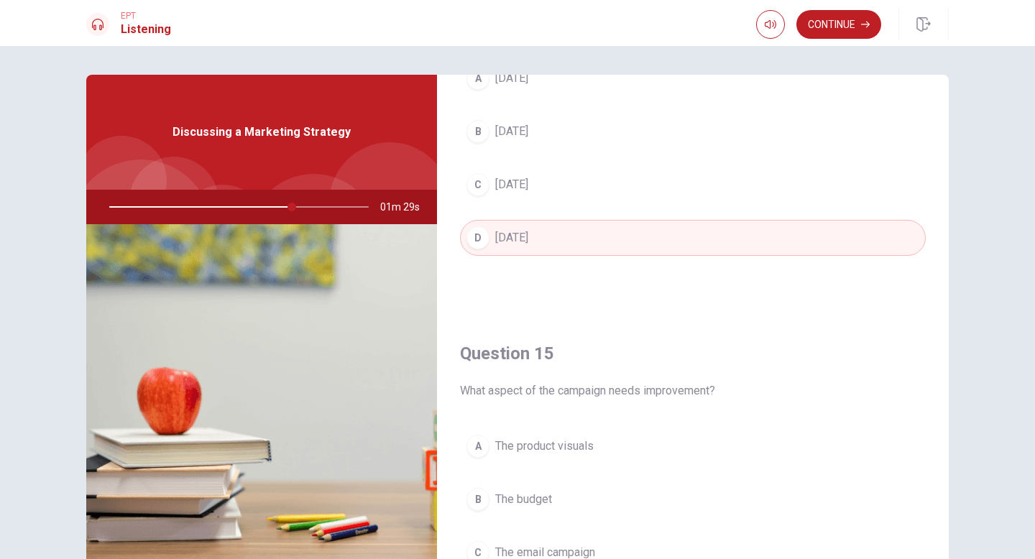
scroll to position [1340, 0]
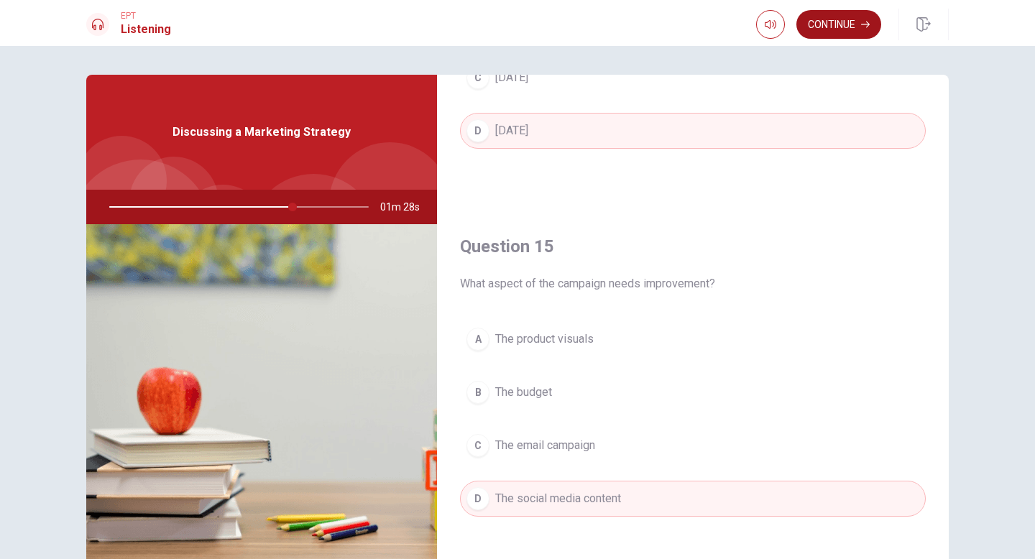
click at [825, 27] on button "Continue" at bounding box center [838, 24] width 85 height 29
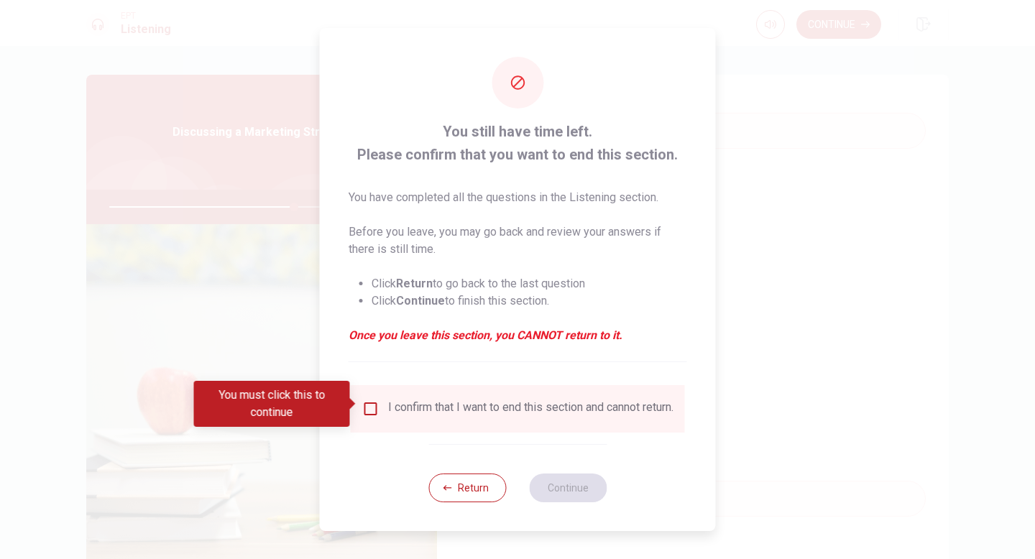
click at [374, 409] on input "You must click this to continue" at bounding box center [370, 408] width 17 height 17
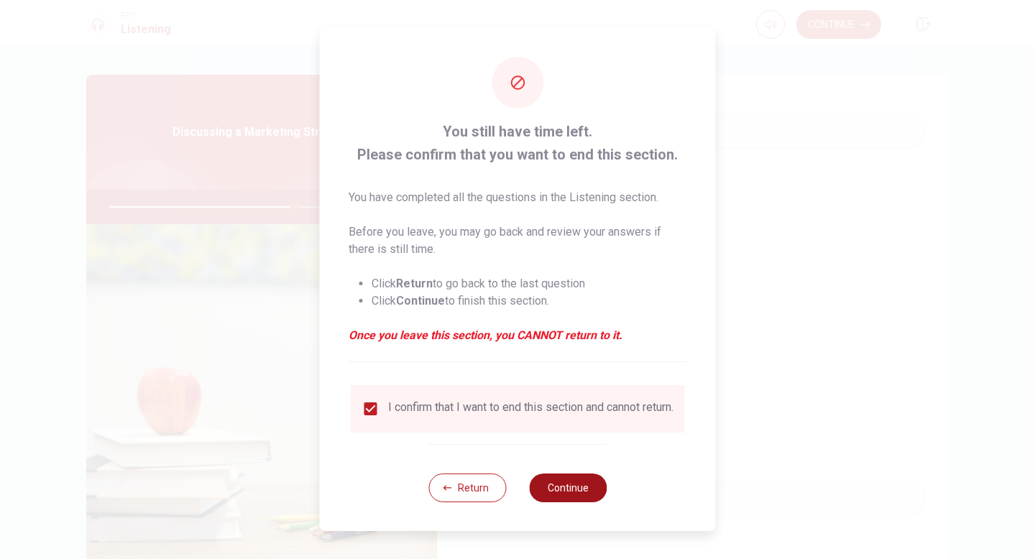
click at [553, 489] on button "Continue" at bounding box center [568, 488] width 78 height 29
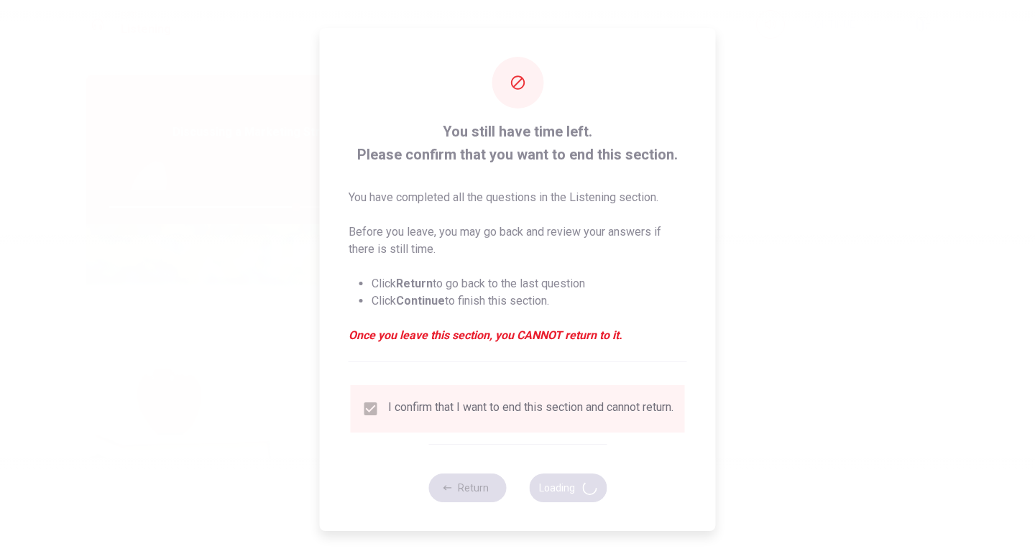
type input "72"
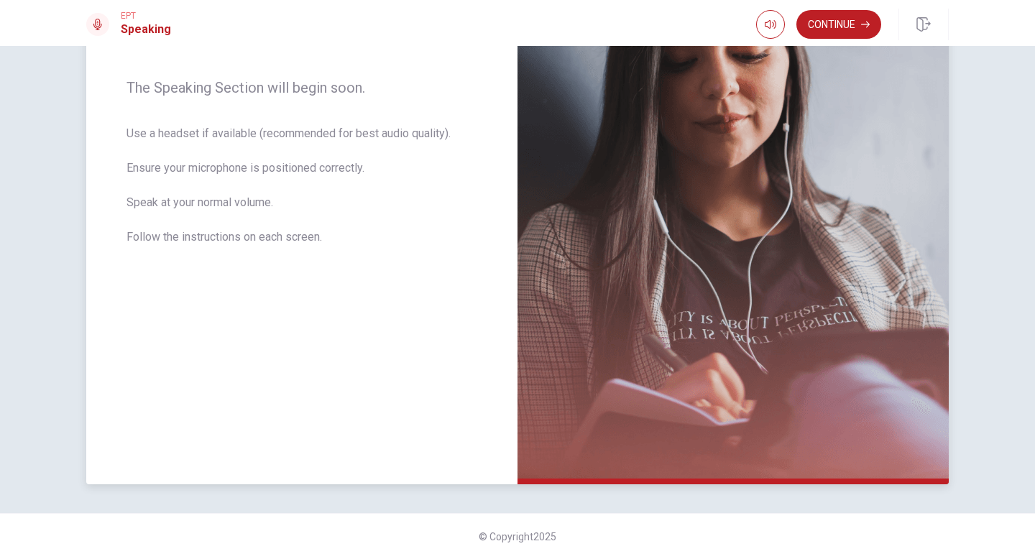
scroll to position [0, 0]
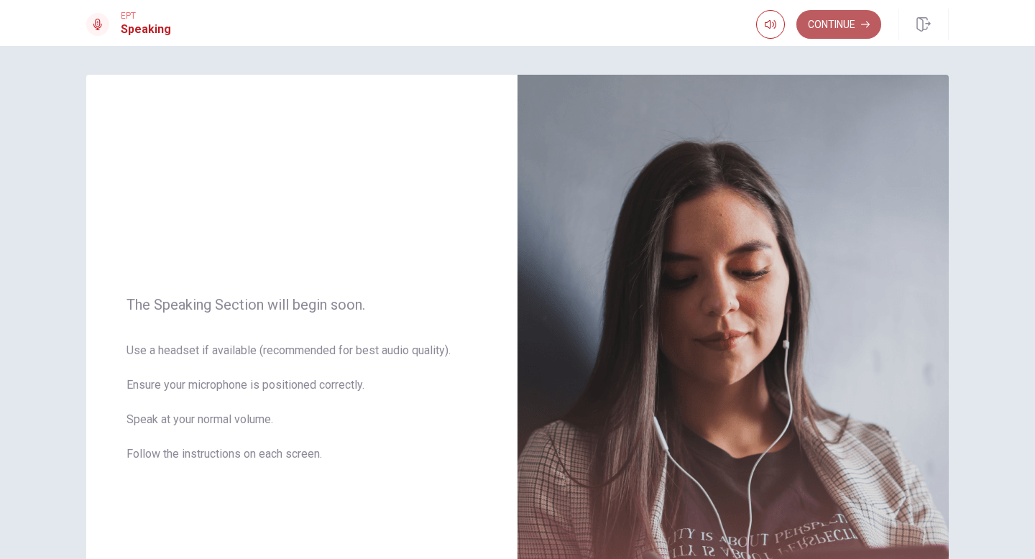
click at [844, 30] on button "Continue" at bounding box center [838, 24] width 85 height 29
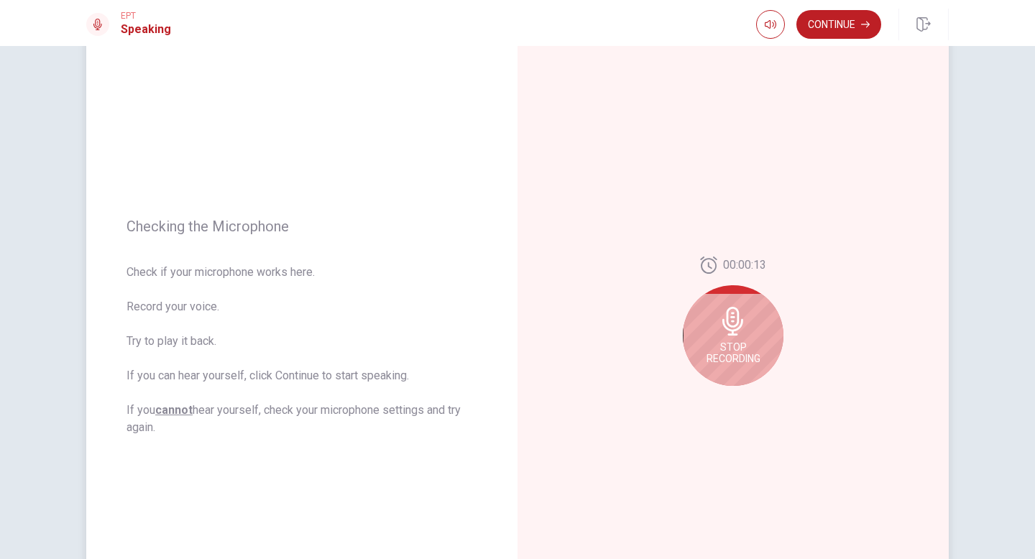
scroll to position [81, 0]
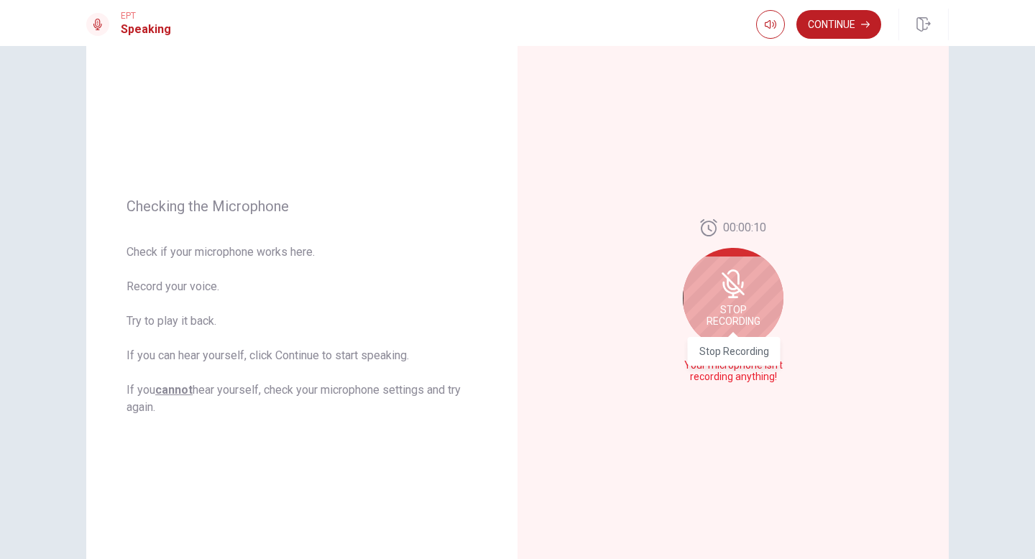
click at [712, 328] on div "Stop Recording" at bounding box center [734, 346] width 93 height 39
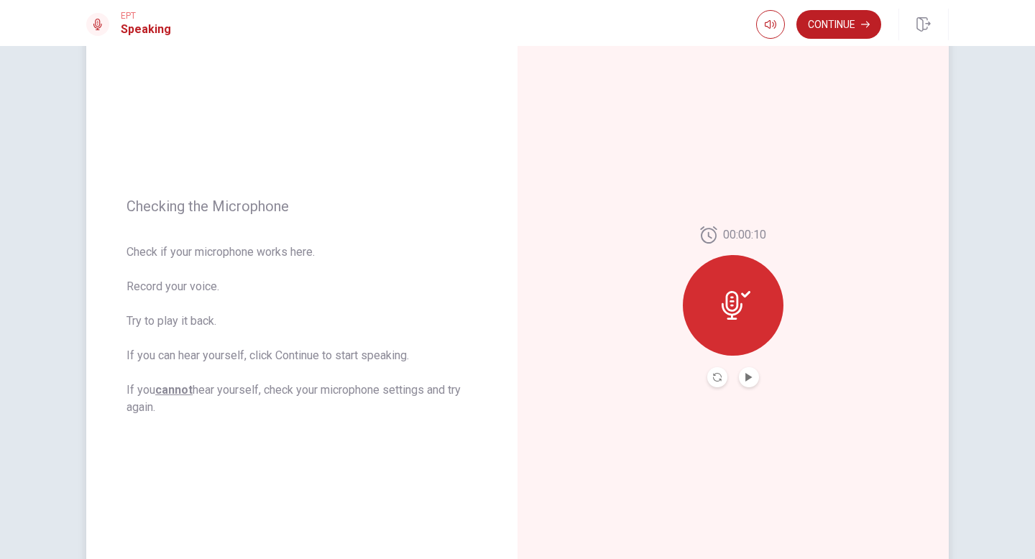
click at [736, 336] on div at bounding box center [733, 305] width 101 height 101
click at [750, 378] on icon "Play Audio" at bounding box center [748, 377] width 6 height 9
click at [750, 378] on icon "Pause Audio" at bounding box center [748, 377] width 7 height 9
click at [750, 378] on icon "Play Audio" at bounding box center [748, 377] width 6 height 9
click at [845, 17] on button "Continue" at bounding box center [838, 24] width 85 height 29
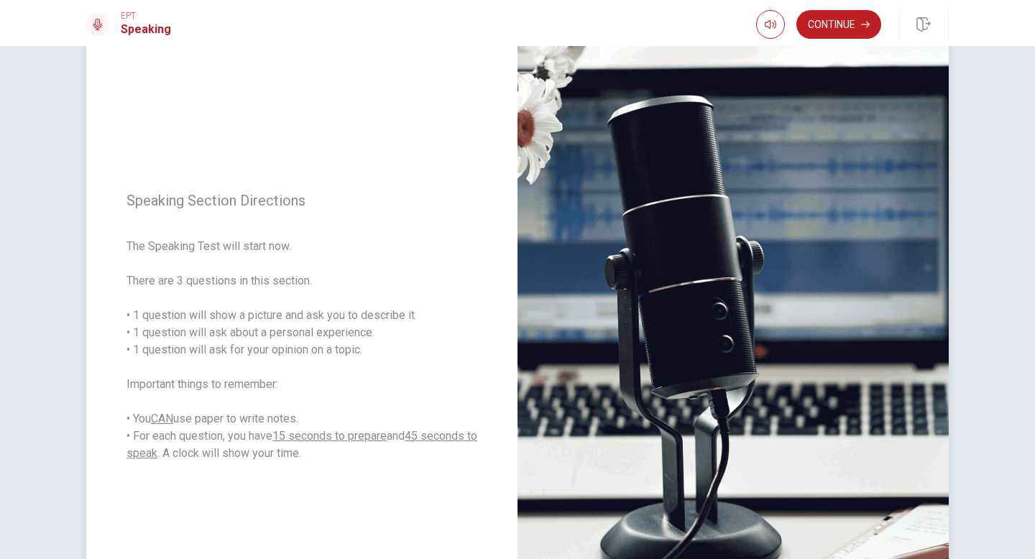
scroll to position [0, 0]
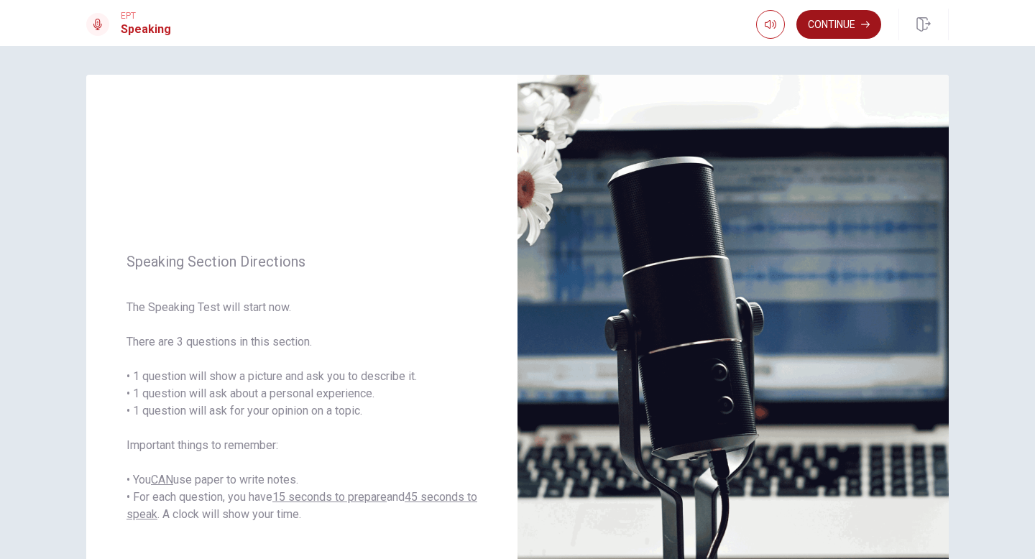
click at [817, 17] on button "Continue" at bounding box center [838, 24] width 85 height 29
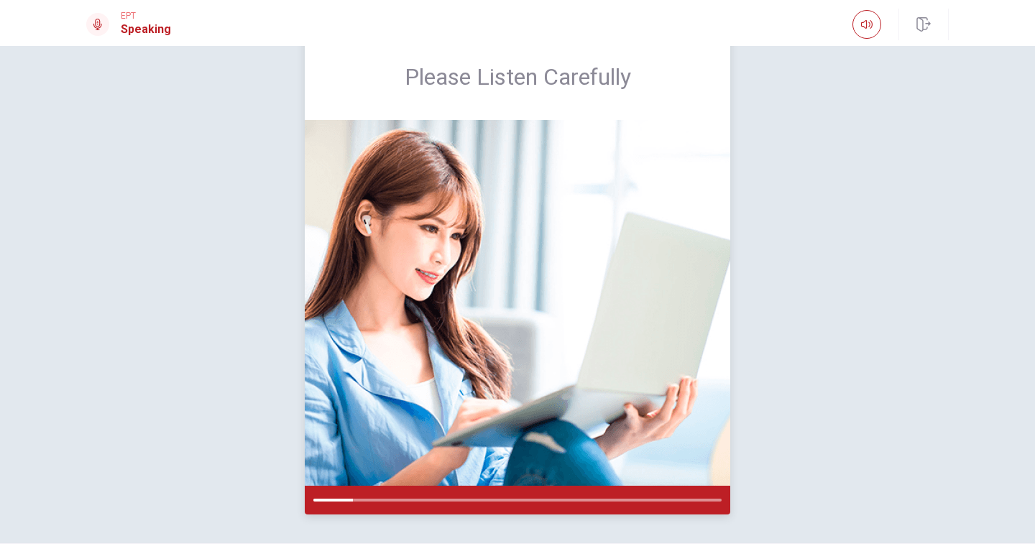
scroll to position [43, 0]
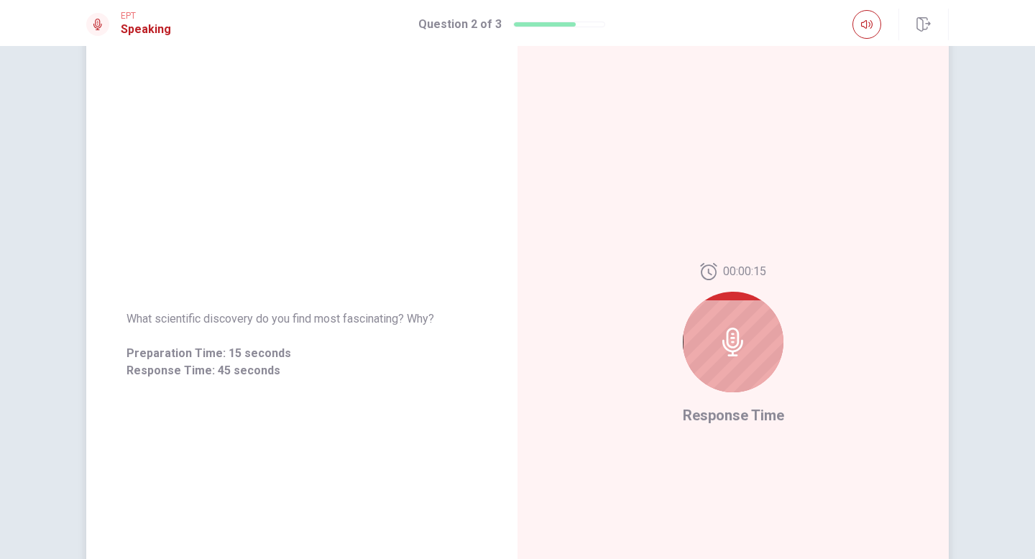
click at [742, 341] on icon at bounding box center [732, 342] width 21 height 29
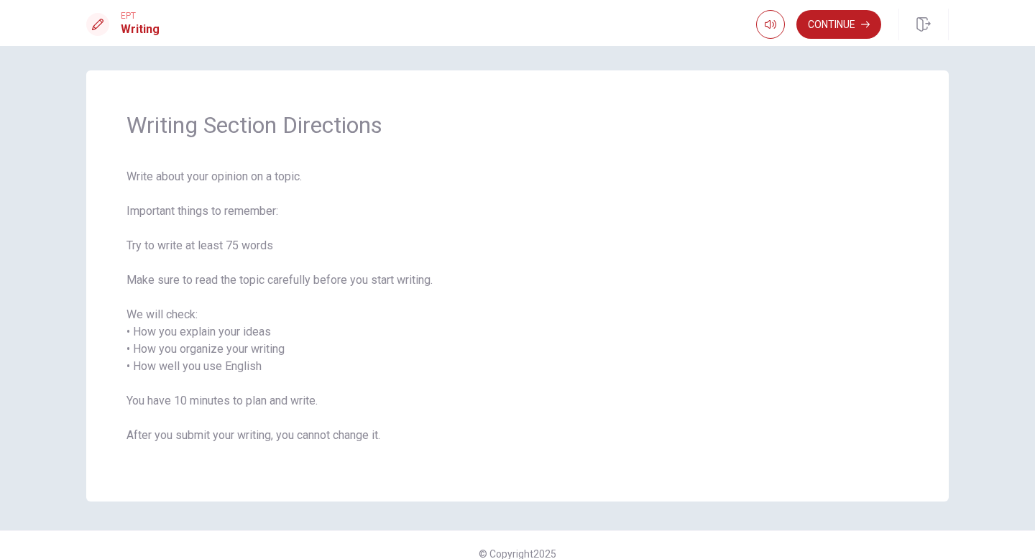
scroll to position [0, 0]
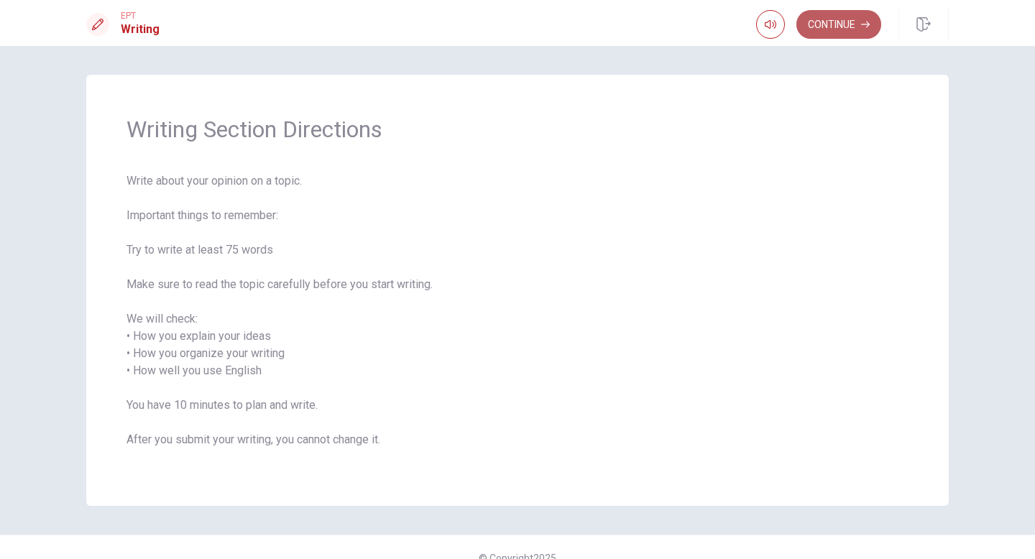
click at [844, 27] on button "Continue" at bounding box center [838, 24] width 85 height 29
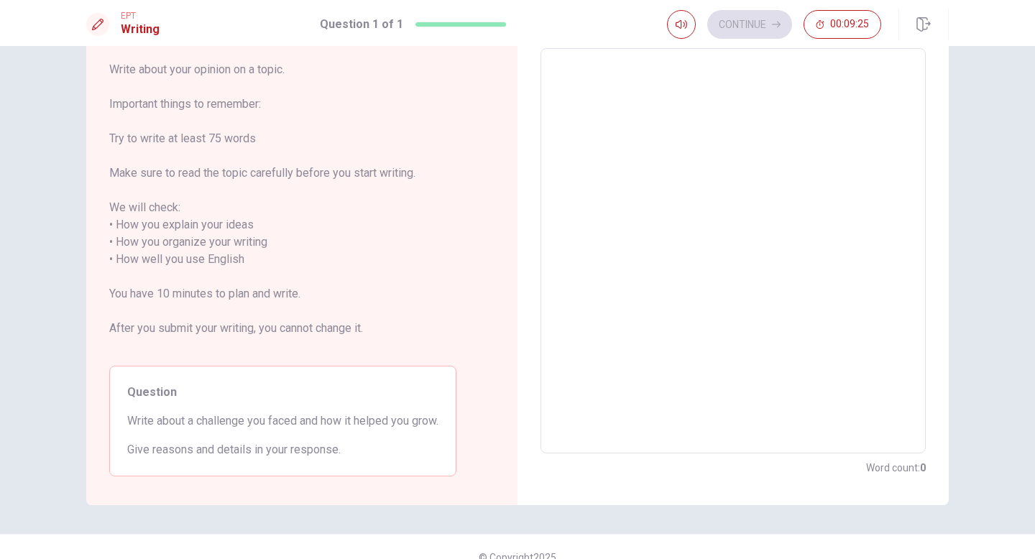
scroll to position [83, 0]
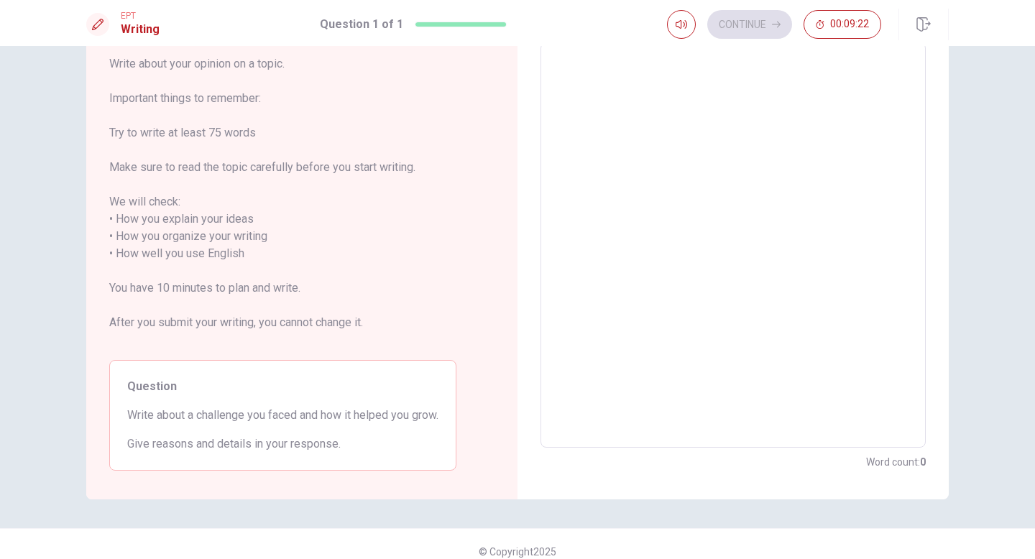
click at [578, 85] on textarea at bounding box center [732, 246] width 365 height 382
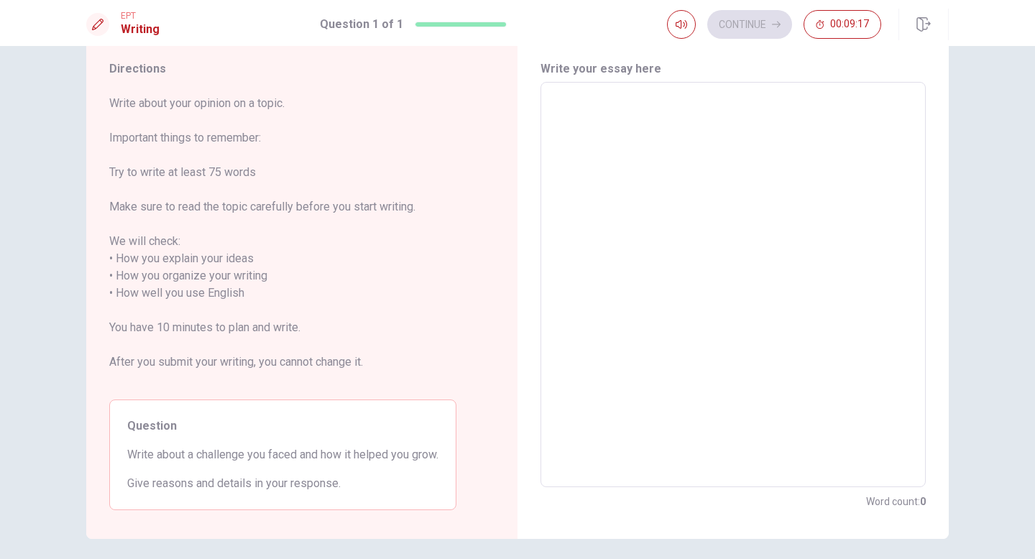
scroll to position [42, 0]
type textarea "I"
type textarea "x"
type textarea "I"
type textarea "x"
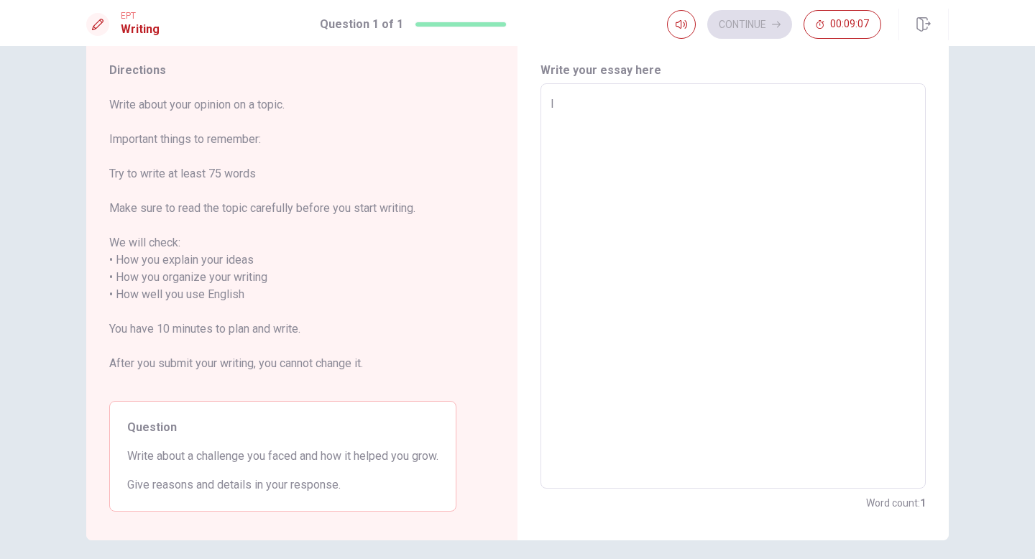
type textarea "I F"
type textarea "x"
type textarea "I FA"
type textarea "x"
type textarea "I FAC"
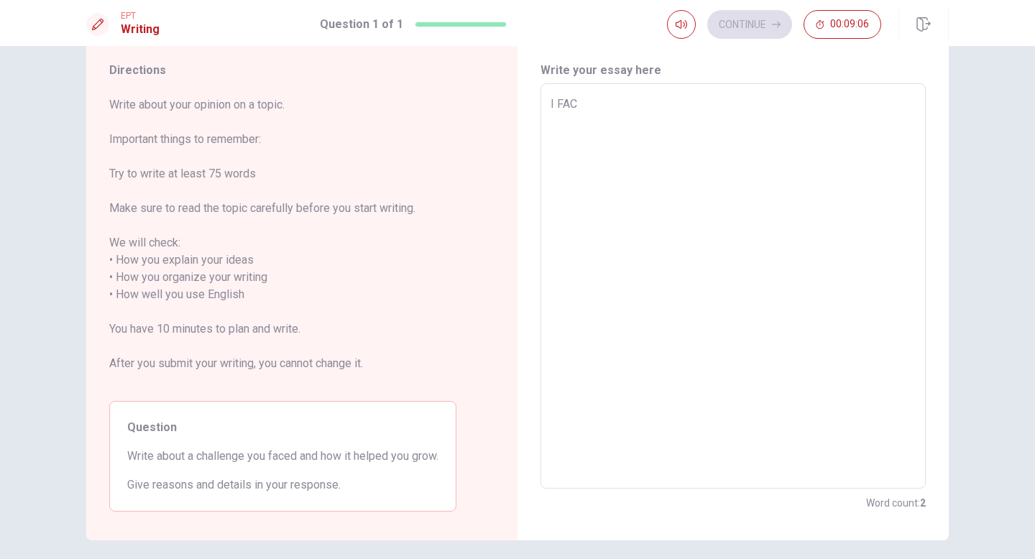
type textarea "x"
type textarea "I FACE"
type textarea "x"
type textarea "I FACED"
type textarea "x"
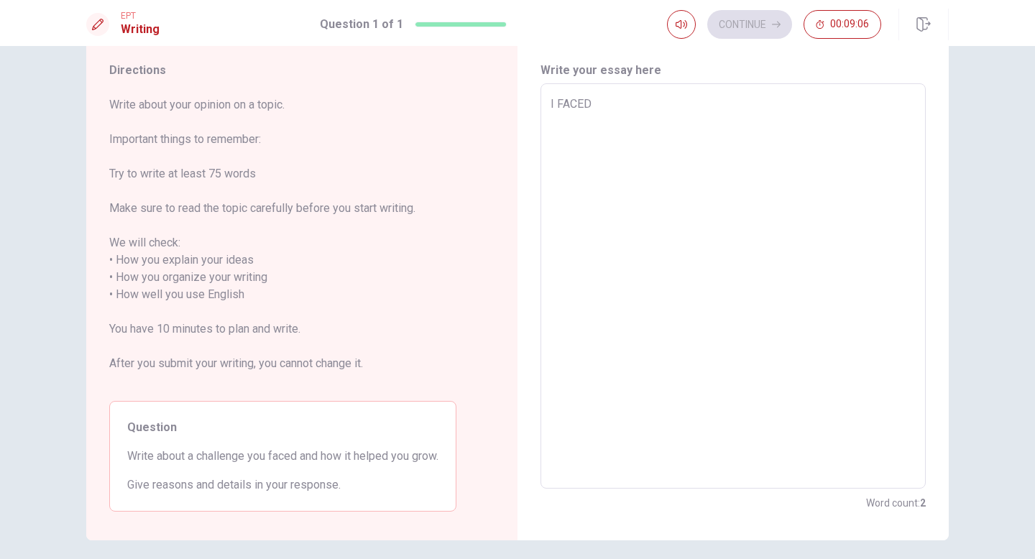
type textarea "I FACED"
type textarea "x"
type textarea "I FACED"
type textarea "x"
type textarea "I FACE"
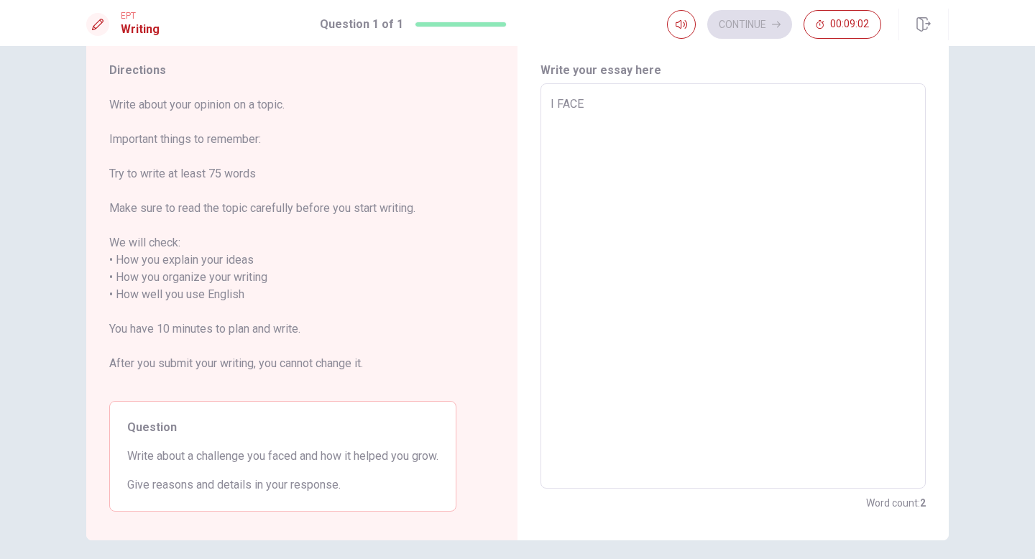
type textarea "x"
type textarea "I FAC"
type textarea "x"
type textarea "I FA"
type textarea "x"
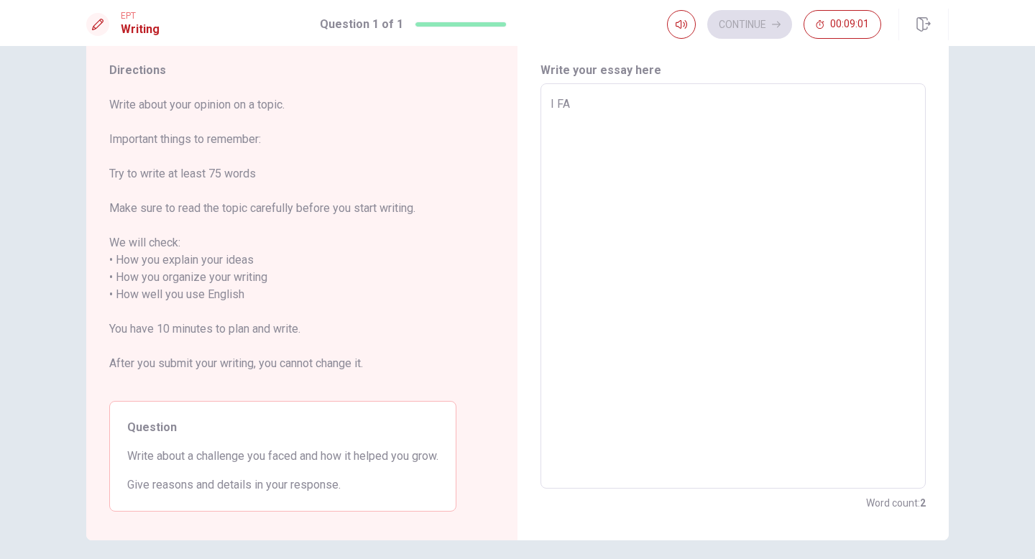
type textarea "I F"
type textarea "x"
type textarea "I"
type textarea "x"
type textarea "I"
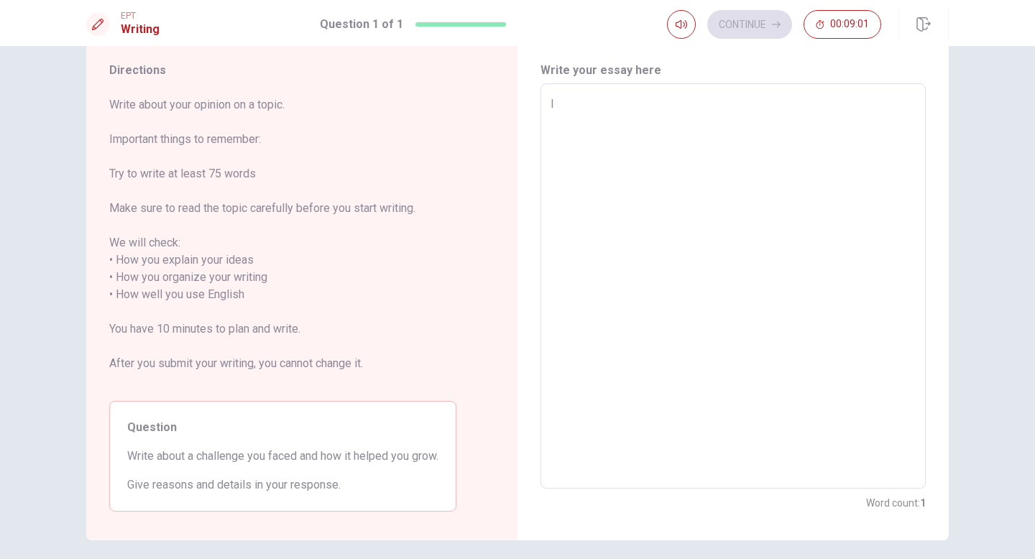
type textarea "x"
type textarea "W"
type textarea "x"
type textarea "Wh"
type textarea "x"
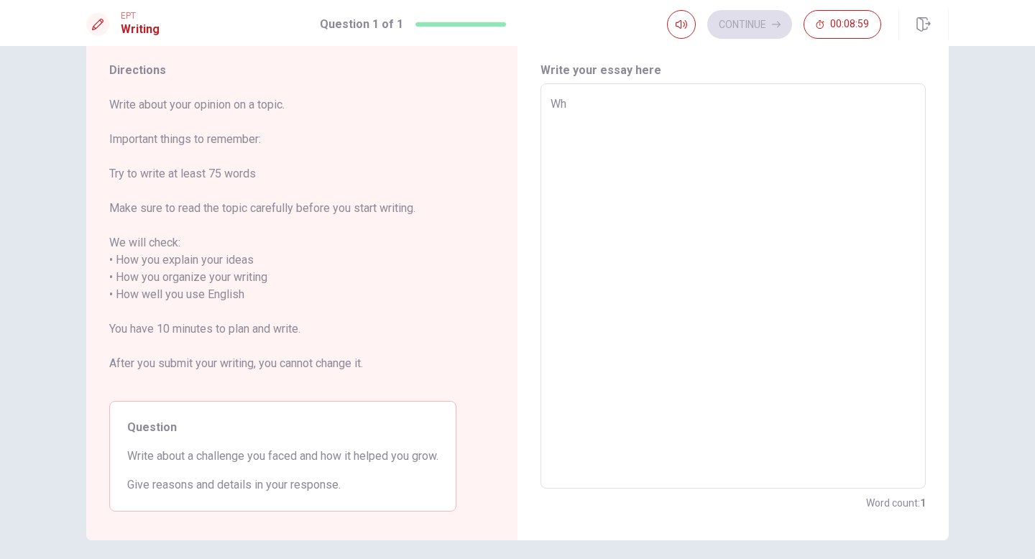
type textarea "Whe"
type textarea "x"
type textarea "When"
type textarea "x"
type textarea "When"
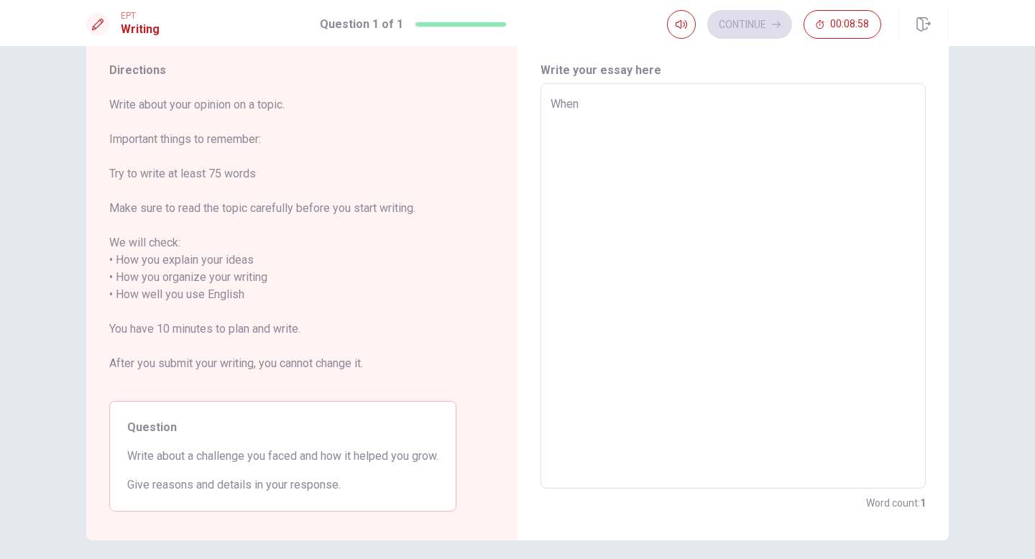
type textarea "x"
type textarea "When i"
type textarea "x"
type textarea "When i"
type textarea "x"
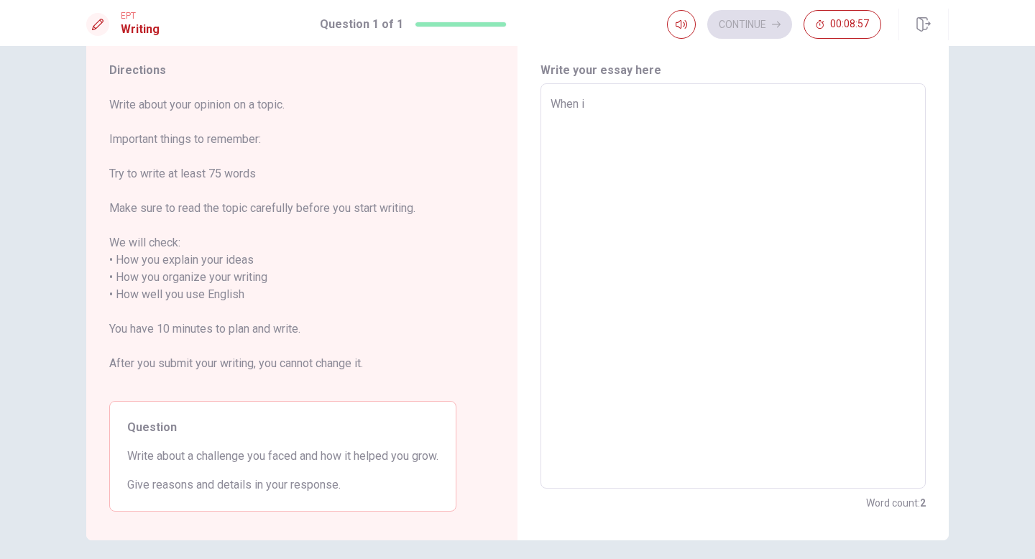
type textarea "When i"
type textarea "x"
type textarea "When"
type textarea "x"
type textarea "When I"
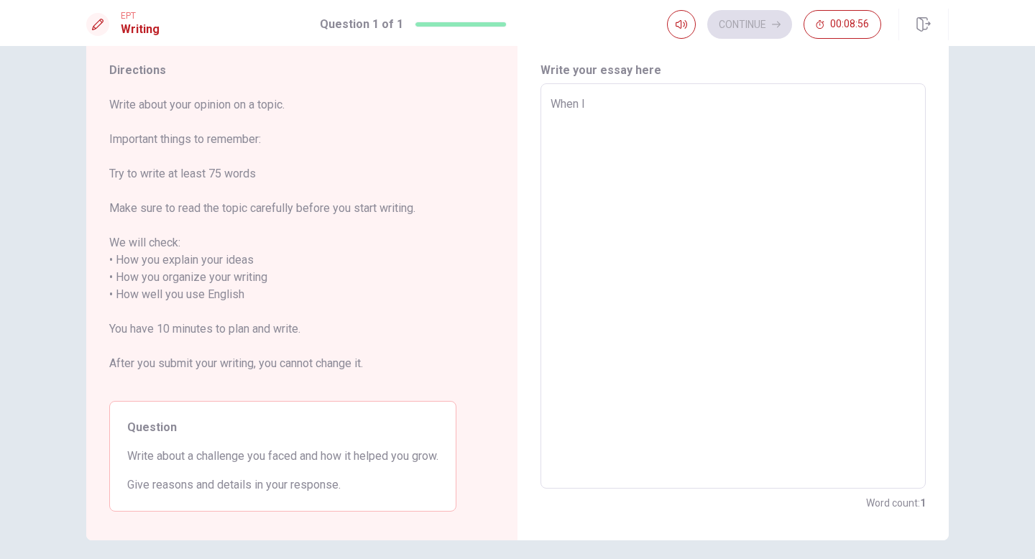
type textarea "x"
type textarea "When I"
type textarea "x"
type textarea "When I w"
type textarea "x"
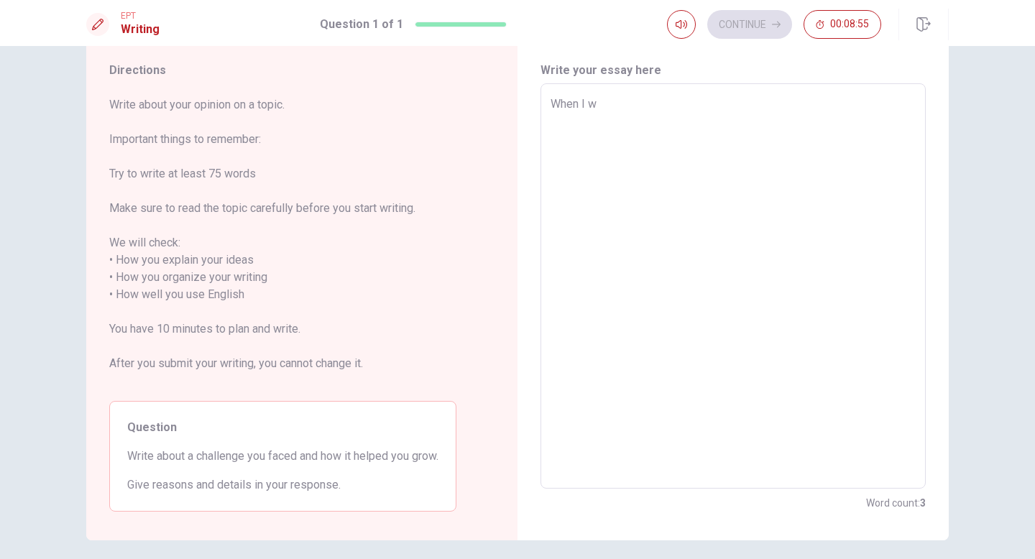
type textarea "When I we"
type textarea "x"
type textarea "When I wen"
type textarea "x"
type textarea "When I went"
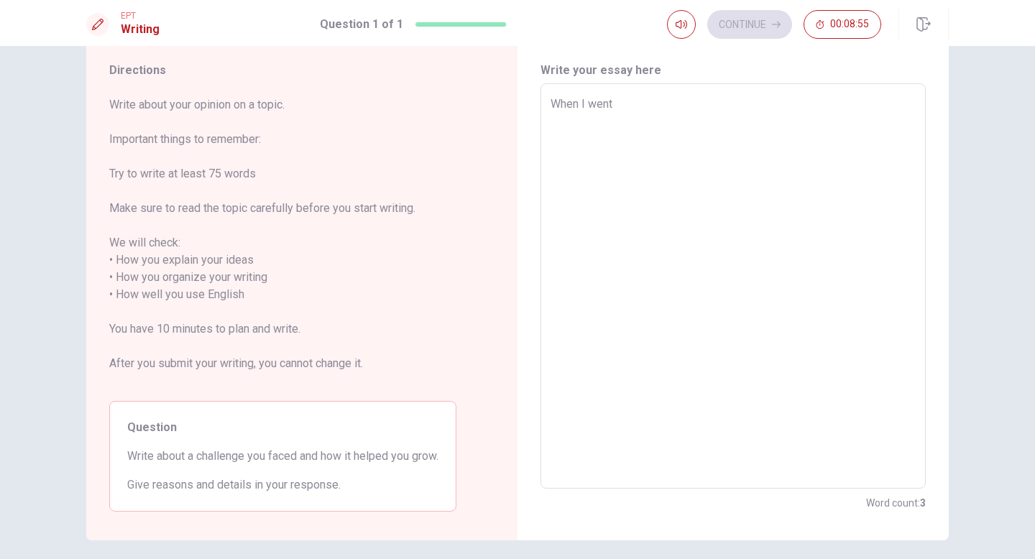
type textarea "x"
type textarea "When I went"
type textarea "x"
type textarea "When I went t"
type textarea "x"
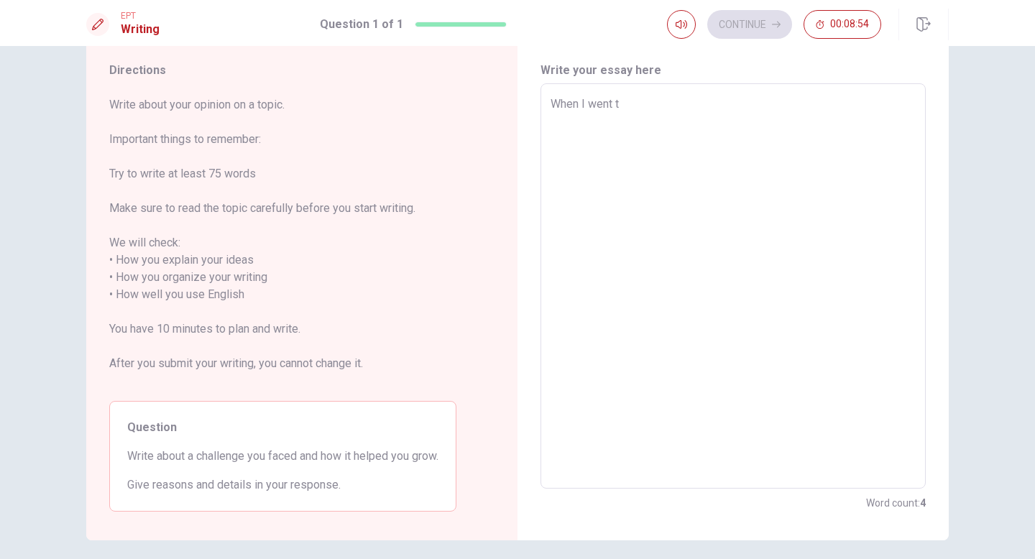
type textarea "When I went to"
type textarea "x"
type textarea "When I went to"
type textarea "x"
type textarea "When I went to C"
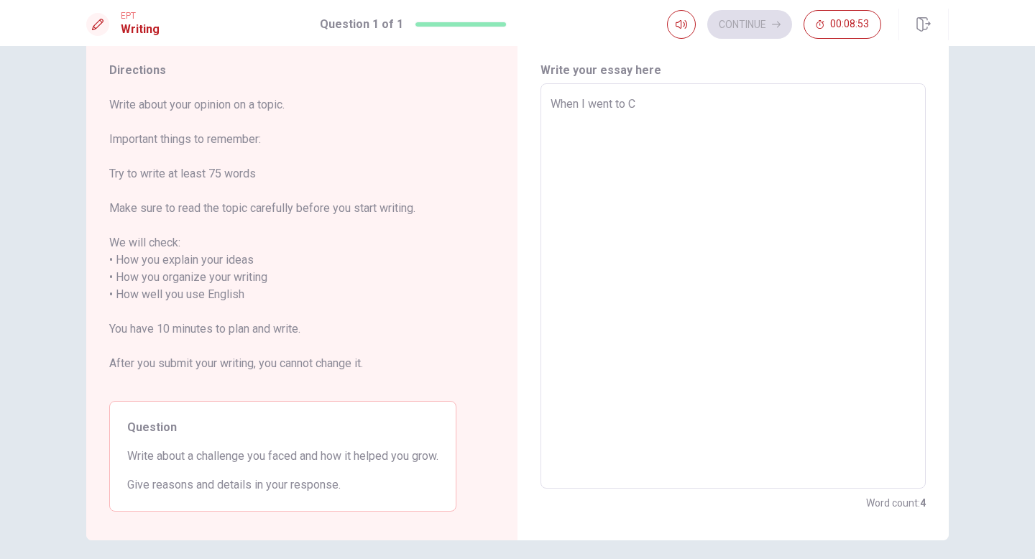
type textarea "x"
type textarea "When I went to Ca"
type textarea "x"
type textarea "When I went to Can"
type textarea "x"
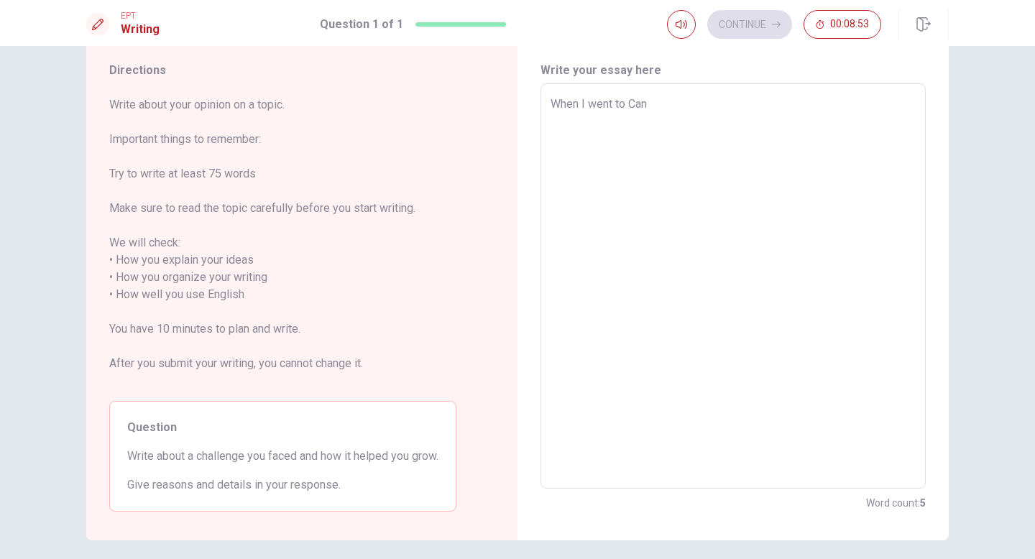
type textarea "When I went to Cana"
type textarea "x"
type textarea "When I went to Canad"
type textarea "x"
type textarea "When I went to Canada"
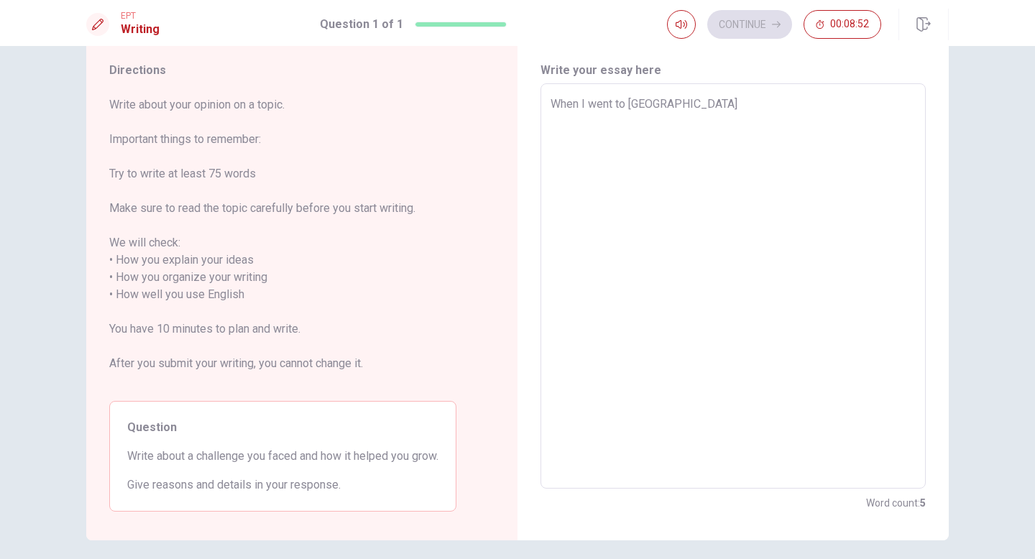
type textarea "x"
type textarea "When I went to Canada"
type textarea "x"
type textarea "When I went to Canada t"
type textarea "x"
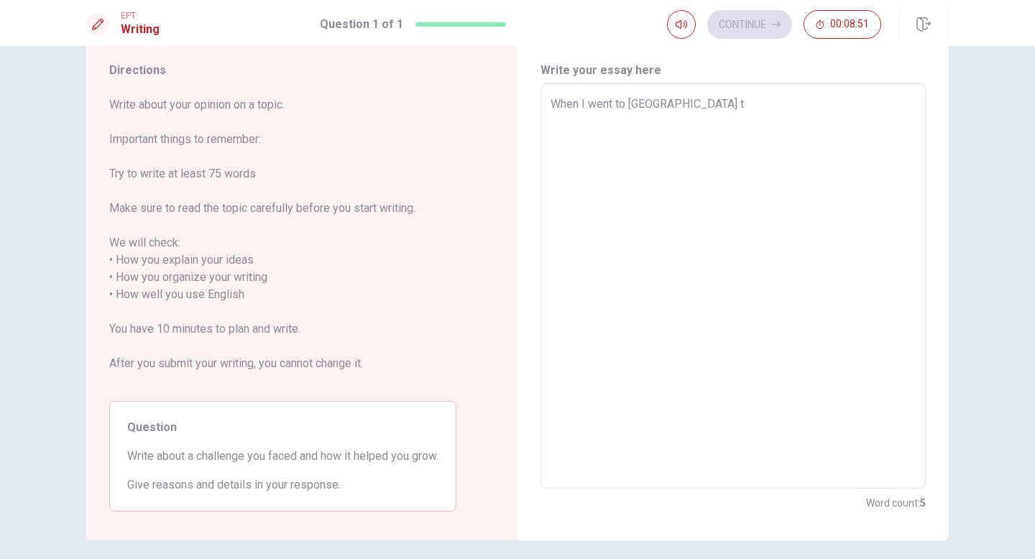
type textarea "When I went to Canada to"
type textarea "x"
type textarea "When I went to Canada to"
type textarea "x"
type textarea "When I went to Canada to w"
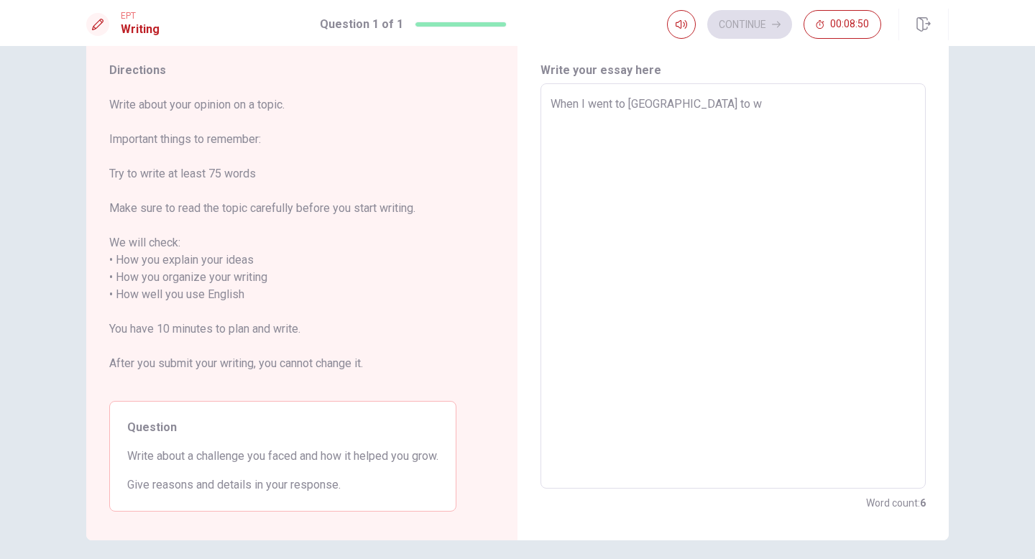
type textarea "x"
type textarea "When I went to Canada to wo"
type textarea "x"
type textarea "When I went to Canada to wor"
type textarea "x"
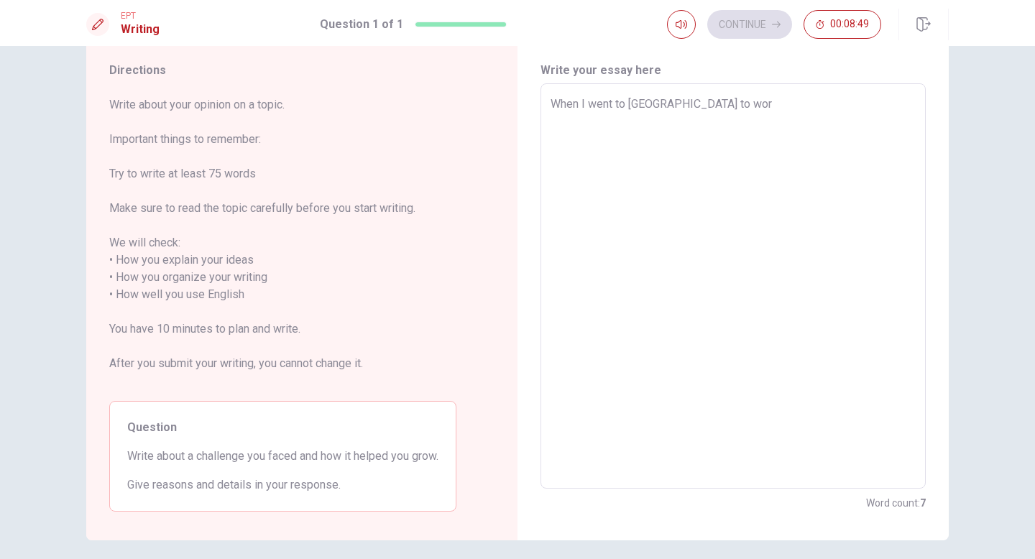
type textarea "When I went to Canada to work"
type textarea "x"
type textarea "When I went to Canada to work"
type textarea "x"
type textarea "When I went to Canada to work t"
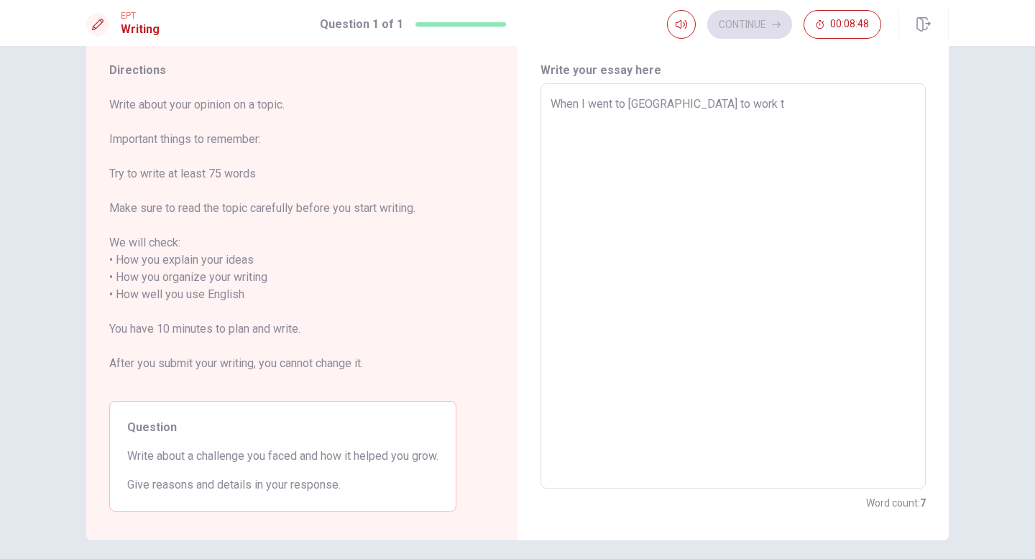
type textarea "x"
type textarea "When I went to Canada to work th"
type textarea "x"
type textarea "When I went to Canada to work the"
type textarea "x"
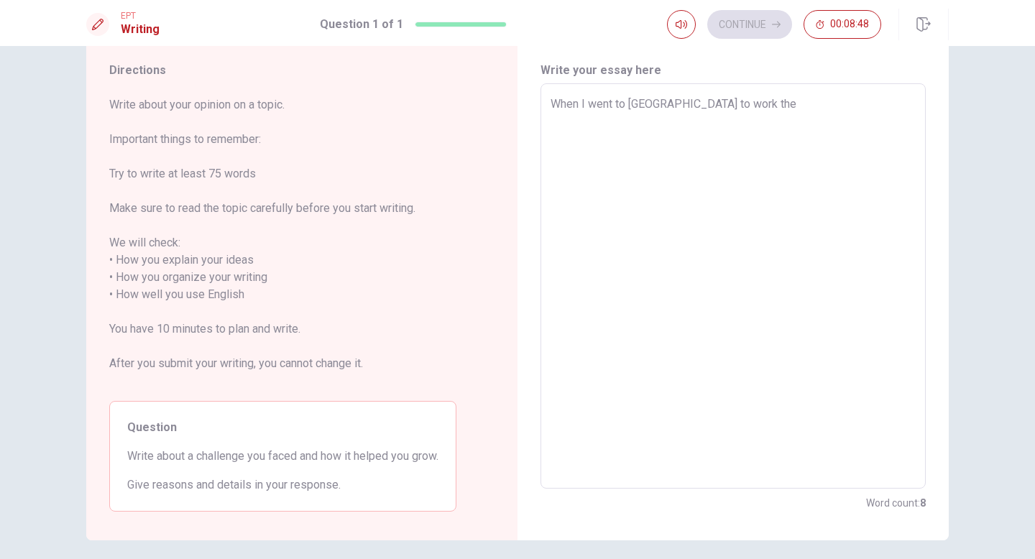
type textarea "When I went to Canada to work ther"
type textarea "x"
type textarea "When I went to Canada to work there"
type textarea "x"
type textarea "When I went to Canada to work there,"
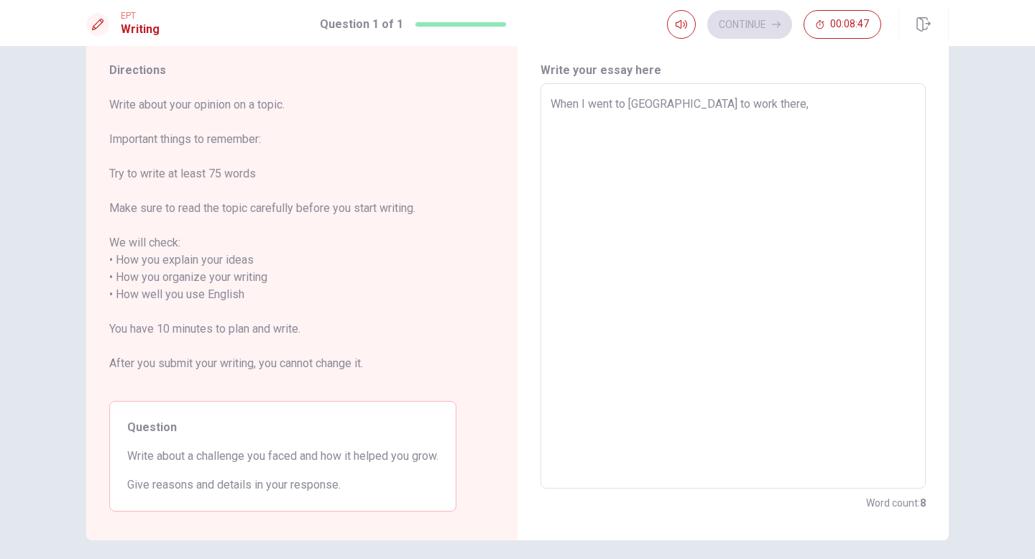
type textarea "x"
type textarea "When I went to Canada to work there,"
type textarea "x"
type textarea "When I went to Canada to work there, I"
type textarea "x"
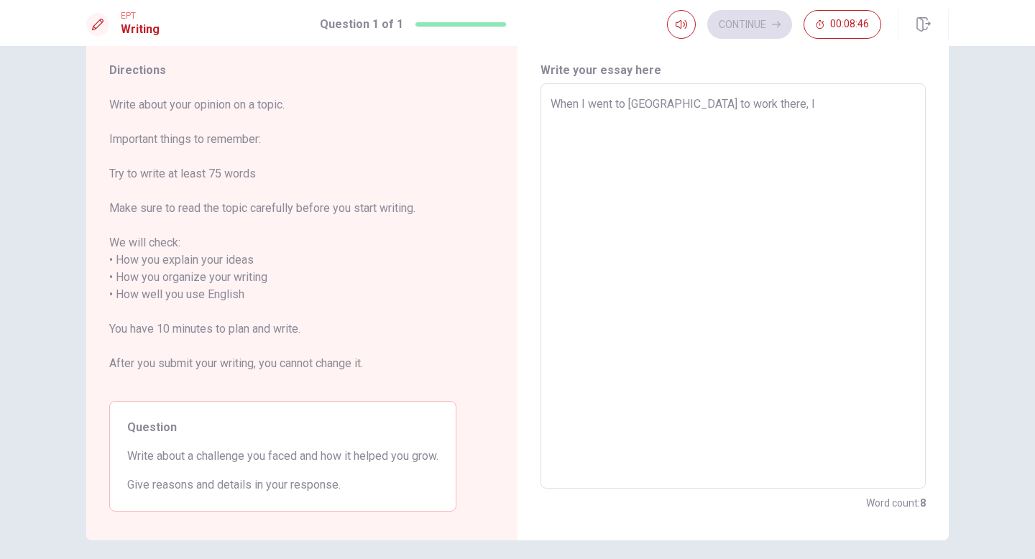
type textarea "When I went to Canada to work there, IO"
type textarea "x"
type textarea "When I went to Canada to work there, IO"
type textarea "x"
type textarea "When I went to Canada to work there, IO f"
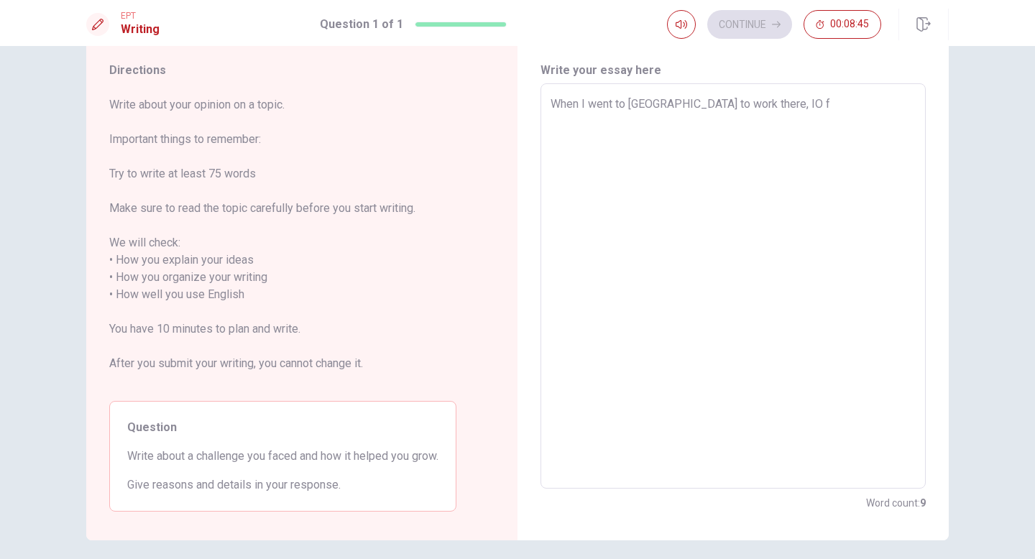
type textarea "x"
type textarea "When I went to Canada to work there, IO fa"
type textarea "x"
type textarea "When I went to Canada to work there, IO fac"
type textarea "x"
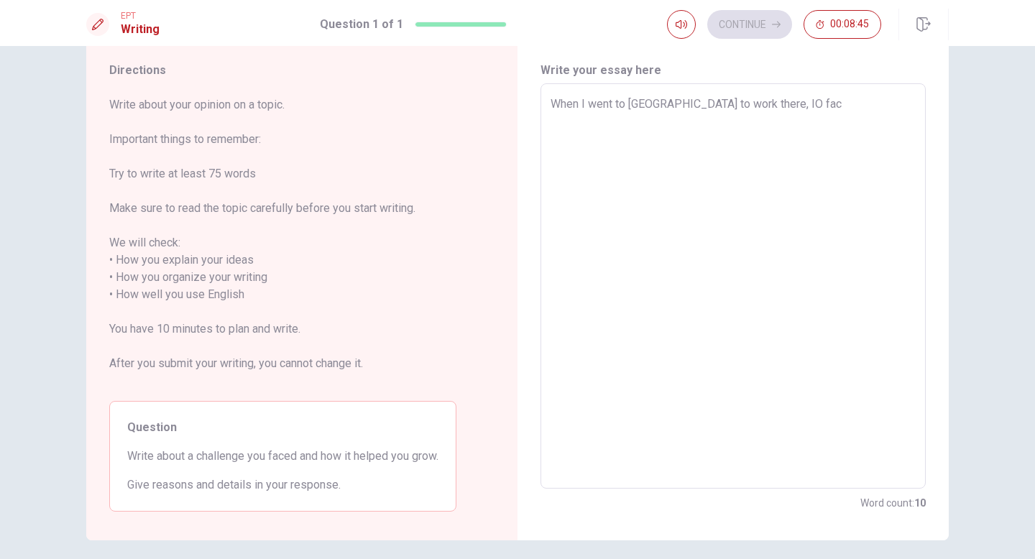
type textarea "When I went to Canada to work there, IO face"
type textarea "x"
type textarea "When I went to Canada to work there, IO faced"
type textarea "x"
type textarea "When I went to Canada to work there, IO faced"
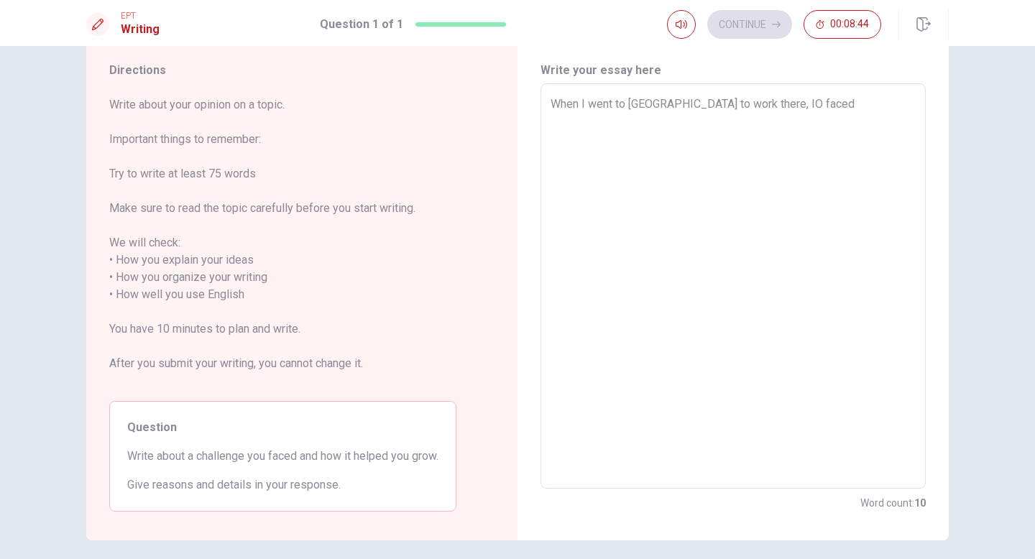
type textarea "x"
type textarea "When I went to Canada to work there, IO faced"
type textarea "x"
type textarea "When I went to Canada to work there, IO face"
type textarea "x"
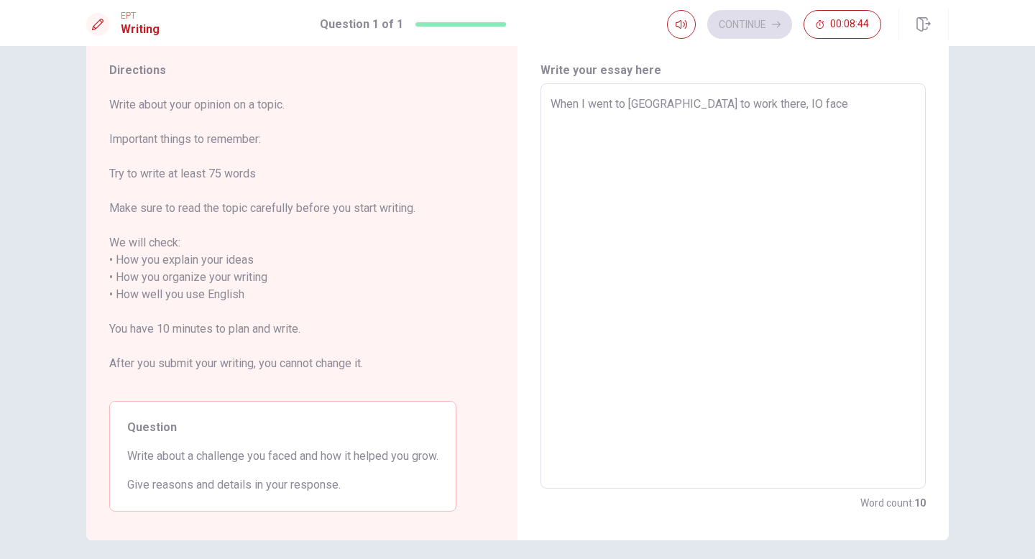
type textarea "When I went to Canada to work there, IO fac"
type textarea "x"
type textarea "When I went to Canada to work there, IO fa"
type textarea "x"
type textarea "When I went to Canada to work there, IO f"
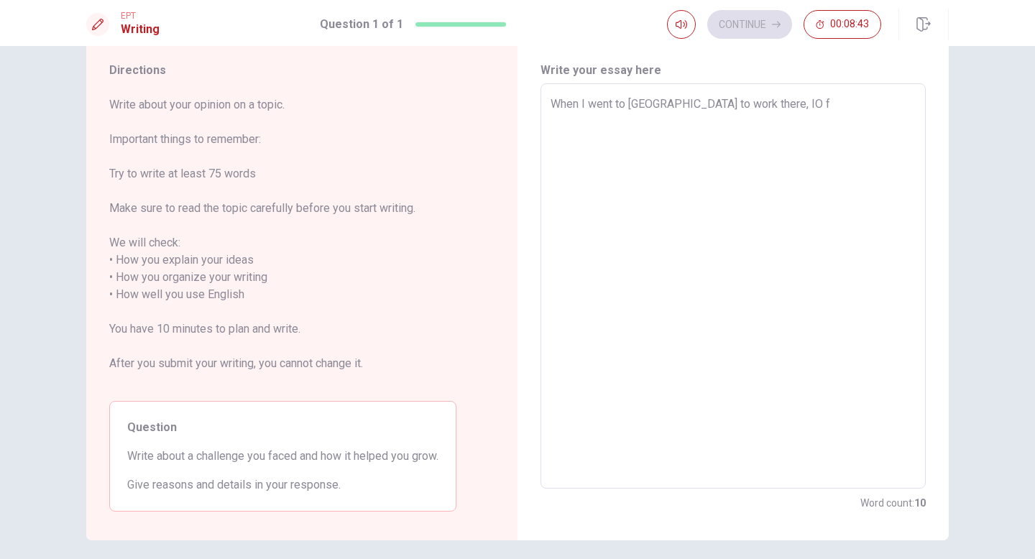
type textarea "x"
type textarea "When I went to Canada to work there, IO"
type textarea "x"
type textarea "When I went to Canada to work there, IO"
type textarea "x"
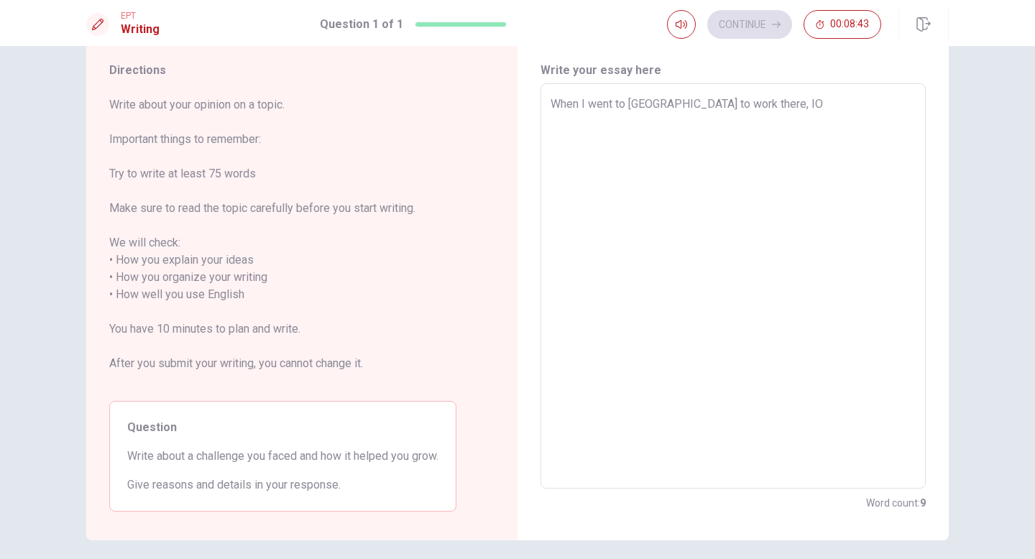
type textarea "When I went to Canada to work there, I"
type textarea "x"
type textarea "When I went to Canada to work there, I"
type textarea "x"
type textarea "When I went to Canada to work there, I f"
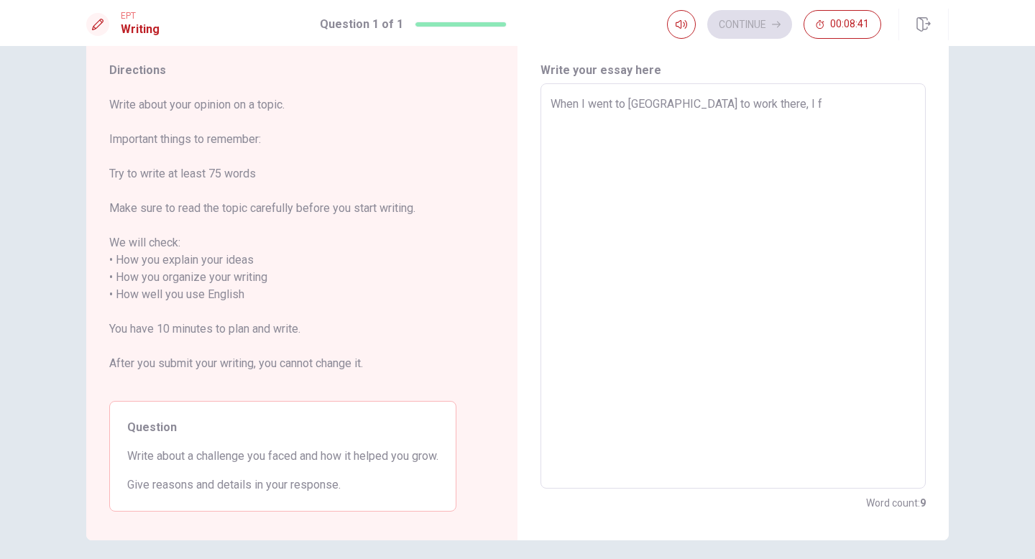
type textarea "x"
type textarea "When I went to Canada to work there, I fa"
type textarea "x"
type textarea "When I went to Canada to work there, I fac"
type textarea "x"
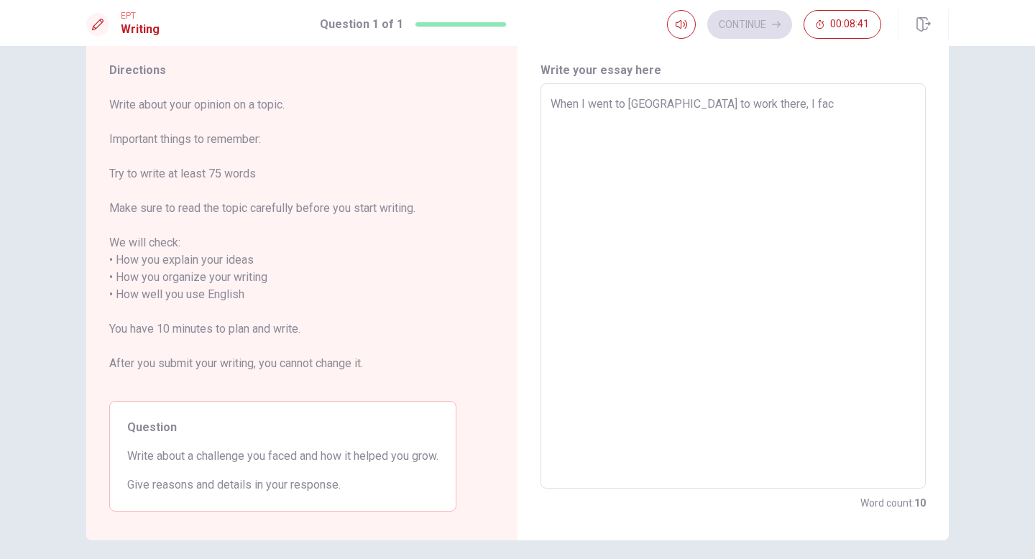
type textarea "When I went to Canada to work there, I face"
type textarea "x"
type textarea "When I went to Canada to work there, I faced"
type textarea "x"
type textarea "When I went to Canada to work there, I faced"
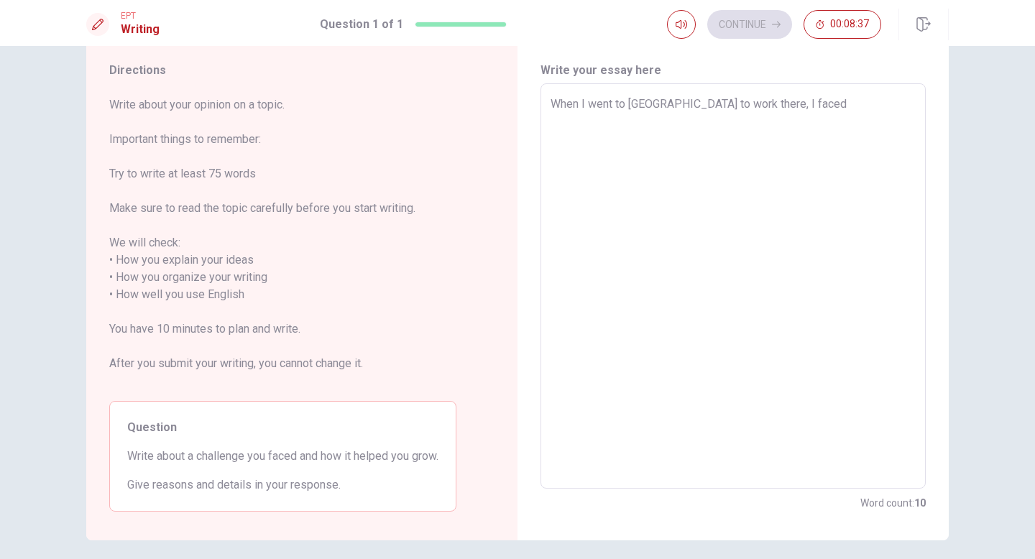
type textarea "x"
type textarea "When I went to Canada to work there, I faced a"
type textarea "x"
type textarea "When I went to Canada to work there, I faced a"
type textarea "x"
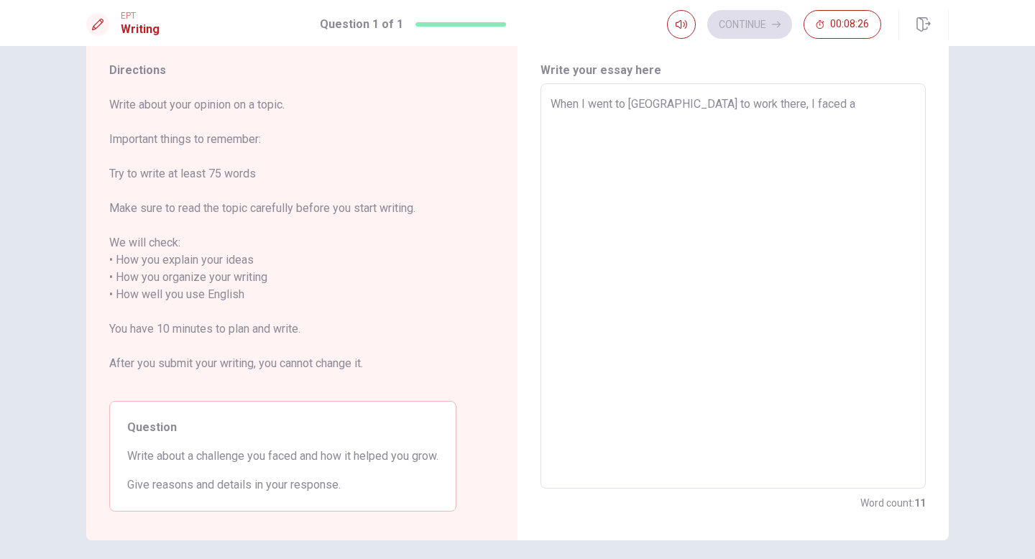
type textarea "When I went to Canada to work there, I faced a c"
type textarea "x"
type textarea "When I went to Canada to work there, I faced a ch"
type textarea "x"
type textarea "When I went to Canada to work there, I faced a cha"
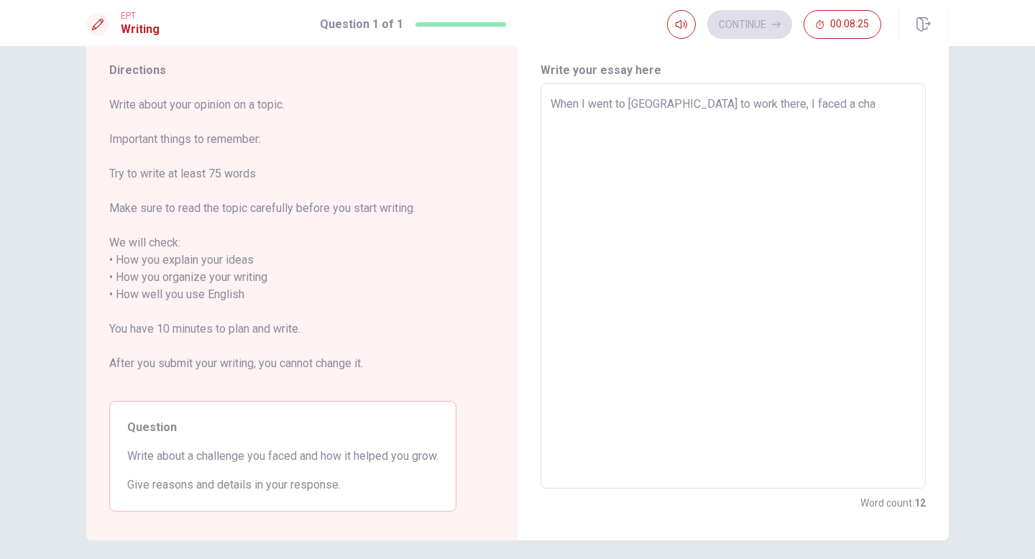
type textarea "x"
type textarea "When I went to Canada to work there, I faced a chal"
type textarea "x"
type textarea "When I went to Canada to work there, I faced a chall"
type textarea "x"
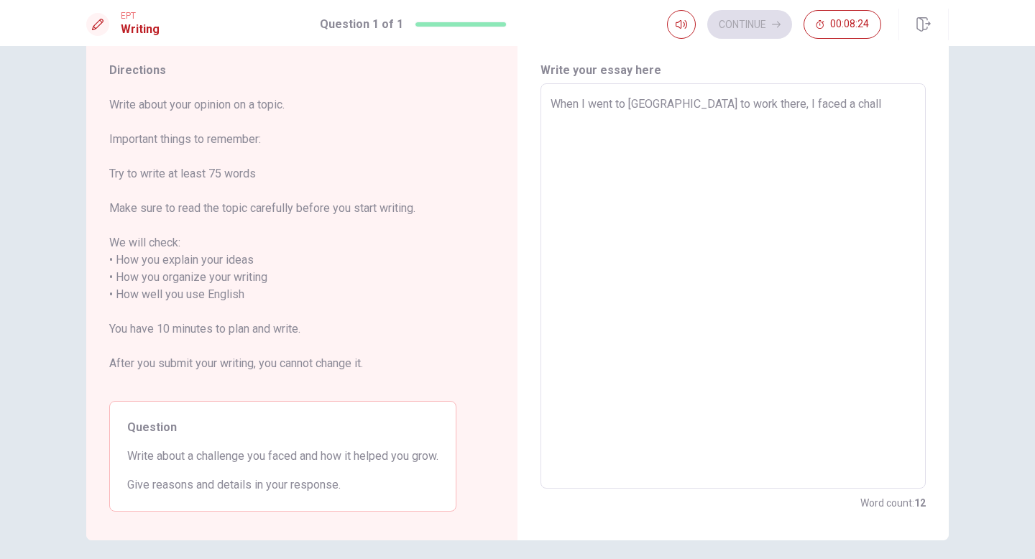
type textarea "When I went to Canada to work there, I faced a challe"
type textarea "x"
type textarea "When I went to Canada to work there, I faced a challem"
type textarea "x"
type textarea "When I went to Canada to work there, I faced a challemg"
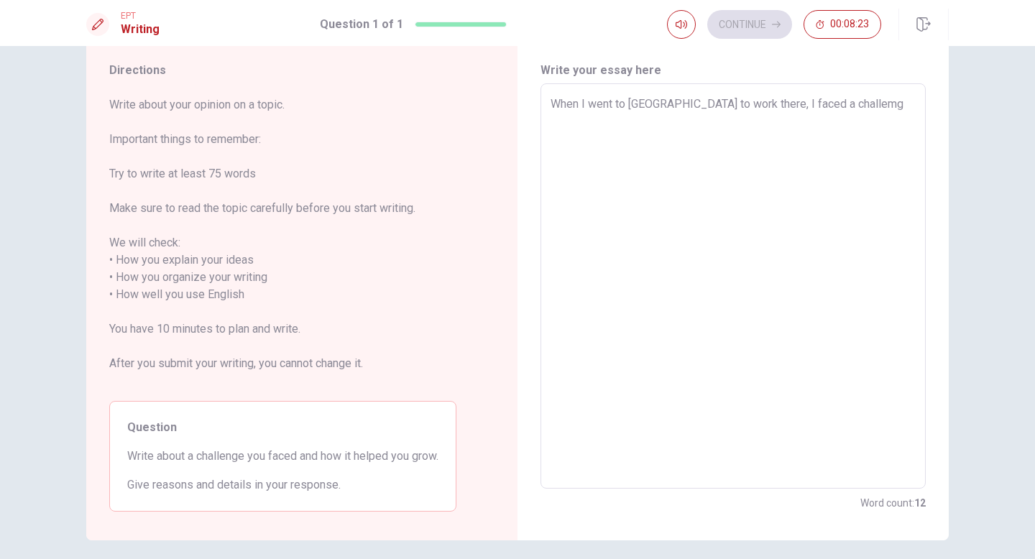
type textarea "x"
type textarea "When I went to Canada to work there, I faced a challemge"
type textarea "x"
type textarea "When I went to Canada to work there, I faced a challemge"
type textarea "x"
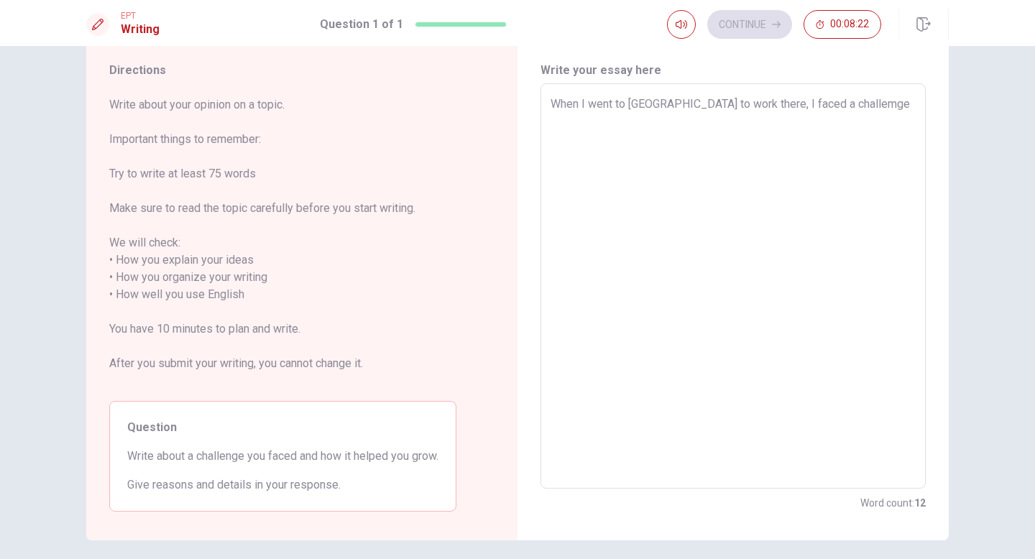
type textarea "When I went to Canada to work there, I faced a challemge t"
type textarea "x"
type textarea "When I went to Canada to work there, I faced a challemge to"
type textarea "x"
type textarea "When I went to Canada to work there, I faced a challemge to"
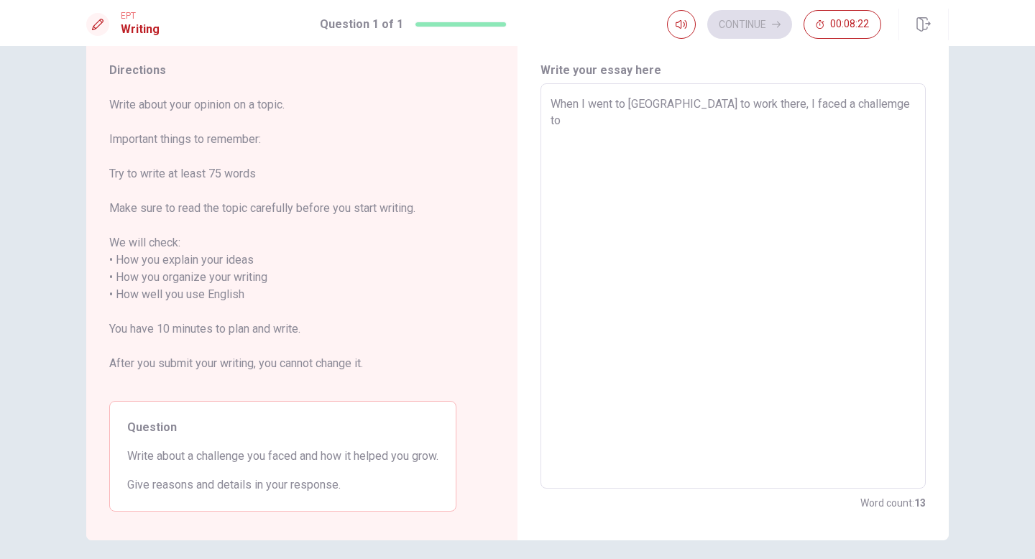
type textarea "x"
type textarea "When I went to Canada to work there, I faced a challemge to c"
type textarea "x"
type textarea "When I went to Canada to work there, I faced a challemge to co"
type textarea "x"
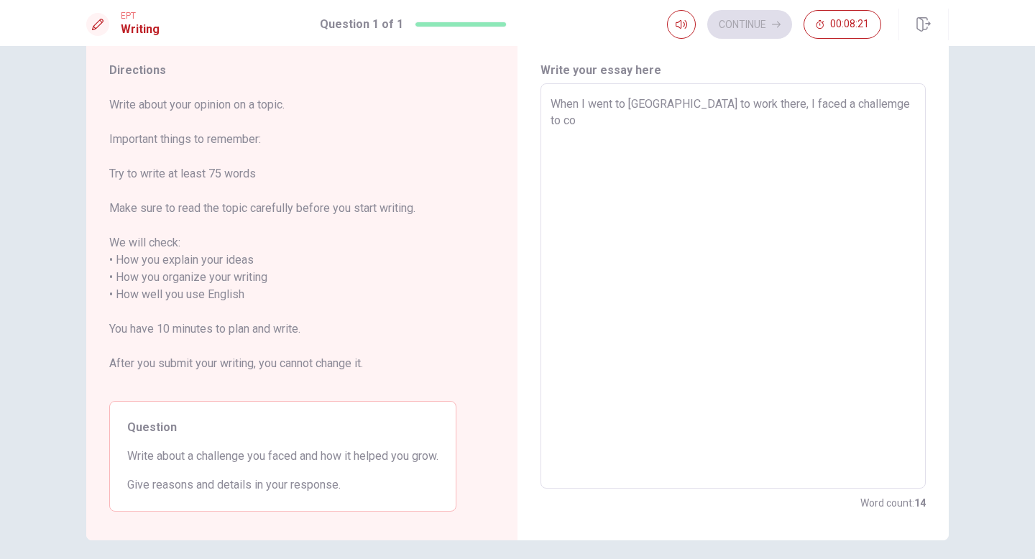
type textarea "When I went to Canada to work there, I faced a challemge to com"
type textarea "x"
type textarea "When I went to Canada to work there, I faced a challemge to comm"
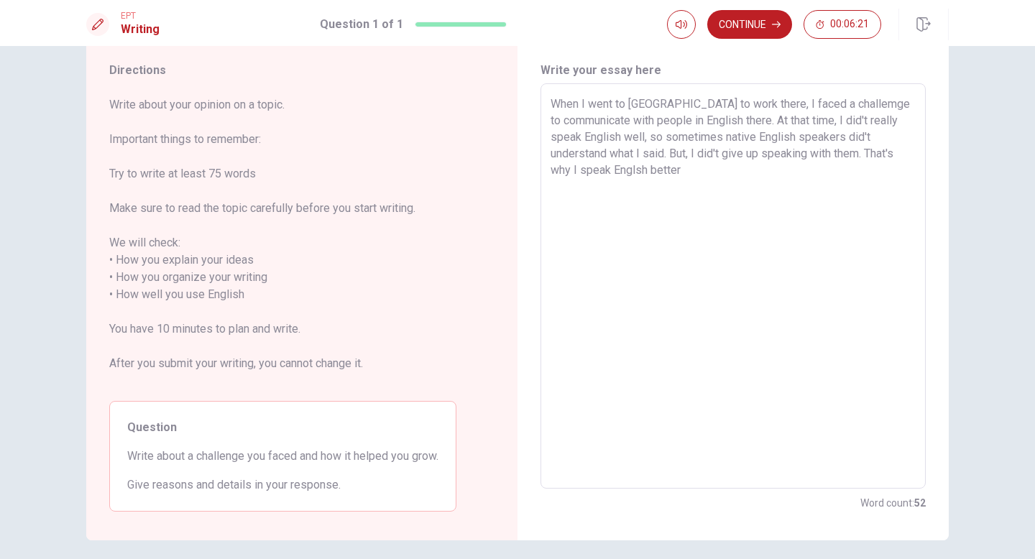
click at [582, 173] on textarea "When I went to Canada to work there, I faced a challemge to communicate with pe…" at bounding box center [732, 287] width 365 height 382
click at [714, 175] on textarea "When I went to Canada to work there, I faced a challemge to communicate with pe…" at bounding box center [732, 287] width 365 height 382
click at [574, 174] on textarea "When I went to Canada to work there, I faced a challemge to communicate with pe…" at bounding box center [732, 287] width 365 height 382
click at [796, 168] on textarea "When I went to Canada to work there, I faced a challemge to communicate with pe…" at bounding box center [732, 287] width 365 height 382
click at [719, 153] on textarea "When I went to Canada to work there, I faced a challemge to communicate with pe…" at bounding box center [732, 287] width 365 height 382
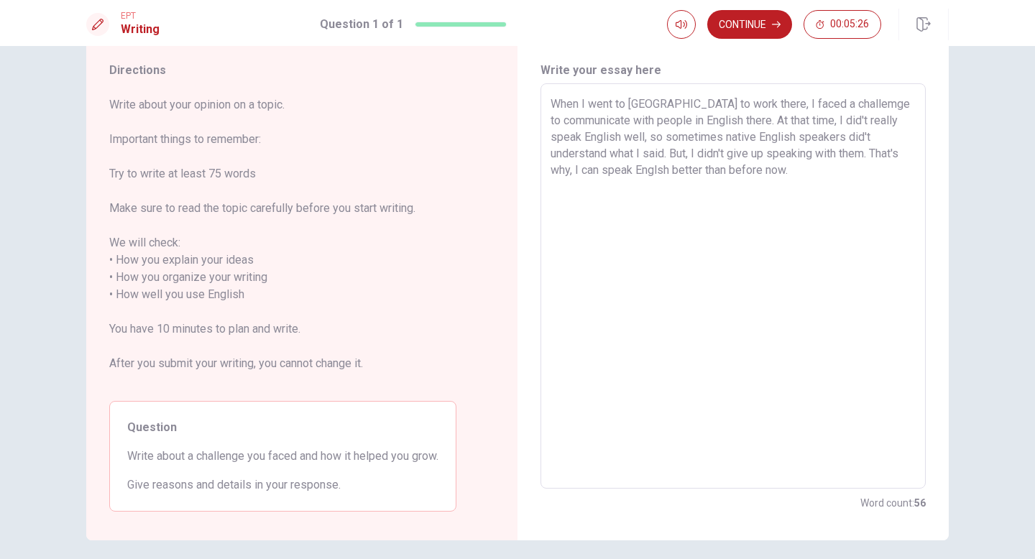
click at [806, 177] on textarea "When I went to Canada to work there, I faced a challemge to communicate with pe…" at bounding box center [732, 287] width 365 height 382
click at [819, 156] on textarea "When I went to Canada to work there, I faced a challemge to communicate with pe…" at bounding box center [732, 287] width 365 height 382
click at [864, 178] on textarea "When I went to Canada to work there, I faced a challemge to communicate with pe…" at bounding box center [732, 287] width 365 height 382
click at [584, 170] on textarea "When I went to Canada to work there, I faced a challemge to communicate with pe…" at bounding box center [732, 287] width 365 height 382
click at [614, 166] on textarea "When I went to Canada to work there, I faced a challemge to communicate with pe…" at bounding box center [732, 287] width 365 height 382
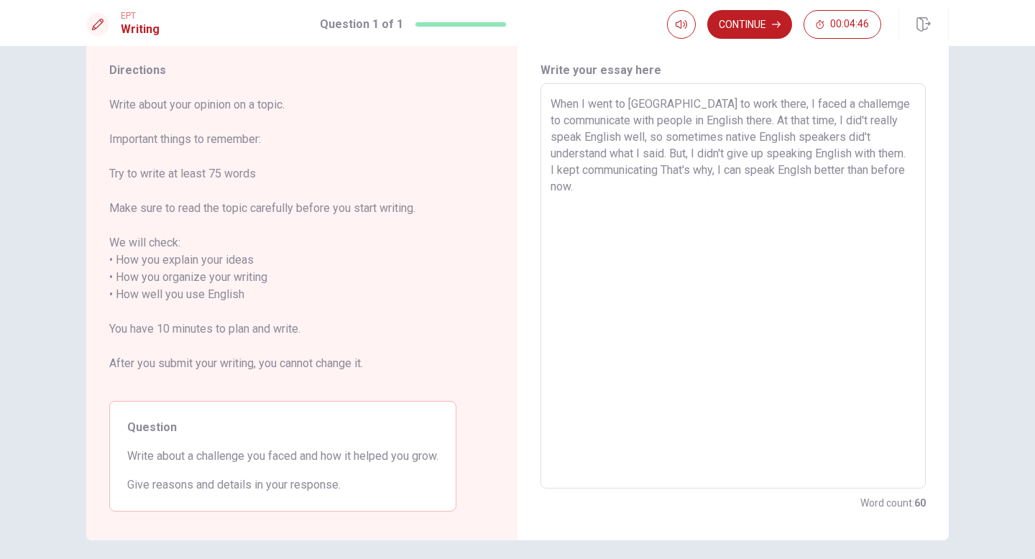
click at [695, 174] on textarea "When I went to Canada to work there, I faced a challemge to communicate with pe…" at bounding box center [732, 287] width 365 height 382
click at [870, 175] on textarea "When I went to Canada to work there, I faced a challemge to communicate with pe…" at bounding box center [732, 287] width 365 height 382
click at [849, 198] on textarea "When I went to Canada to work there, I faced a challemge to communicate with pe…" at bounding box center [732, 287] width 365 height 382
click at [670, 157] on textarea "When I went to Canada to work there, I faced a challemge to communicate with pe…" at bounding box center [732, 287] width 365 height 382
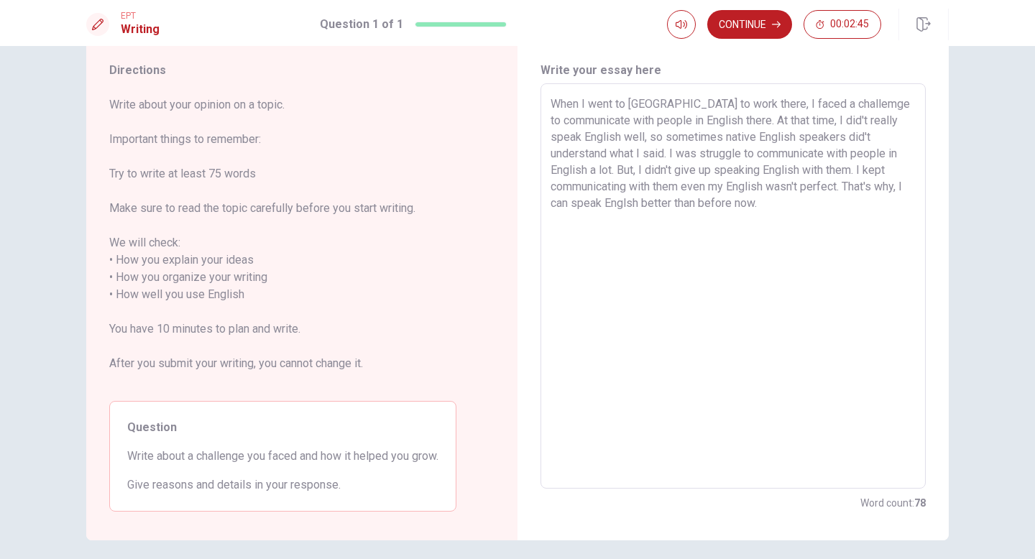
click at [780, 210] on textarea "When I went to Canada to work there, I faced a challemge to communicate with pe…" at bounding box center [732, 287] width 365 height 382
click at [716, 175] on textarea "When I went to Canada to work there, I faced a challemge to communicate with pe…" at bounding box center [732, 287] width 365 height 382
click at [816, 217] on textarea "When I went to Canada to work there, I faced a challemge to communicate with pe…" at bounding box center [732, 287] width 365 height 382
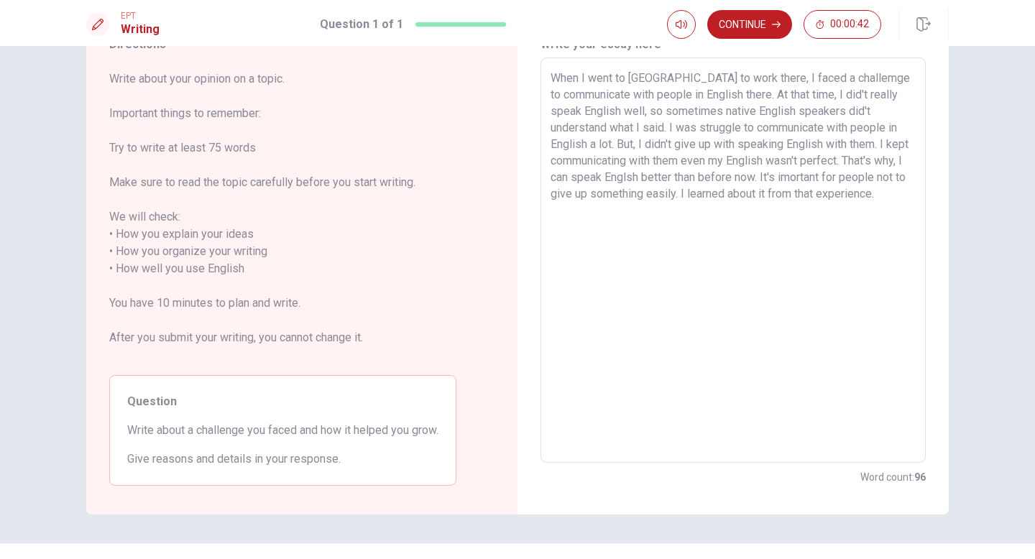
scroll to position [0, 0]
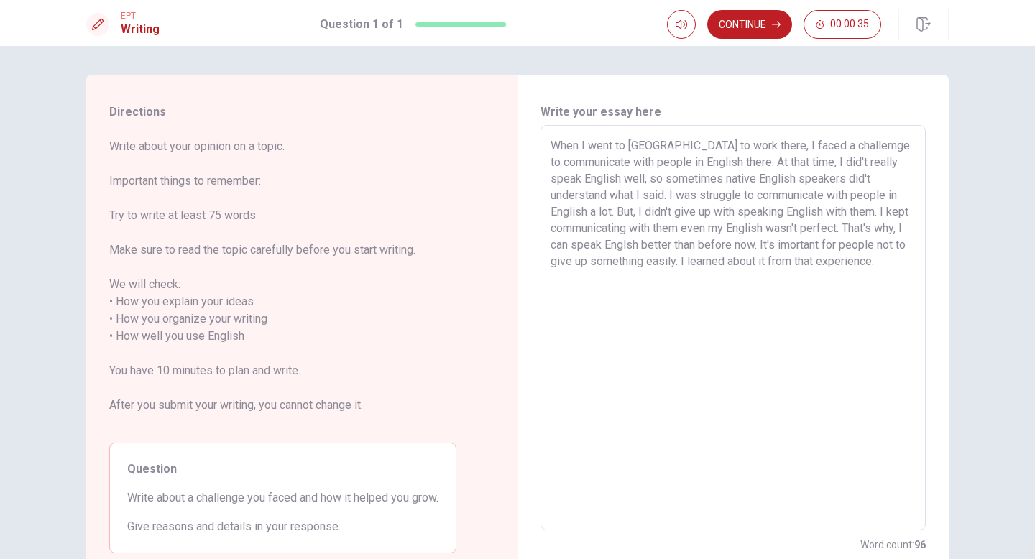
click at [738, 148] on textarea "When I went to Canada to work there, I faced a challemge to communicate with pe…" at bounding box center [732, 328] width 365 height 382
click at [830, 147] on textarea "When I went to Canada to work there, I faced a challemge to communicate with pe…" at bounding box center [732, 328] width 365 height 382
click at [818, 290] on textarea "When I went to Canada to work there, I faced a challenge to communicate with pe…" at bounding box center [732, 328] width 365 height 382
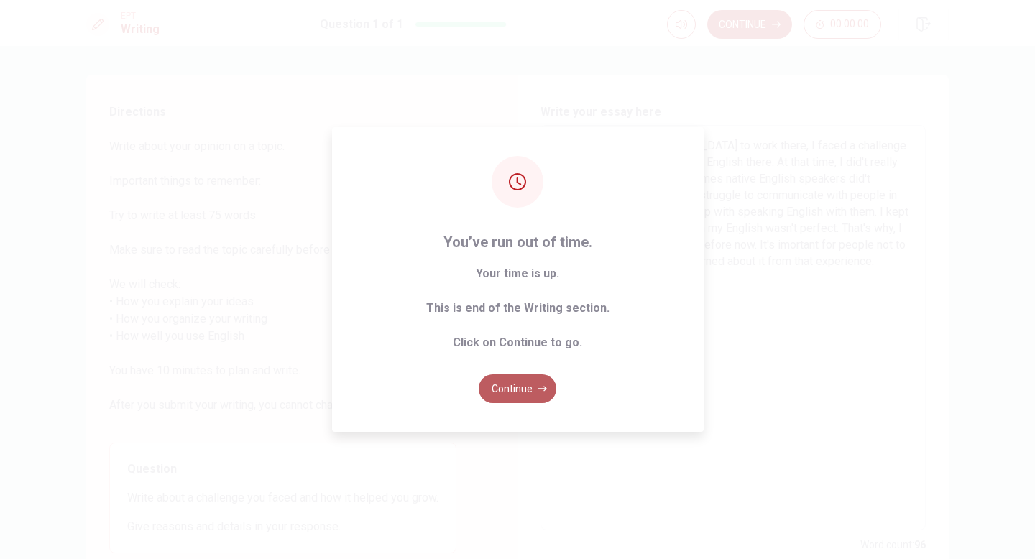
click at [511, 380] on button "Continue" at bounding box center [518, 388] width 78 height 29
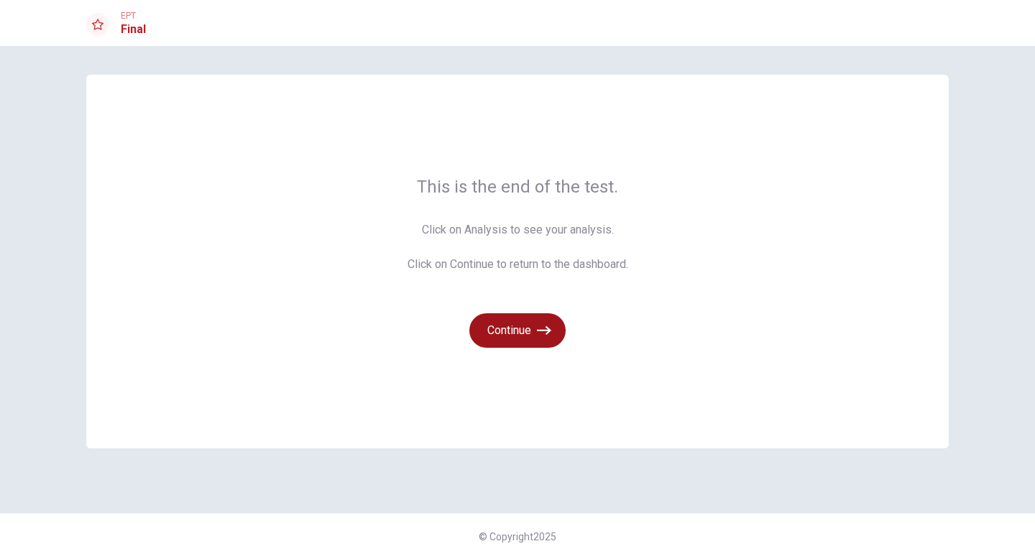
click at [507, 329] on button "Continue" at bounding box center [517, 330] width 96 height 34
